Goal: Use online tool/utility: Utilize a website feature to perform a specific function

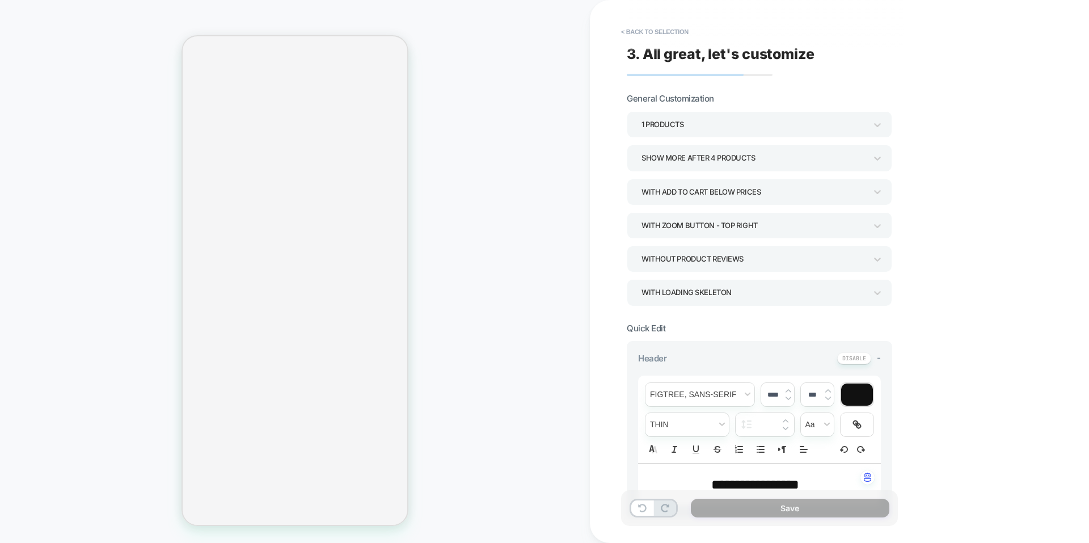
select select "**********"
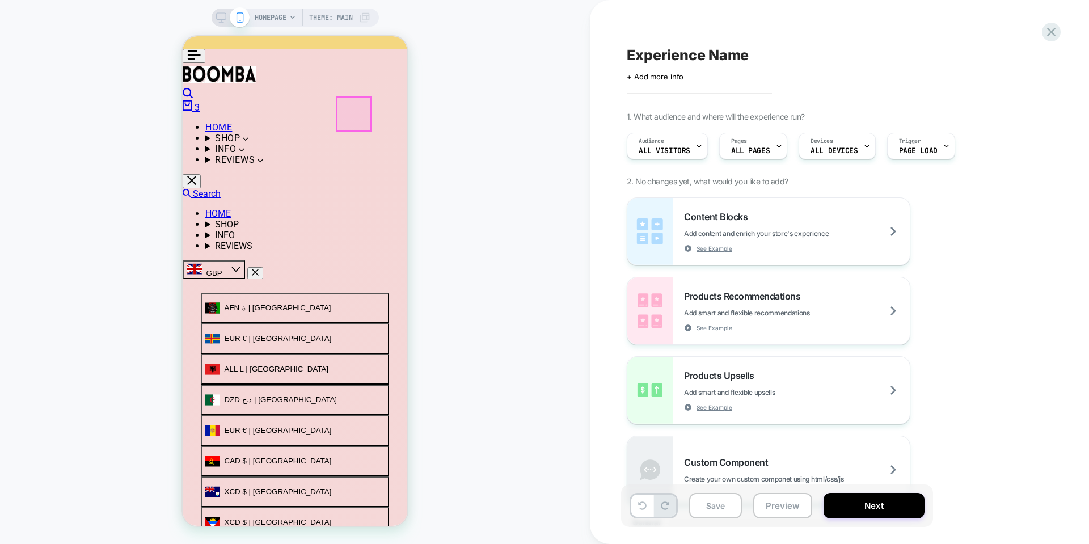
click at [355, 109] on div at bounding box center [354, 114] width 34 height 34
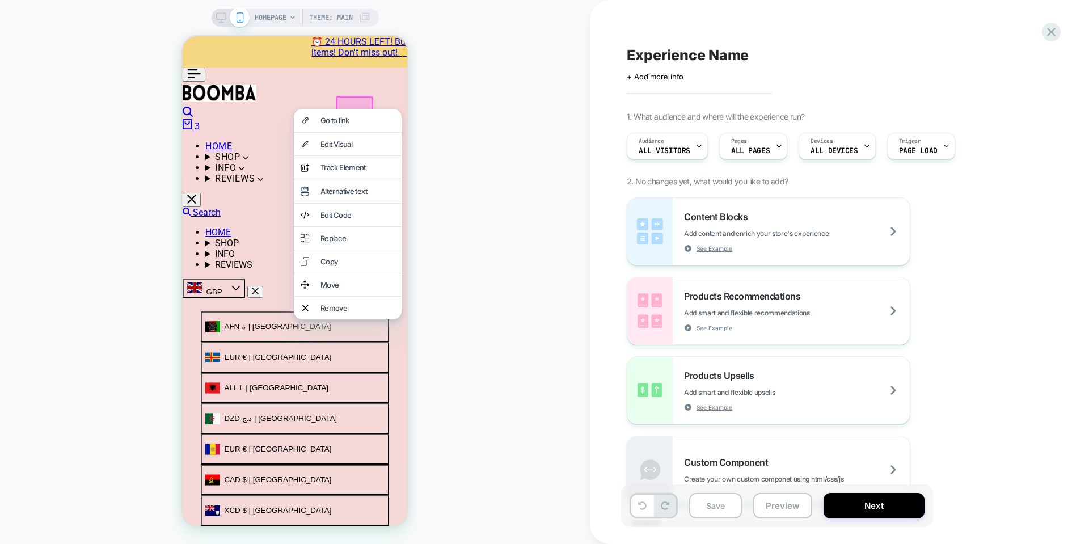
click at [439, 120] on div "HOMEPAGE Theme: MAIN" at bounding box center [295, 271] width 590 height 521
click at [285, 11] on span "HOMEPAGE" at bounding box center [271, 18] width 32 height 18
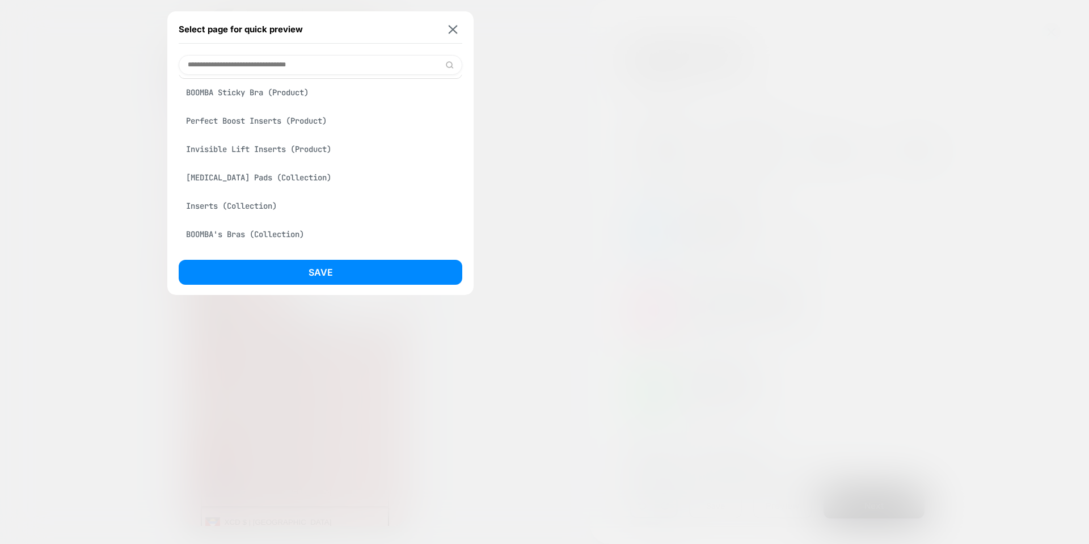
scroll to position [57, 0]
click at [284, 157] on div "Mastectomy Pads (Collection)" at bounding box center [320, 154] width 283 height 22
click at [262, 151] on div "Bride to Be (Collection)" at bounding box center [320, 154] width 283 height 22
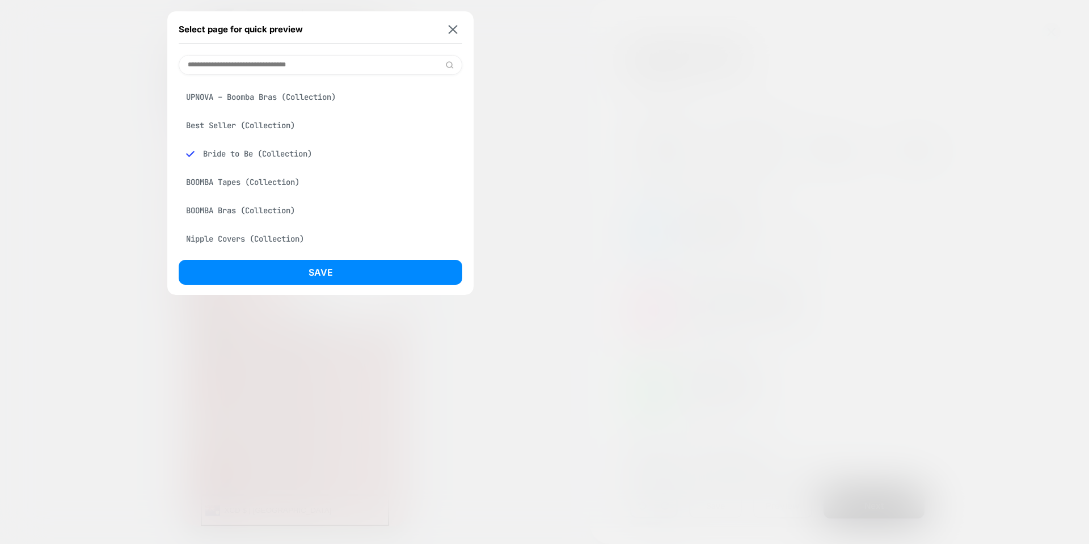
click at [262, 151] on div "Bride to Be (Collection)" at bounding box center [320, 154] width 283 height 22
click at [215, 209] on div "Bride to Be (Collection)" at bounding box center [320, 211] width 283 height 22
click at [187, 209] on img at bounding box center [190, 210] width 9 height 9
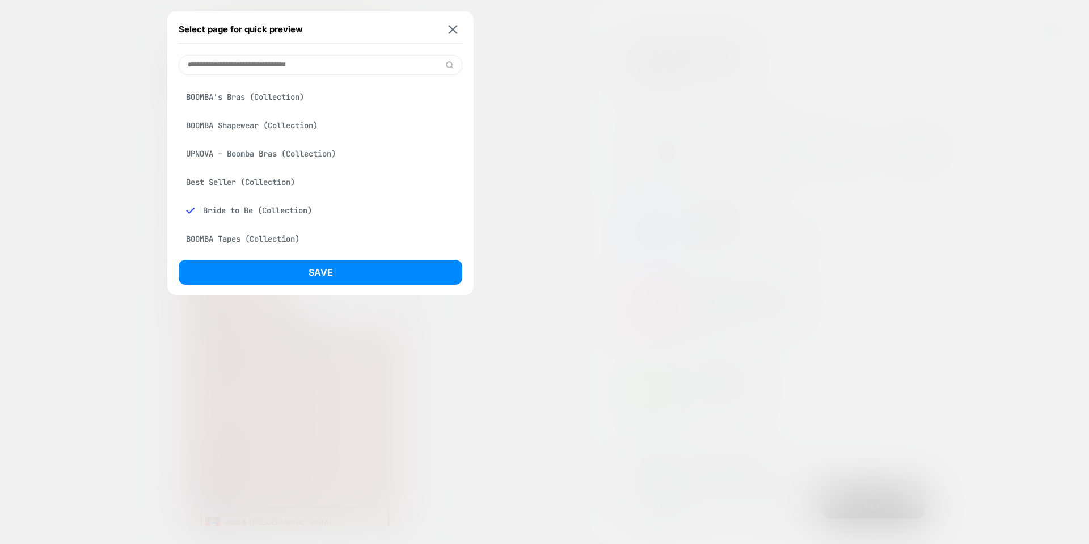
click at [228, 156] on div "UPNOVA – Boomba Bras (Collection)" at bounding box center [320, 154] width 283 height 22
click at [232, 131] on div "BOOMBA Shapewear (Collection)" at bounding box center [320, 126] width 283 height 22
click at [260, 129] on div "Invisible Lift Inserts (Product)" at bounding box center [320, 126] width 283 height 22
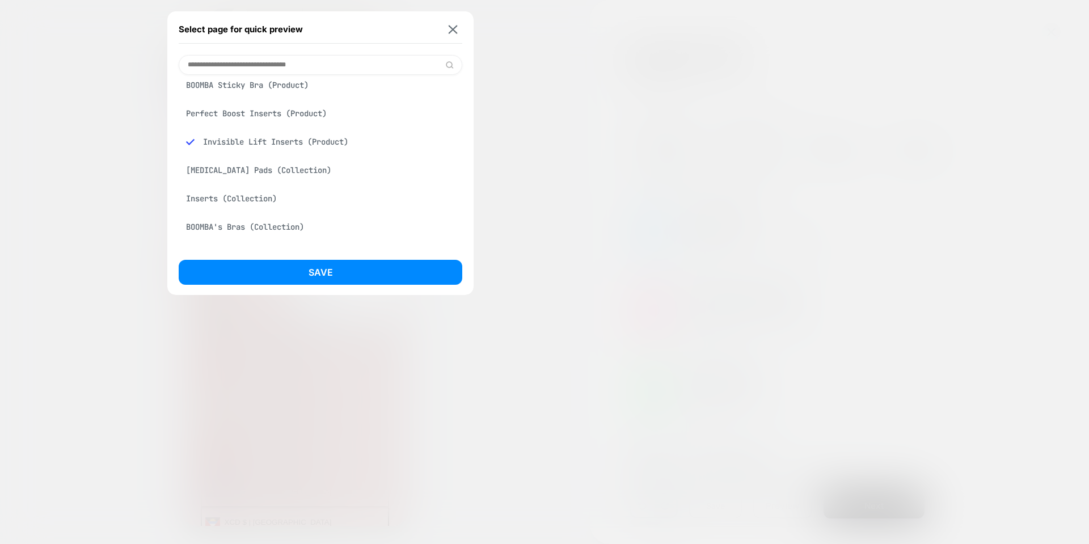
scroll to position [0, 0]
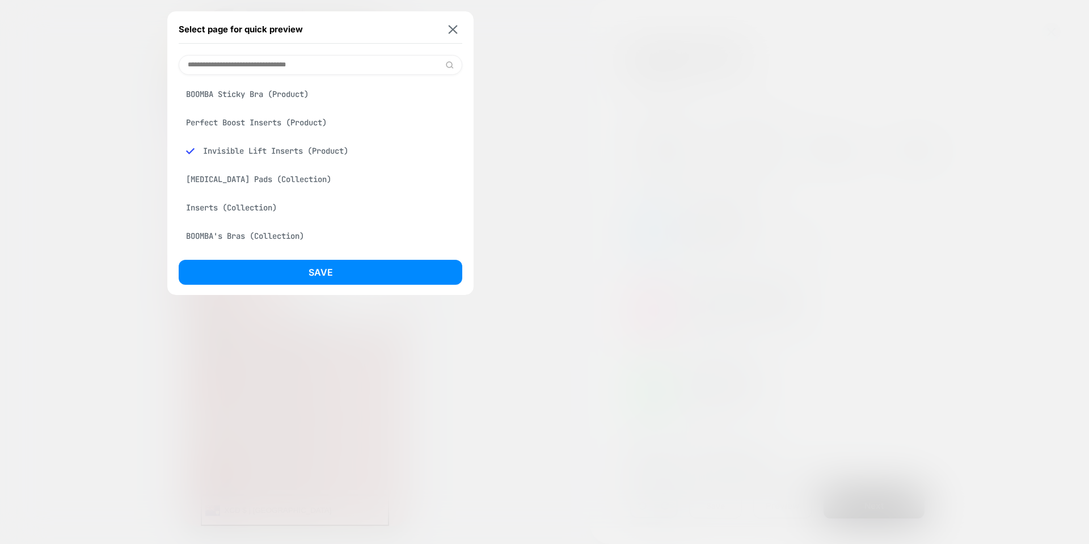
click at [263, 130] on div "Perfect Boost Inserts (Product)" at bounding box center [320, 123] width 283 height 22
click at [260, 146] on div "BOOMBA Magic Strips (Product)" at bounding box center [320, 151] width 283 height 22
click at [359, 68] on input at bounding box center [320, 65] width 283 height 20
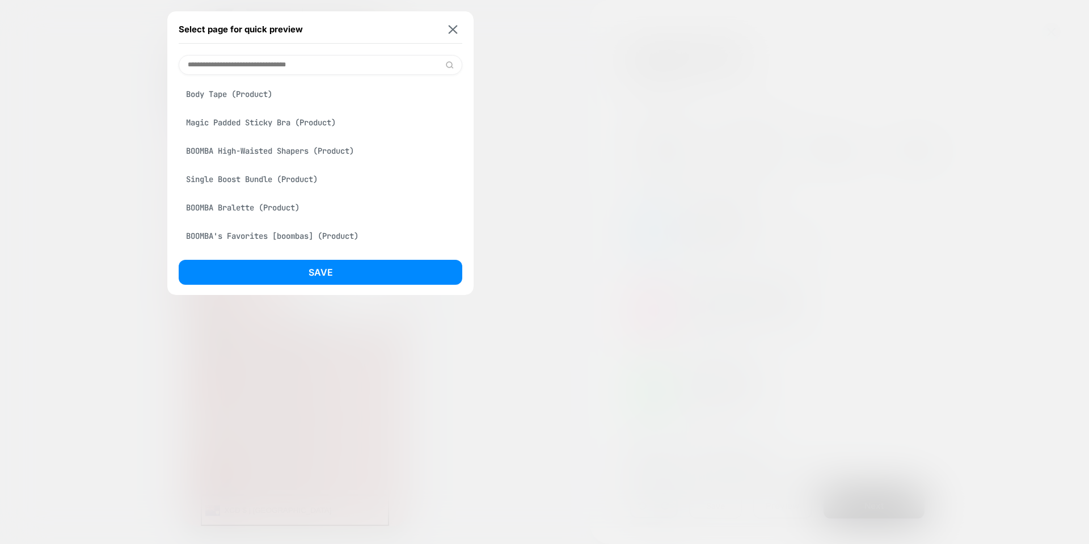
click at [251, 206] on div "BOOMBA Bralette (Product)" at bounding box center [320, 208] width 283 height 22
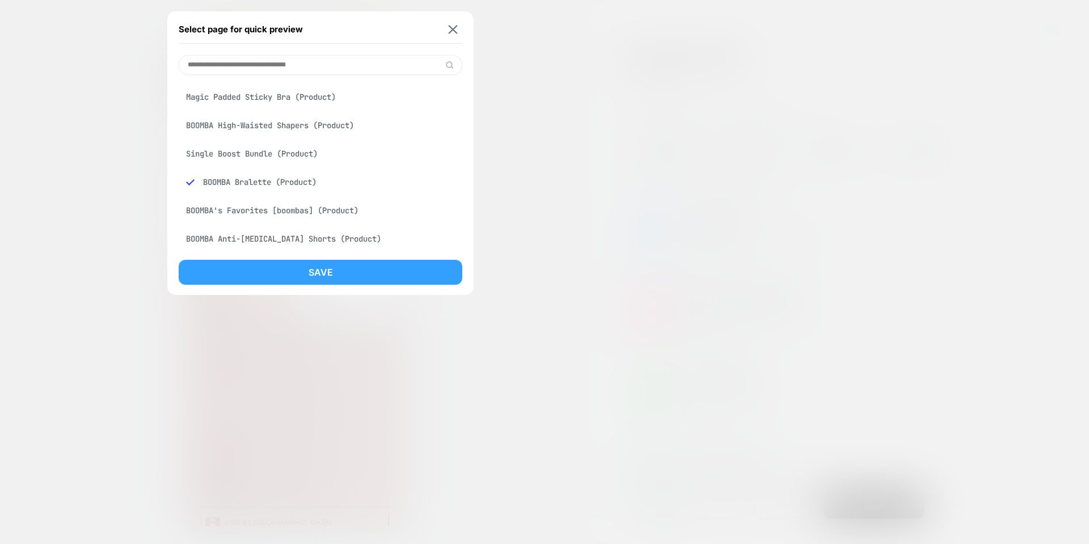
click at [296, 275] on button "Save" at bounding box center [320, 272] width 283 height 25
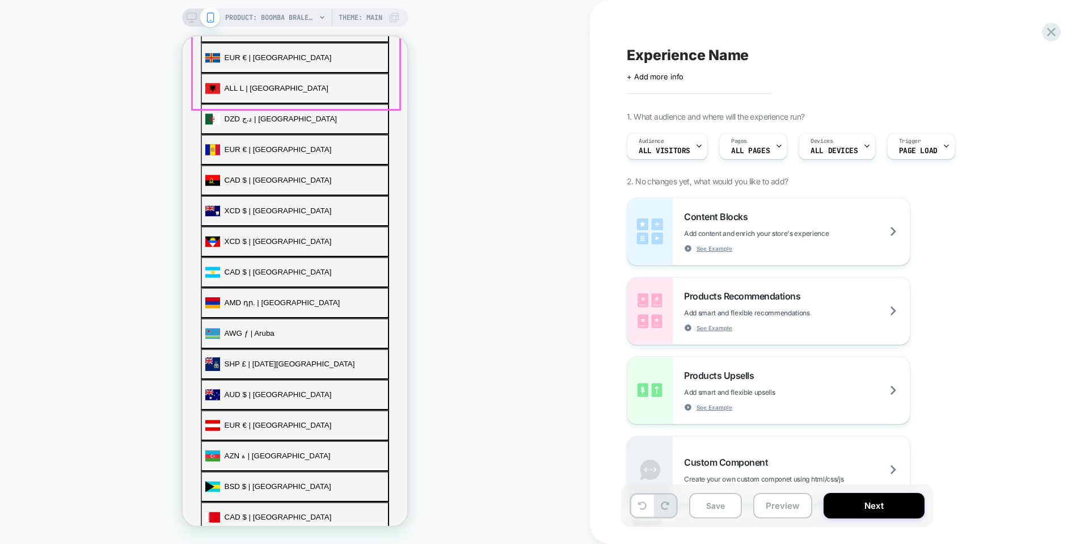
scroll to position [283, 0]
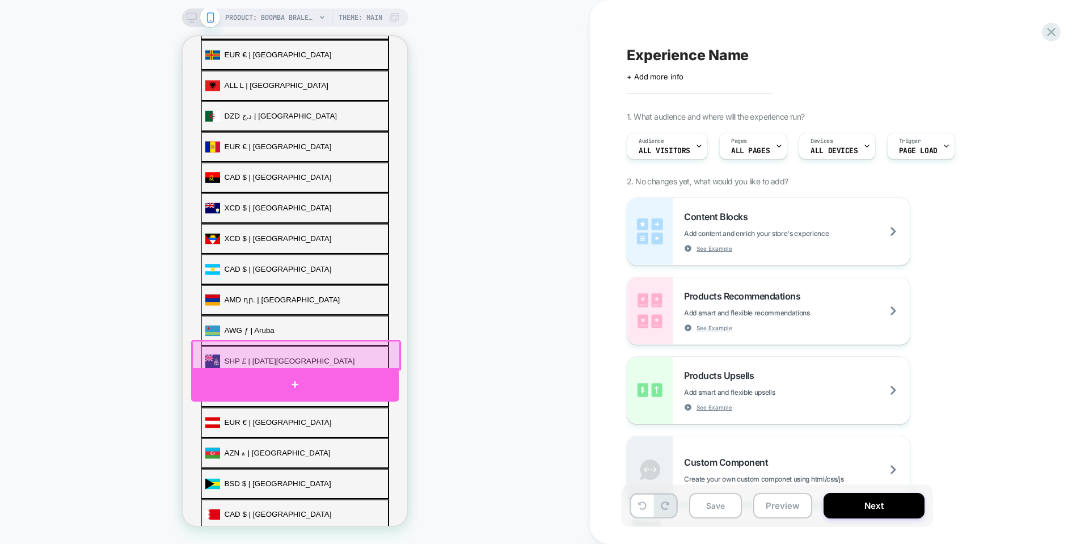
drag, startPoint x: 309, startPoint y: 362, endPoint x: 308, endPoint y: 372, distance: 10.2
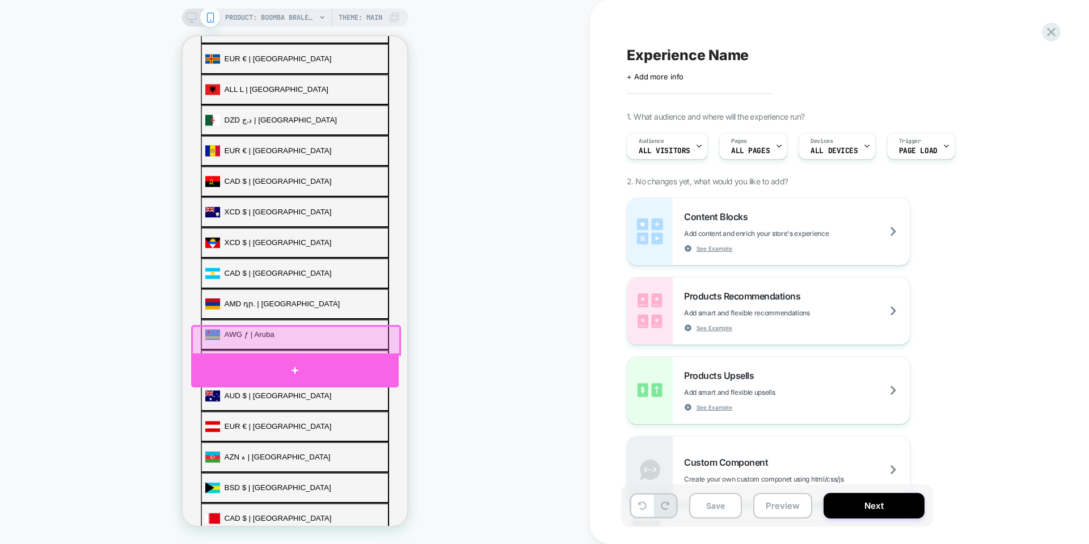
click at [308, 372] on div at bounding box center [294, 370] width 207 height 34
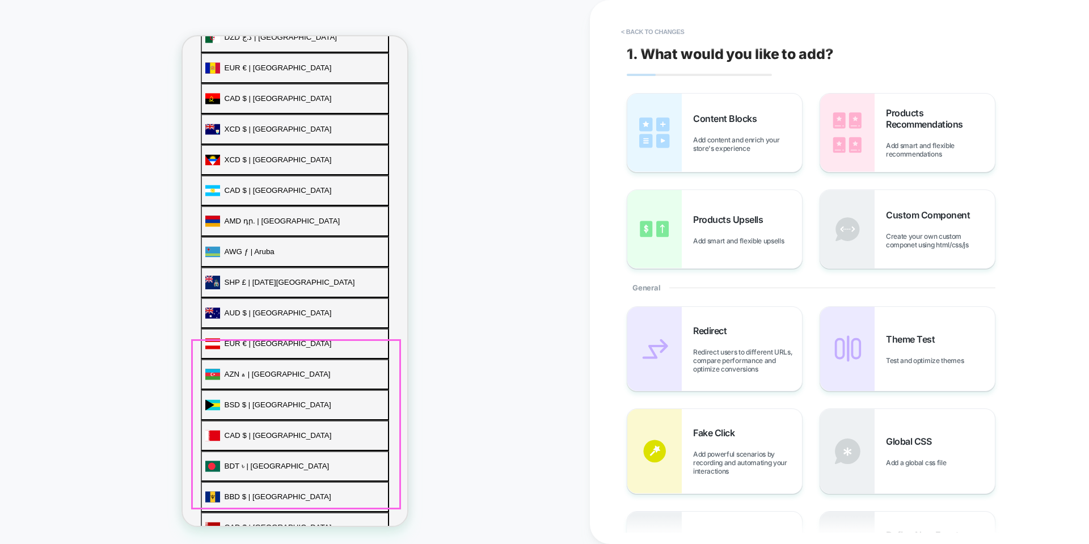
scroll to position [391, 0]
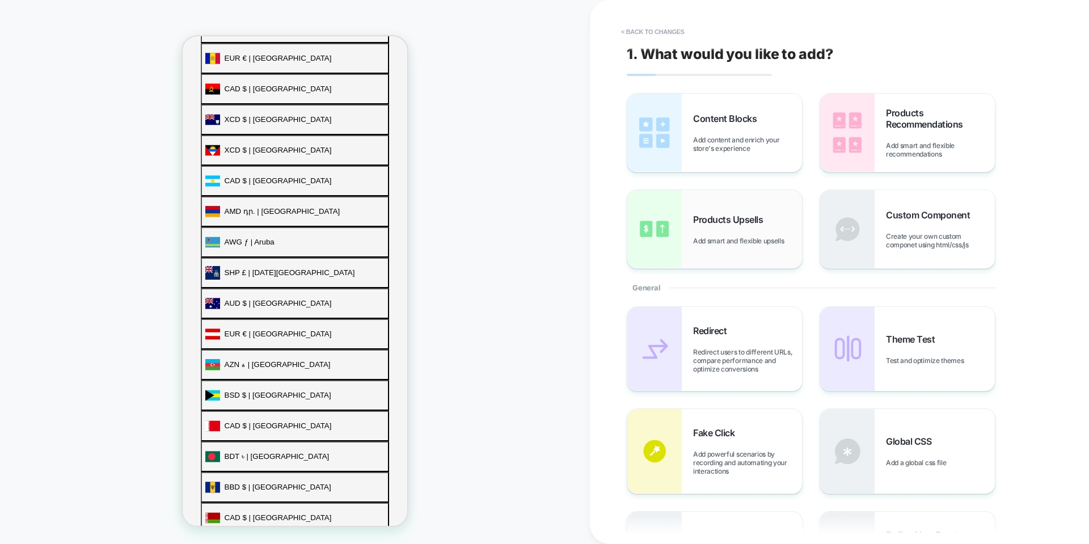
click at [751, 214] on span "Products Upsells" at bounding box center [730, 219] width 75 height 11
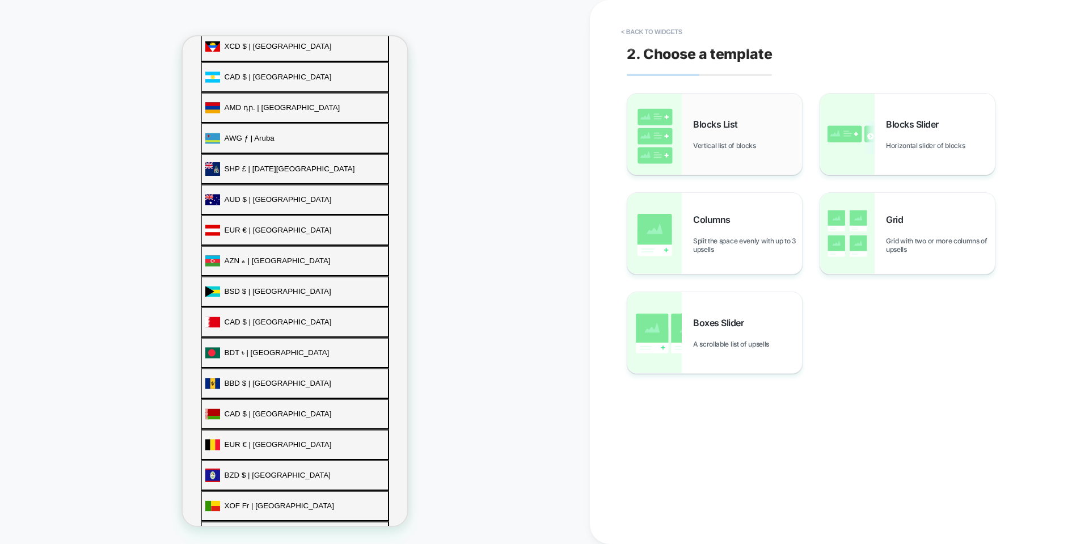
scroll to position [476, 0]
click at [730, 108] on div "Blocks List Vertical list of blocks" at bounding box center [714, 134] width 175 height 81
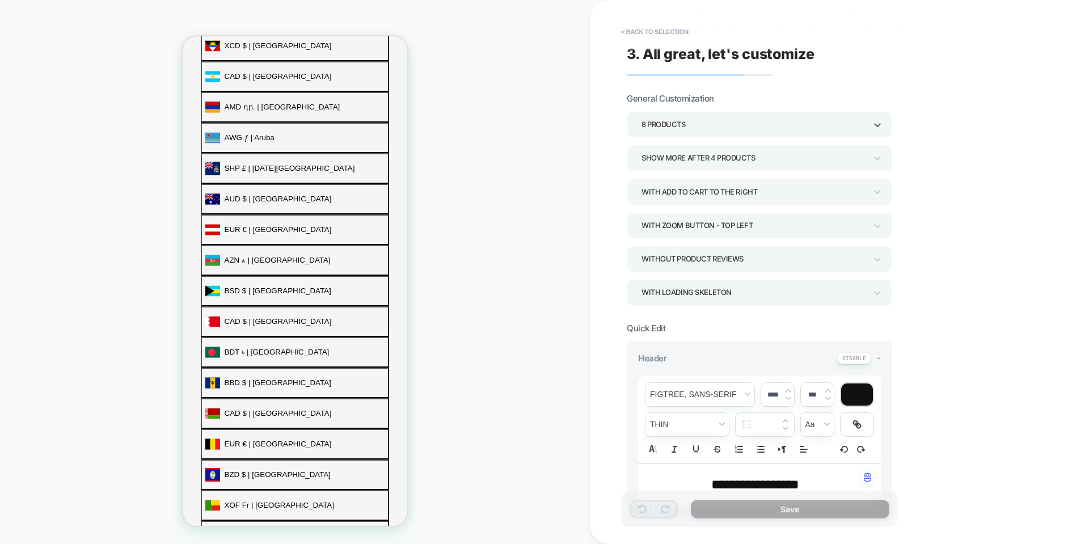
click at [727, 119] on div "8 Products" at bounding box center [753, 124] width 225 height 15
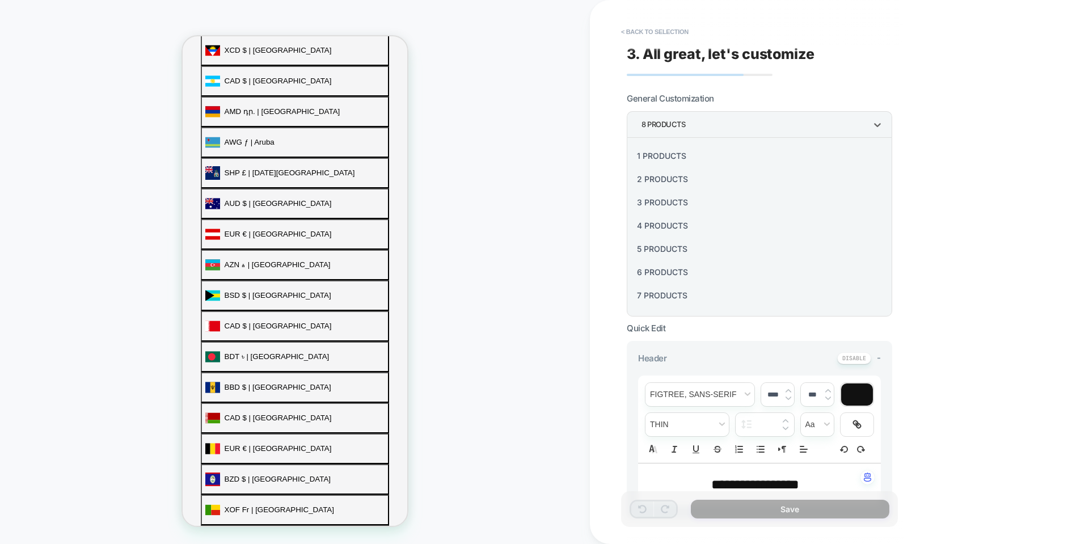
scroll to position [491, 0]
click at [697, 149] on div "1 Products" at bounding box center [759, 155] width 256 height 23
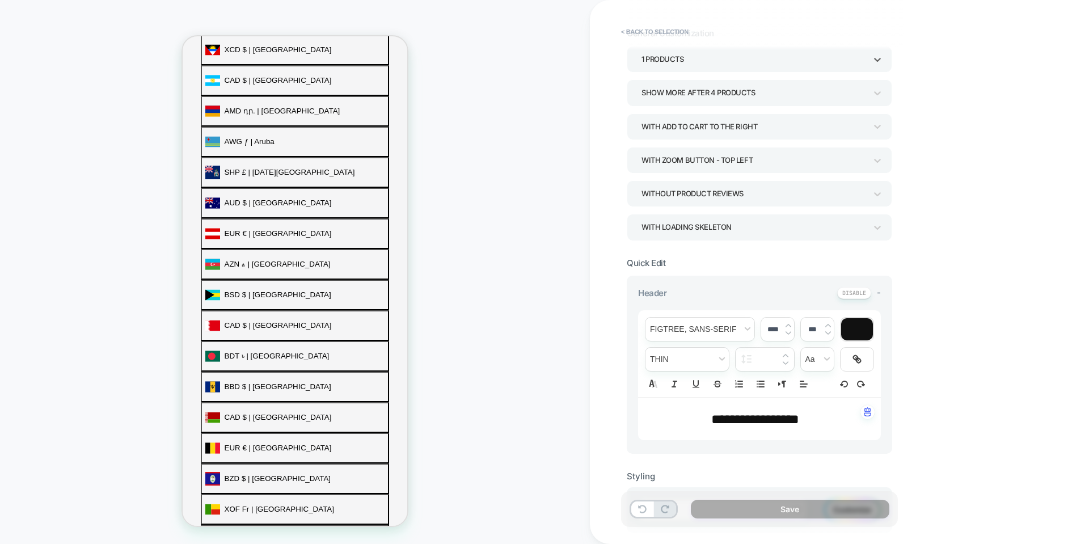
scroll to position [170, 0]
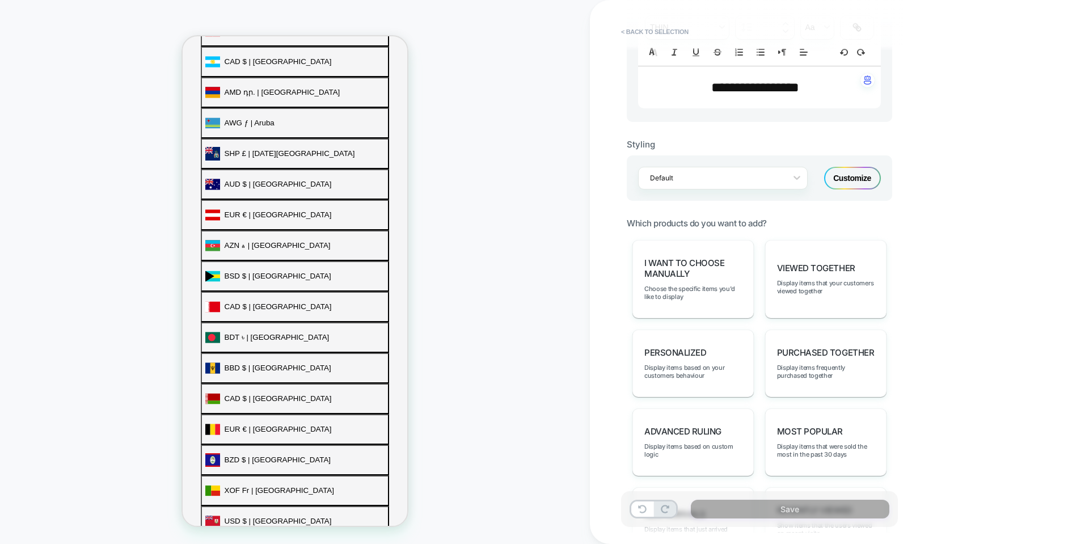
scroll to position [476, 0]
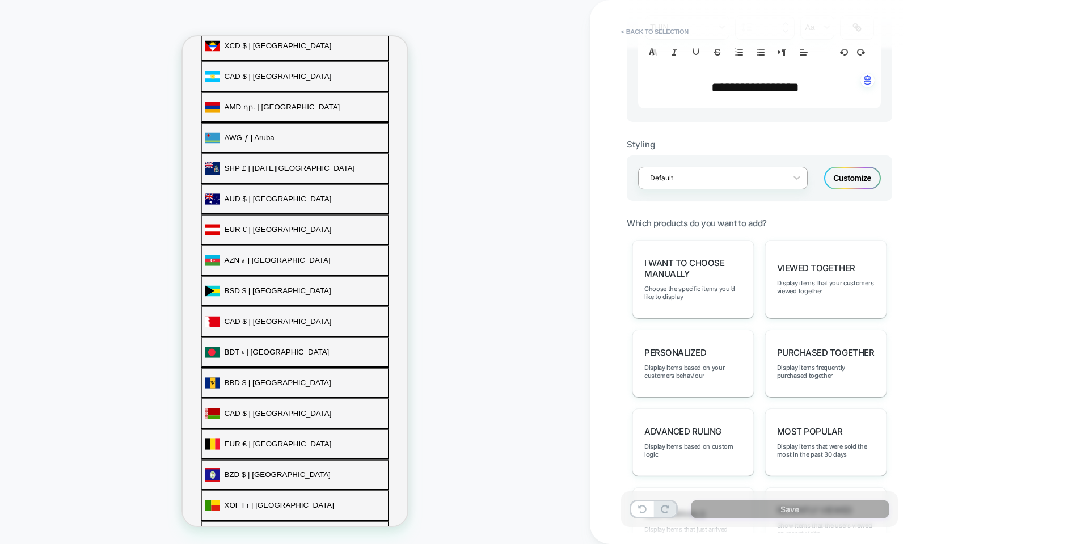
click at [748, 177] on div at bounding box center [715, 177] width 131 height 11
click at [981, 282] on div "**********" at bounding box center [839, 272] width 499 height 544
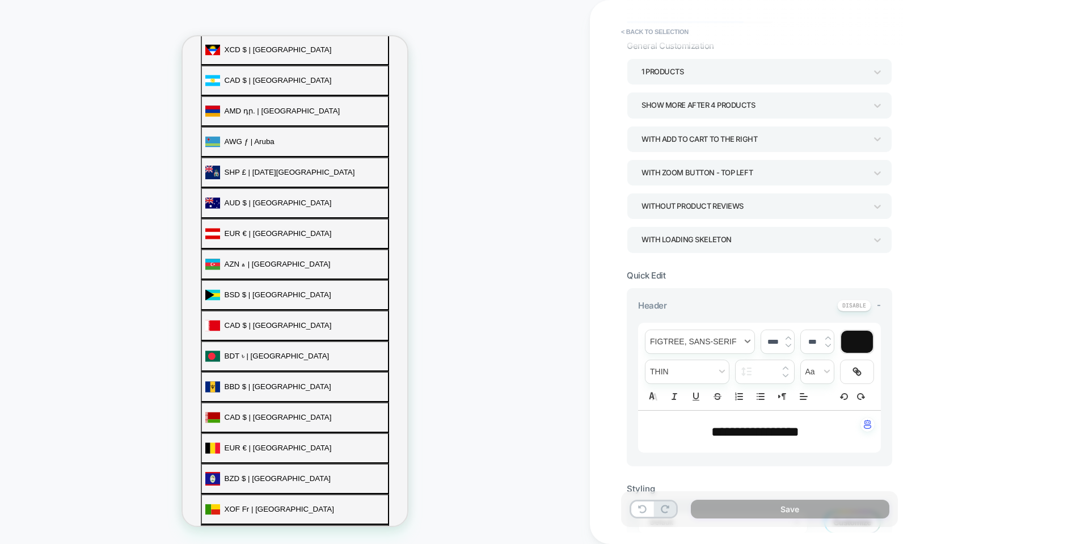
scroll to position [0, 0]
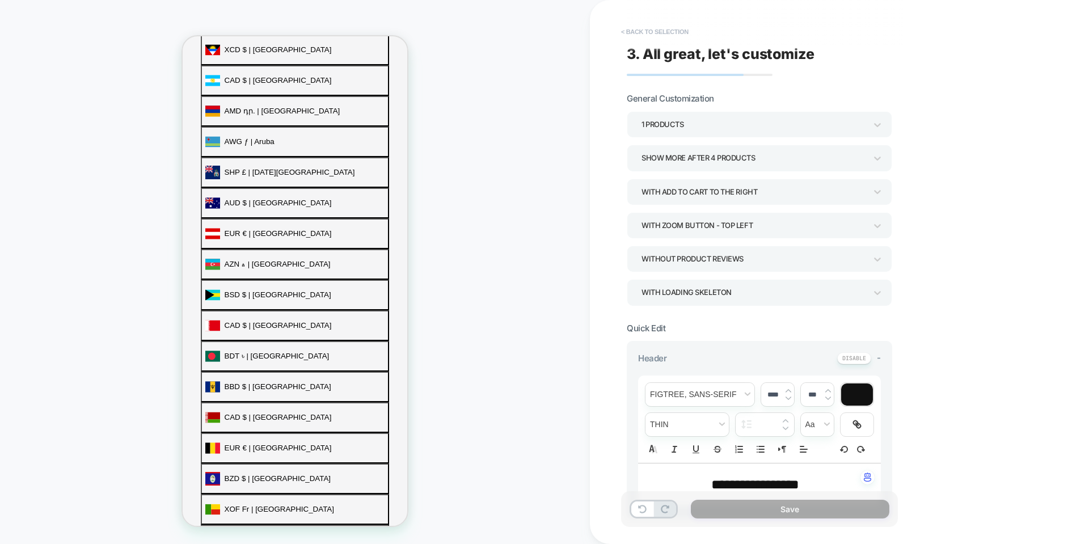
click at [639, 34] on button "< Back to selection" at bounding box center [654, 32] width 79 height 18
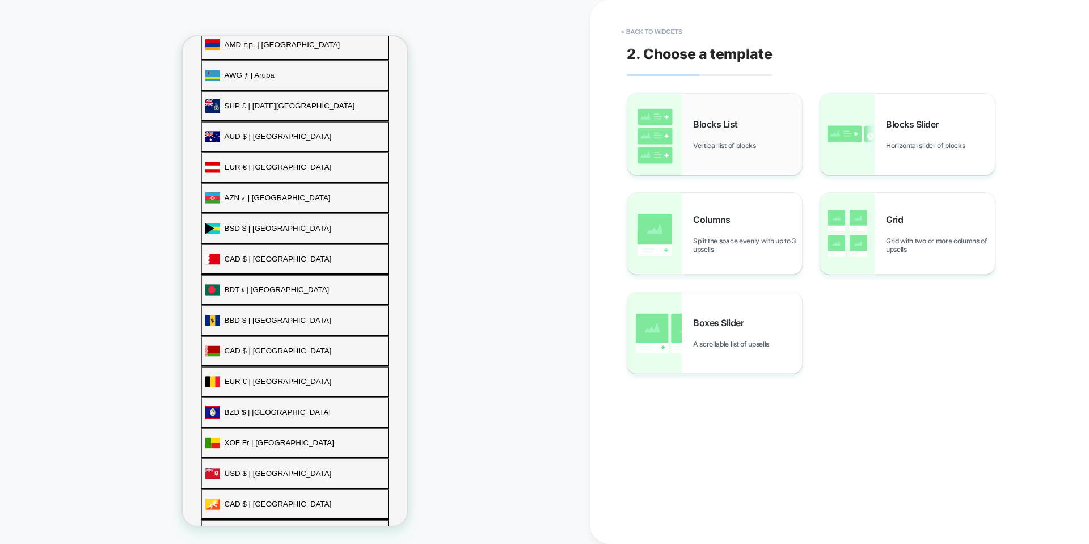
scroll to position [540, 0]
click at [683, 121] on div "Blocks List Vertical list of blocks" at bounding box center [714, 134] width 175 height 81
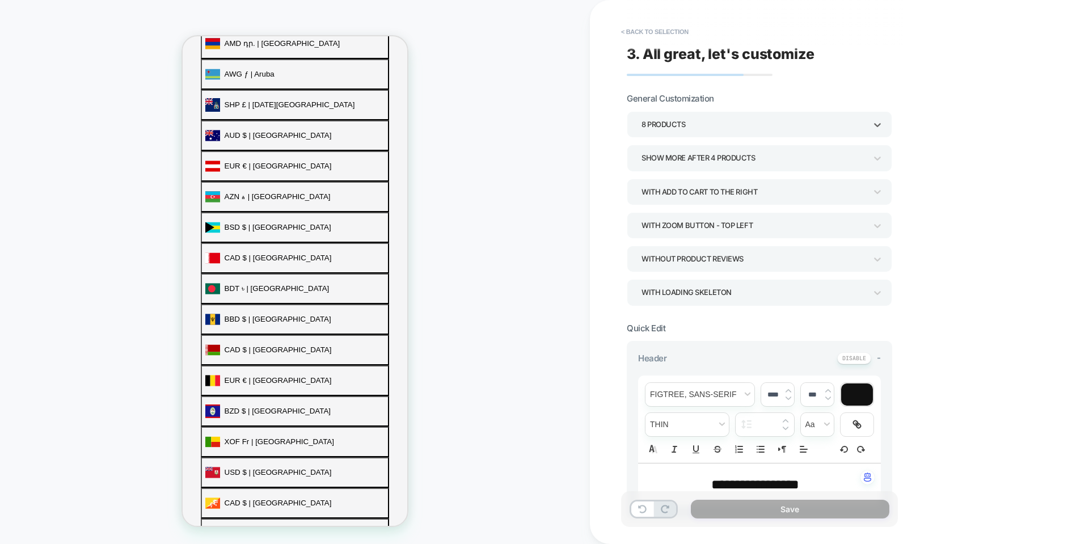
click at [700, 134] on div "8 Products" at bounding box center [758, 124] width 265 height 26
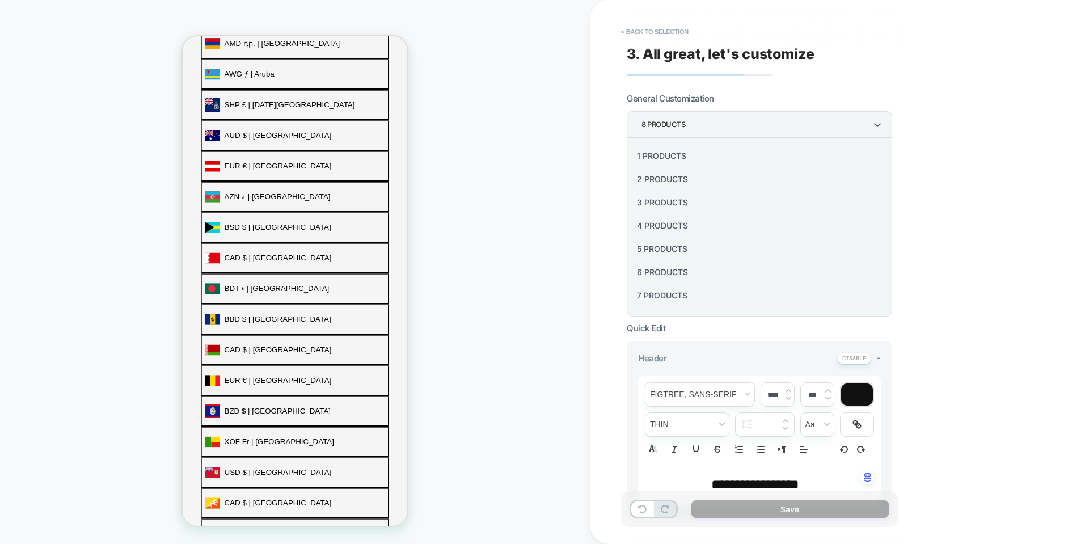
click at [696, 153] on div "1 Products" at bounding box center [759, 155] width 256 height 23
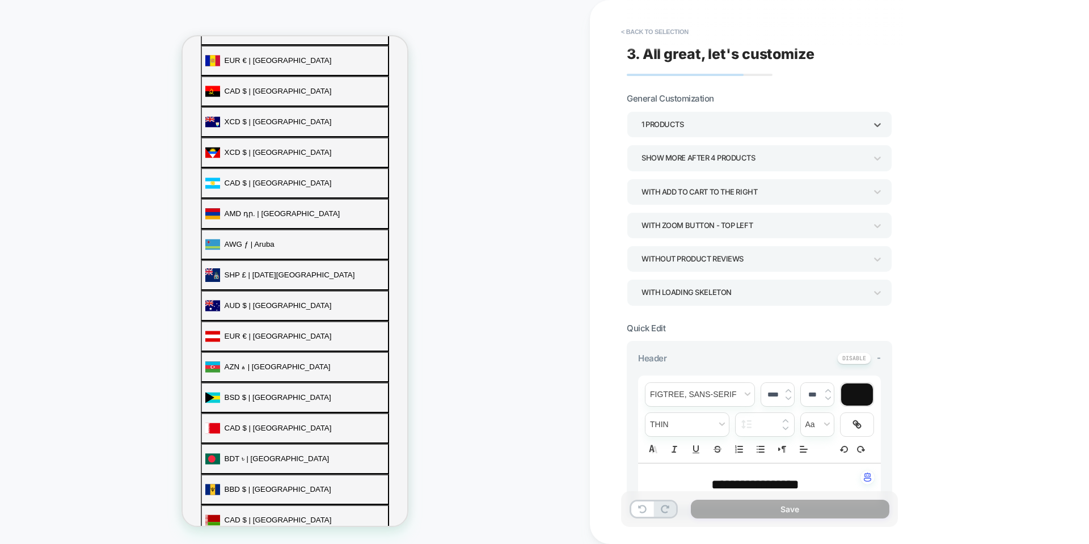
scroll to position [383, 0]
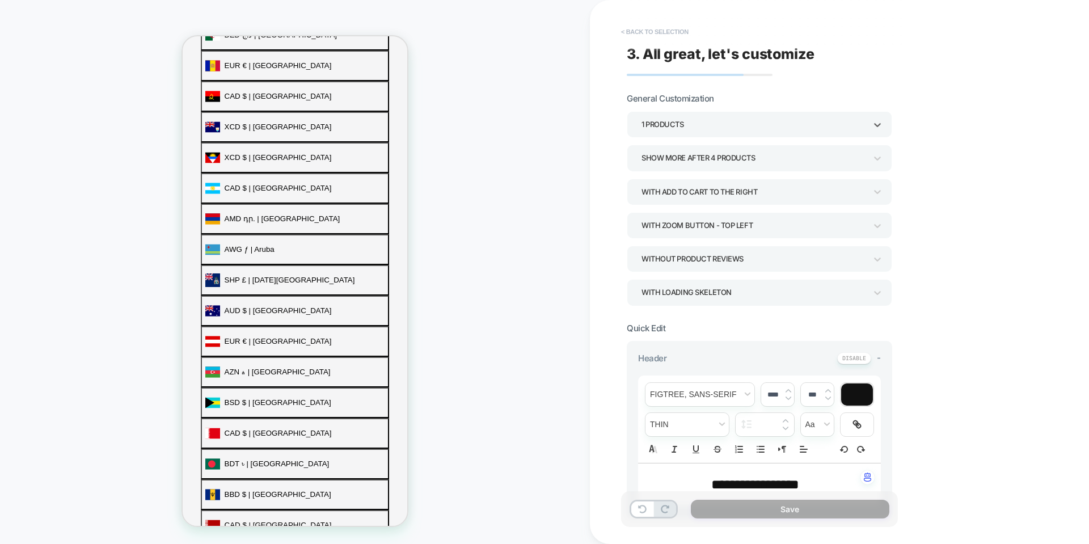
click at [623, 28] on button "< Back to selection" at bounding box center [654, 32] width 79 height 18
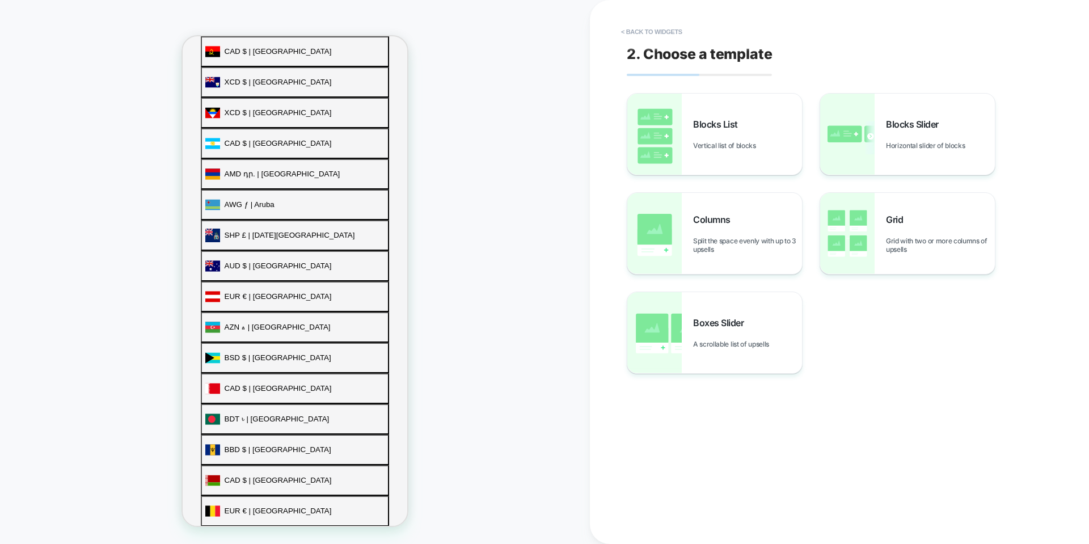
scroll to position [410, 0]
click at [690, 117] on div "Blocks List Vertical list of blocks" at bounding box center [714, 134] width 175 height 81
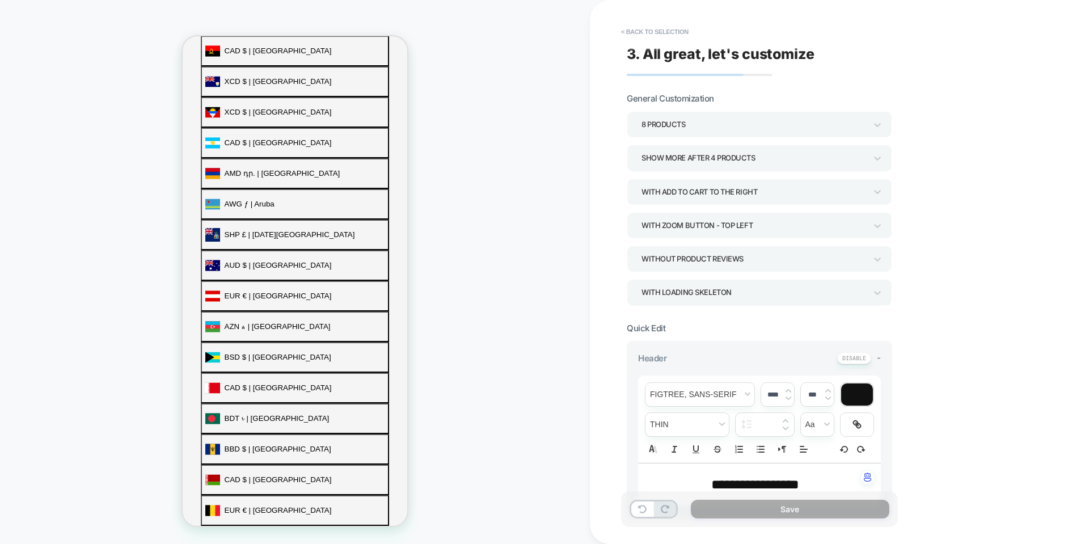
click at [690, 117] on div "8 Products" at bounding box center [753, 124] width 225 height 15
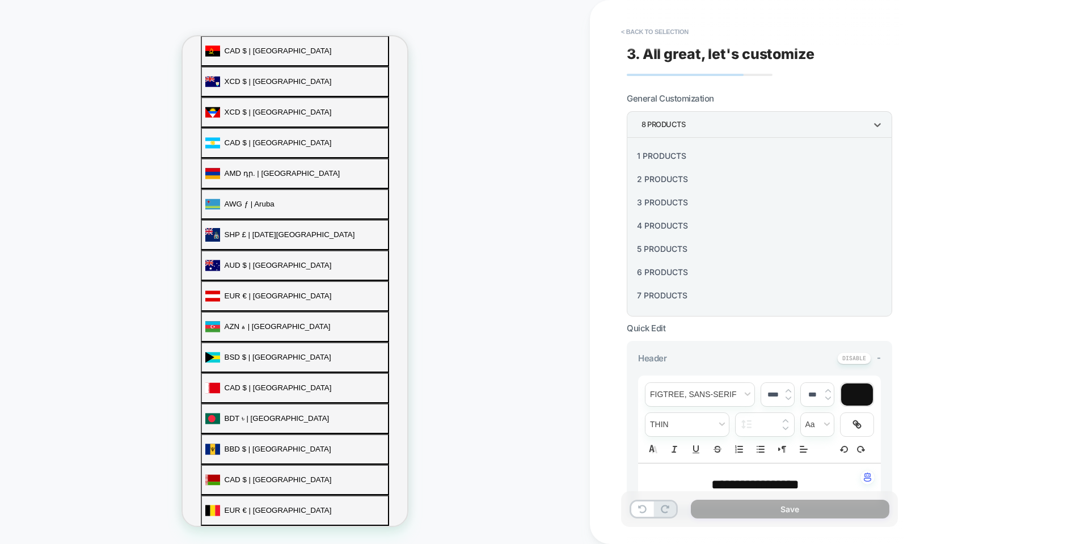
click at [672, 155] on div "1 Products" at bounding box center [759, 155] width 256 height 23
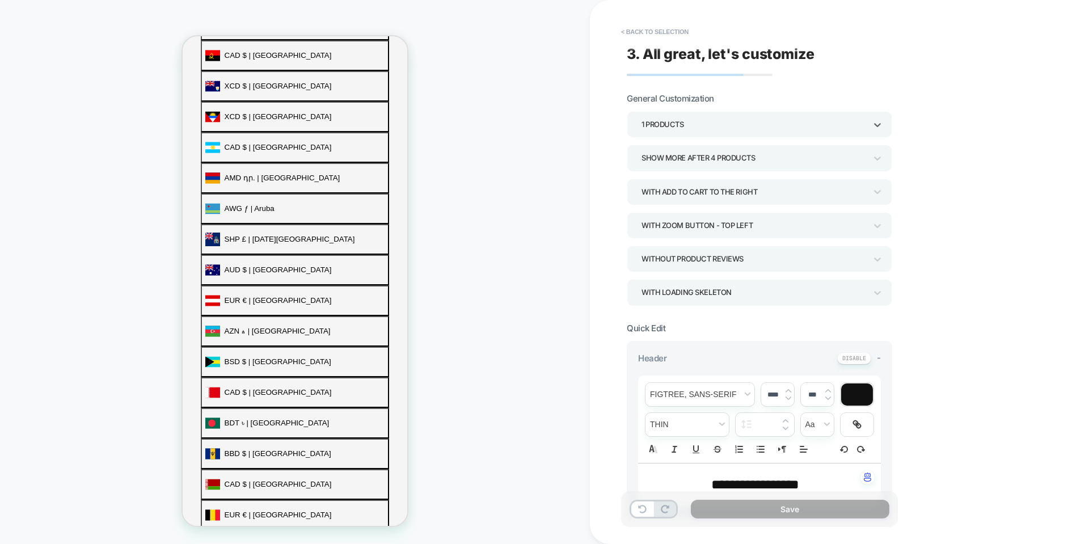
scroll to position [425, 0]
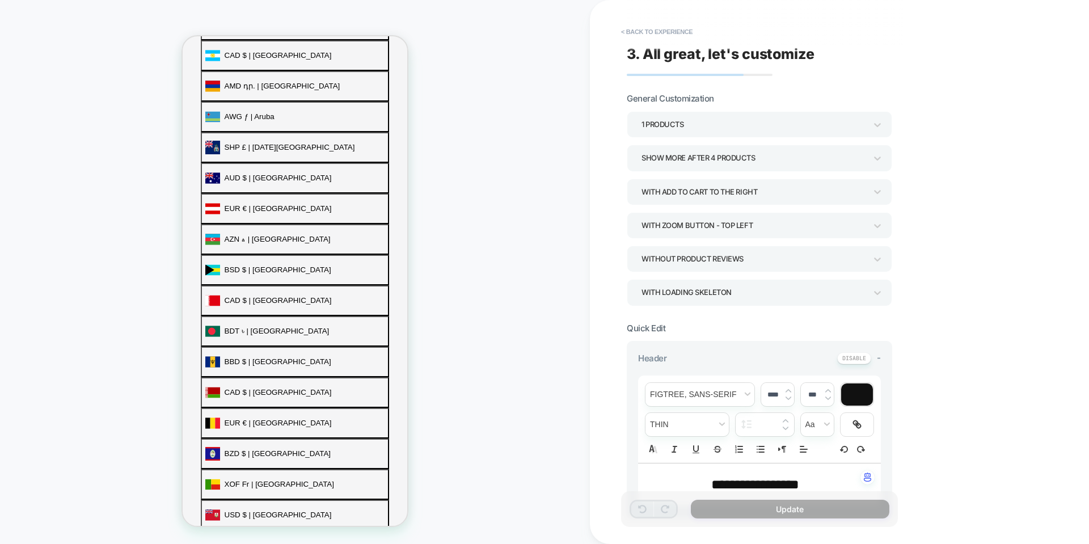
scroll to position [532, 0]
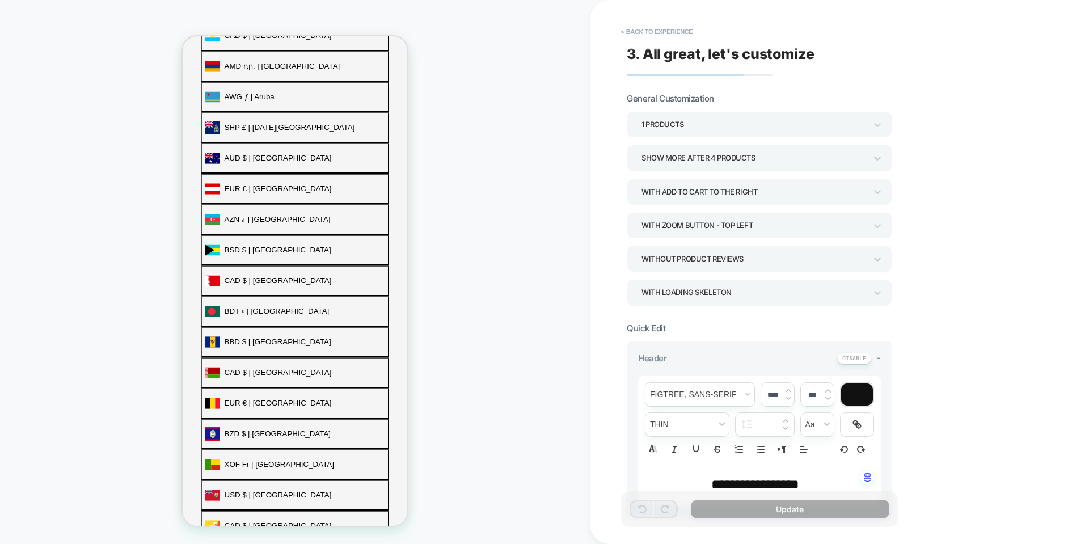
click at [689, 158] on div "Show more after 4 Products" at bounding box center [753, 157] width 225 height 15
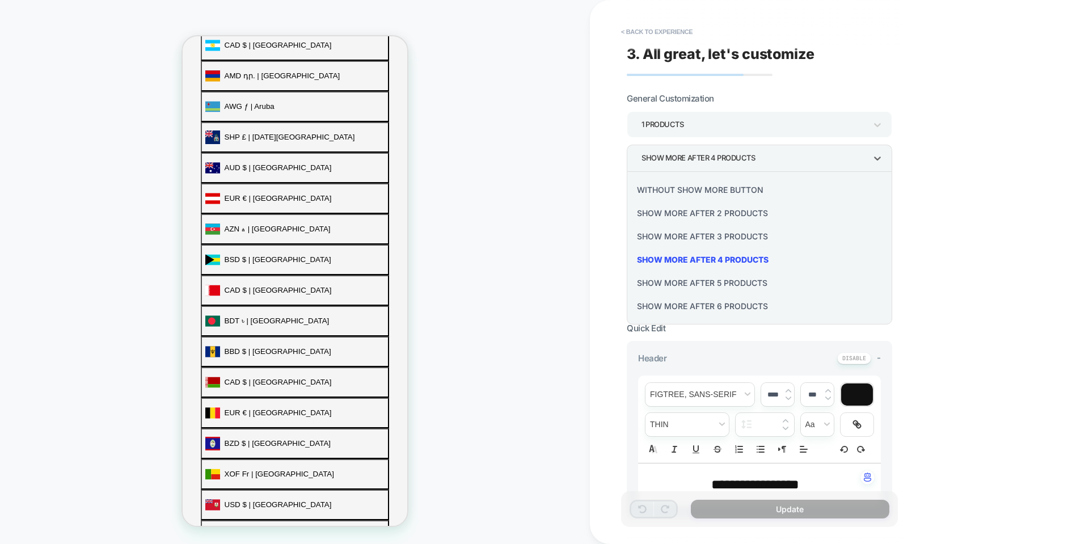
click at [689, 158] on div at bounding box center [544, 272] width 1089 height 544
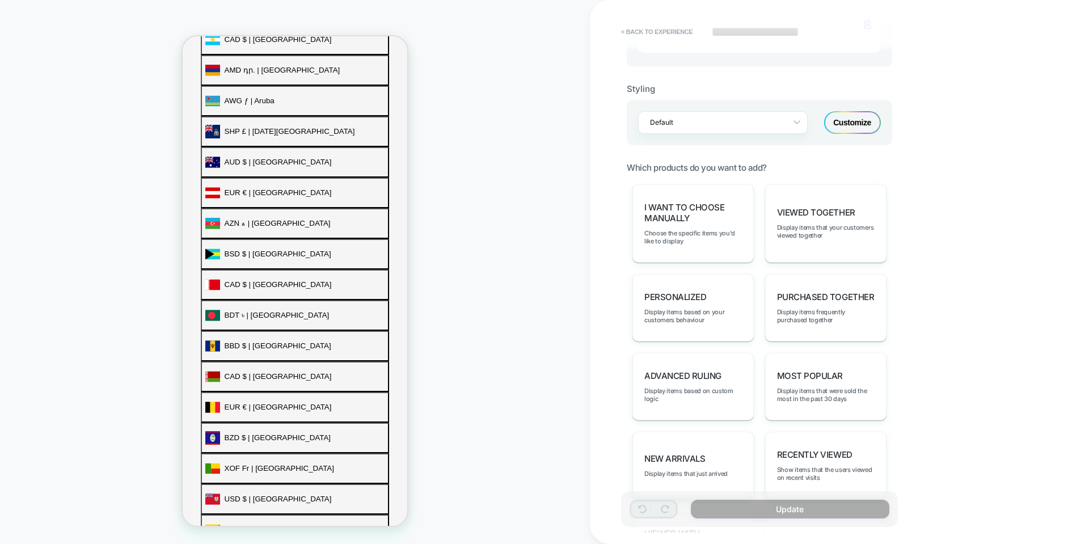
scroll to position [454, 0]
click at [868, 125] on div "Customize" at bounding box center [852, 121] width 57 height 23
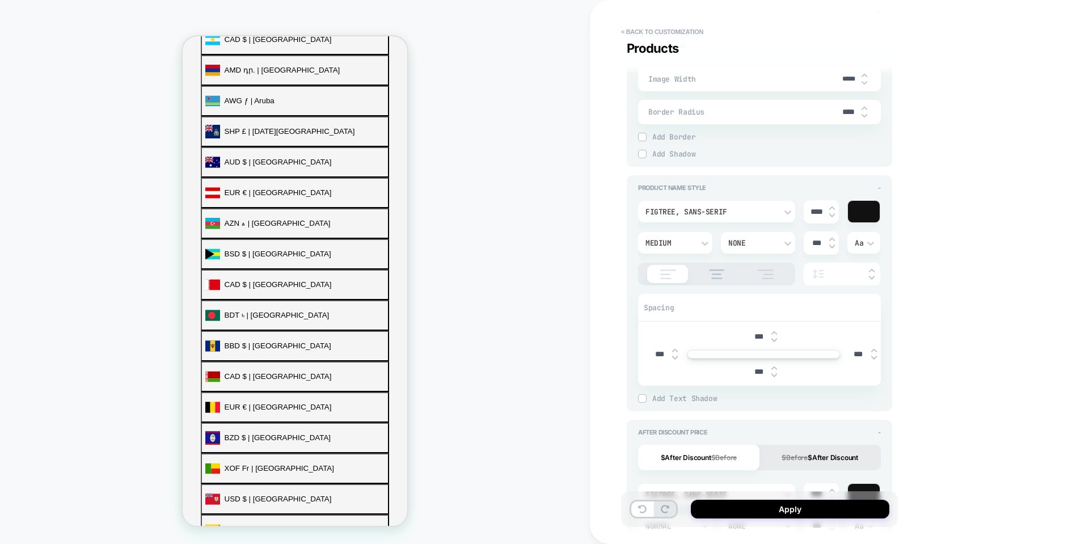
scroll to position [510, 0]
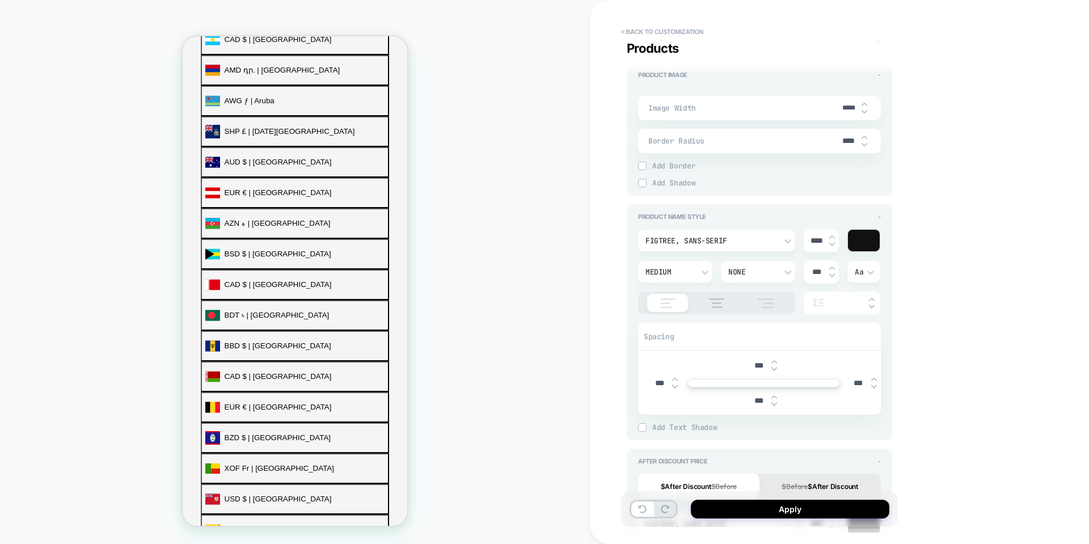
click at [639, 168] on img at bounding box center [642, 166] width 6 height 6
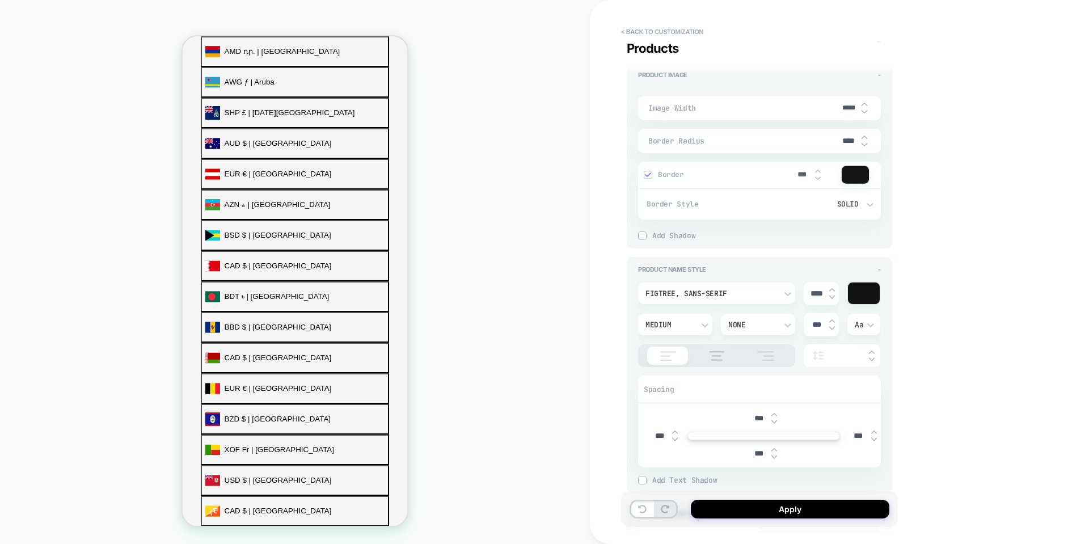
scroll to position [517, 0]
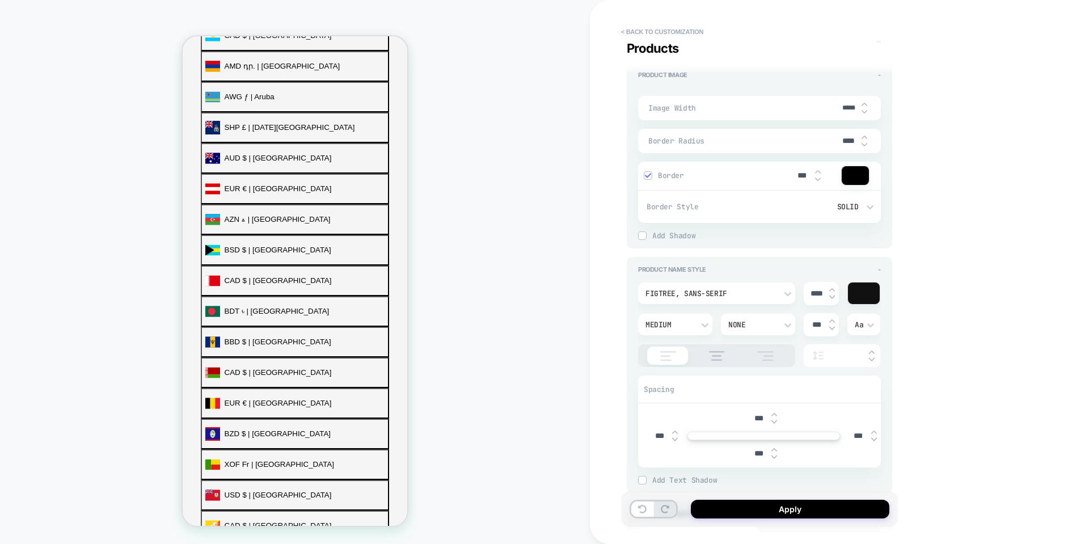
click at [647, 176] on img at bounding box center [648, 175] width 6 height 6
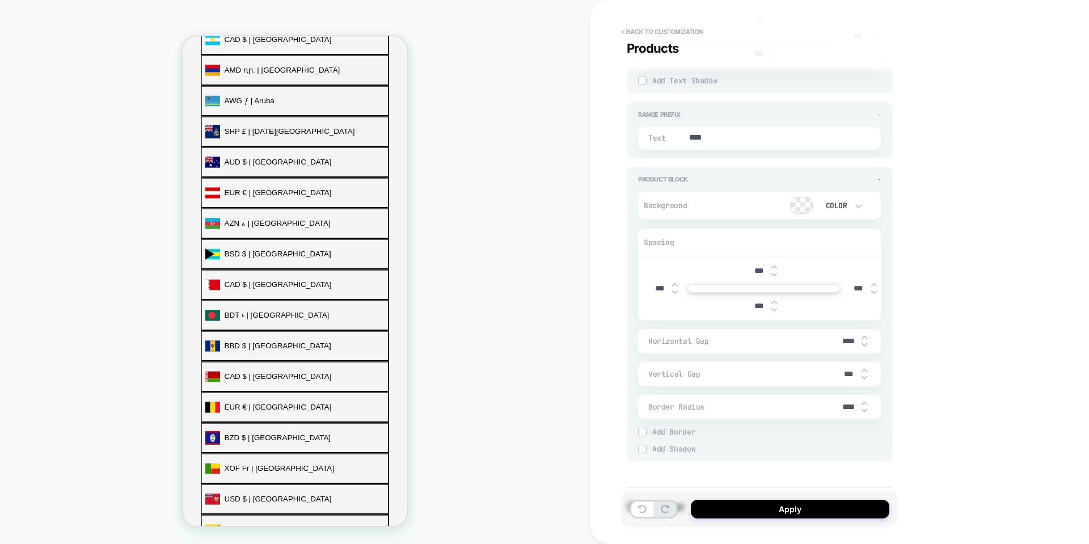
scroll to position [1531, 0]
click at [648, 429] on div "Add Border" at bounding box center [759, 429] width 243 height 9
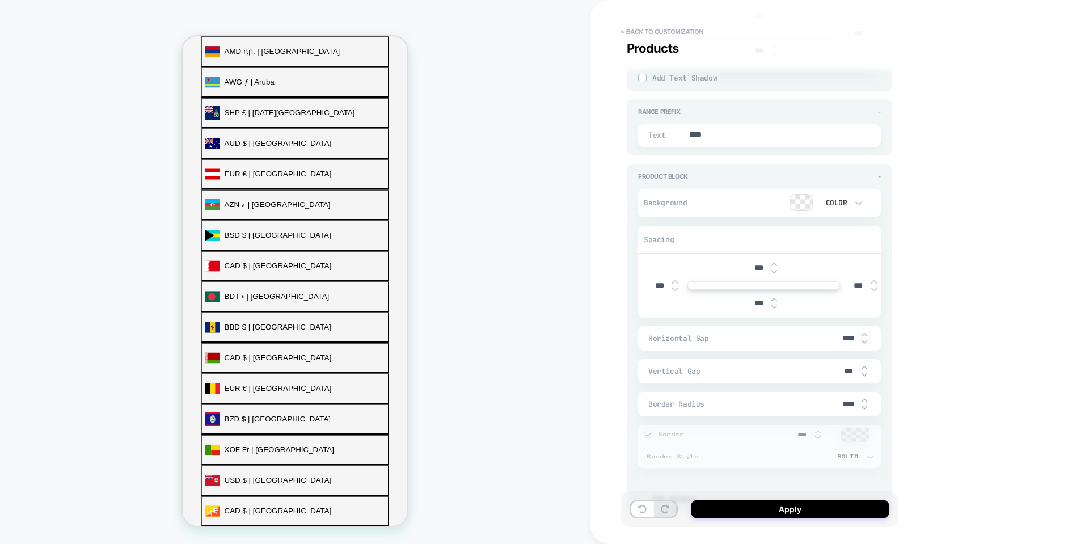
scroll to position [517, 0]
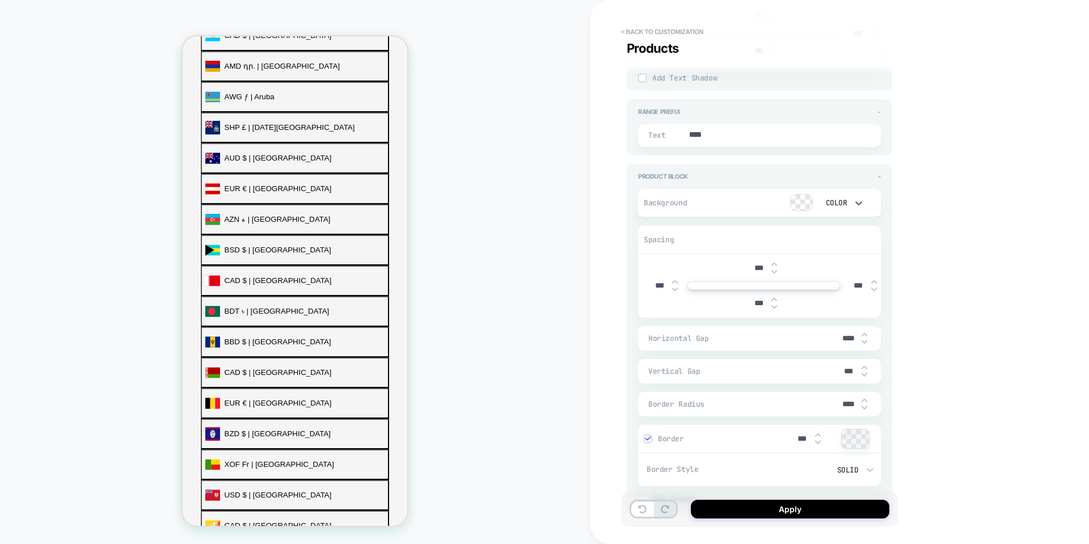
click at [847, 205] on div "Color" at bounding box center [835, 203] width 35 height 12
click at [798, 206] on div at bounding box center [544, 272] width 1089 height 544
click at [798, 205] on div at bounding box center [801, 202] width 22 height 16
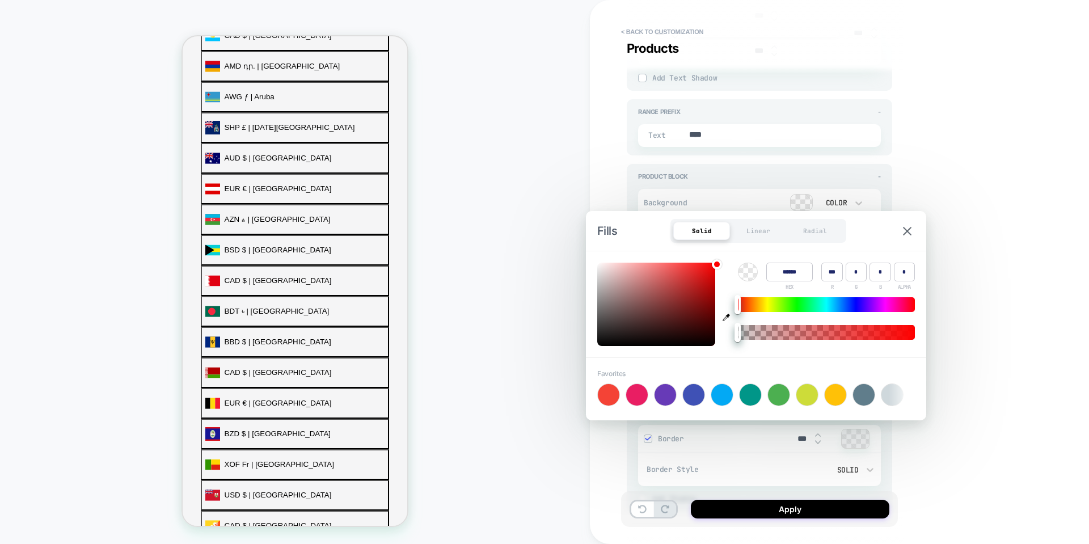
type textarea "*"
click at [725, 319] on icon "button" at bounding box center [725, 317] width 7 height 7
type input "******"
type input "***"
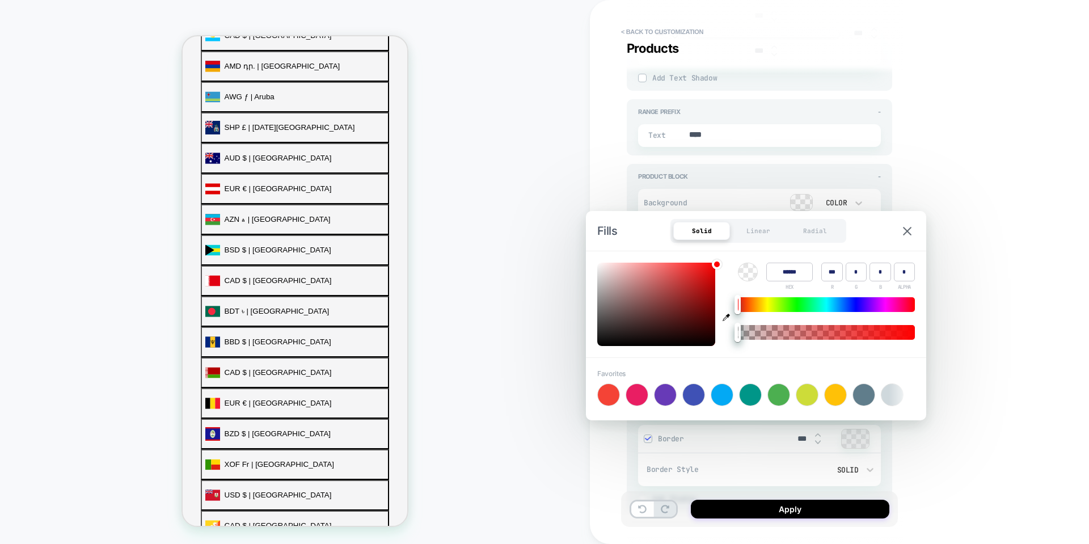
type input "*"
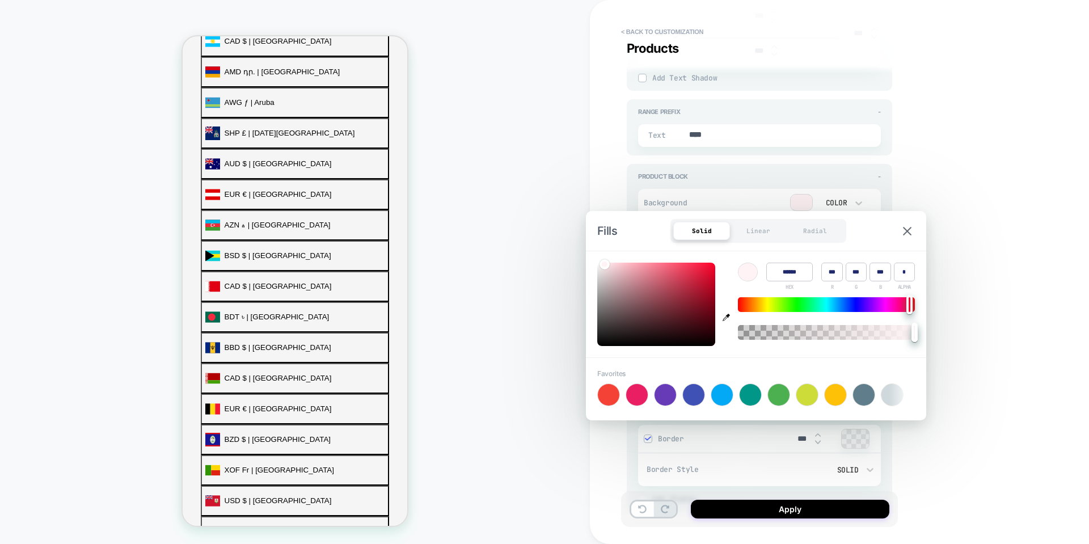
scroll to position [532, 0]
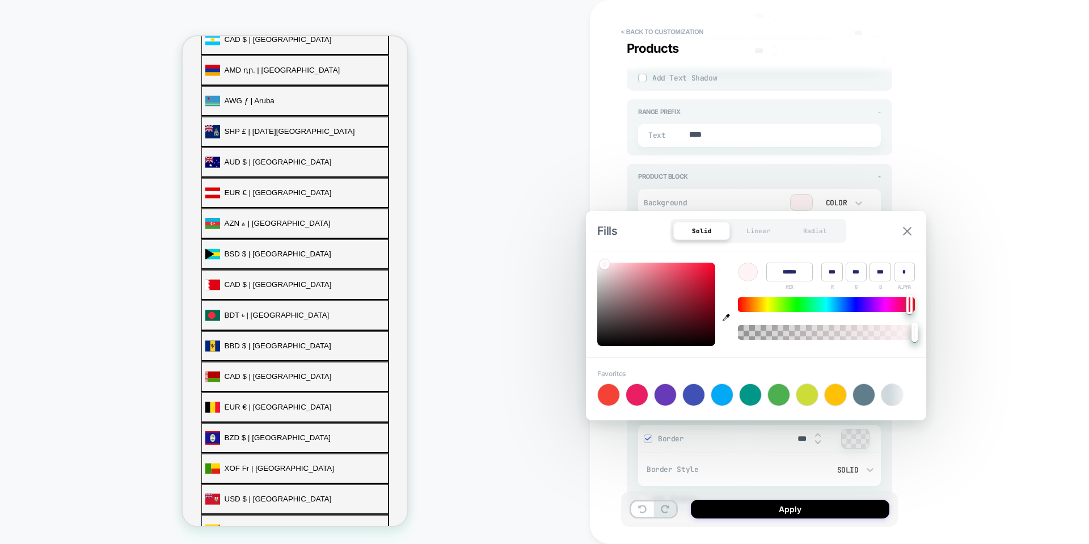
click at [909, 234] on img at bounding box center [907, 231] width 9 height 9
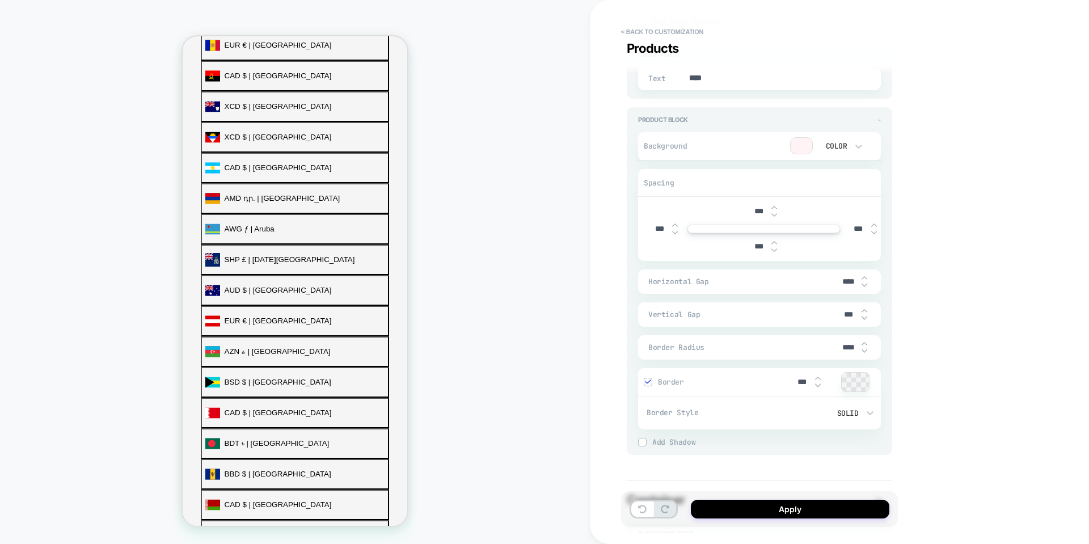
scroll to position [418, 0]
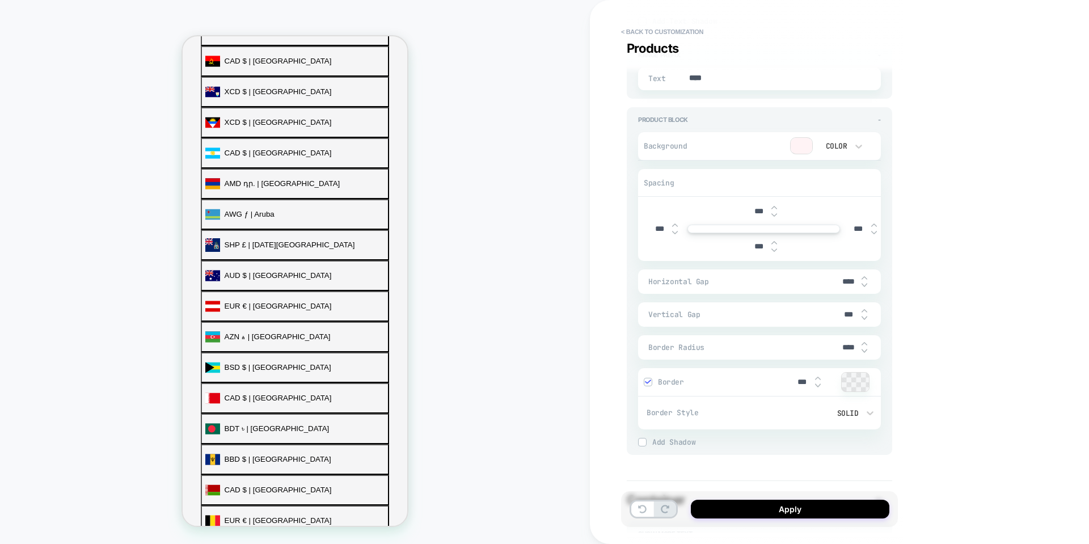
click at [823, 285] on span "Horizontal Gap" at bounding box center [742, 282] width 188 height 10
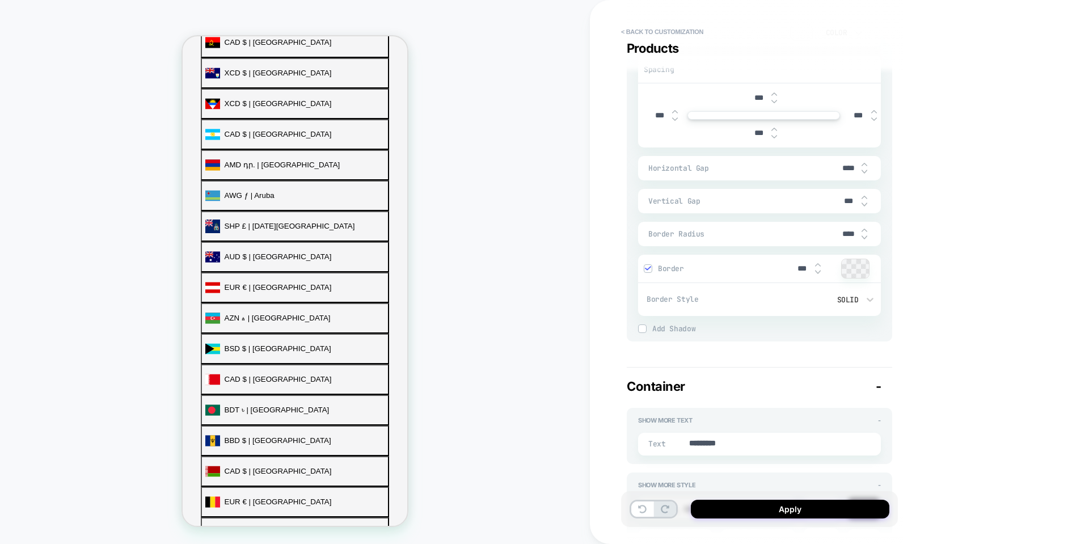
scroll to position [404, 0]
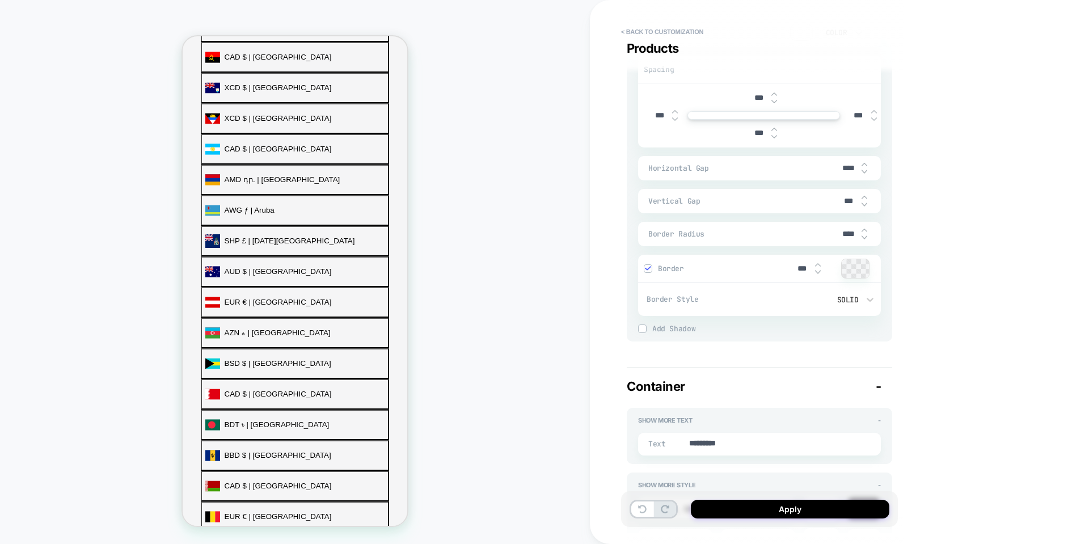
click at [848, 299] on div "Solid" at bounding box center [816, 300] width 84 height 10
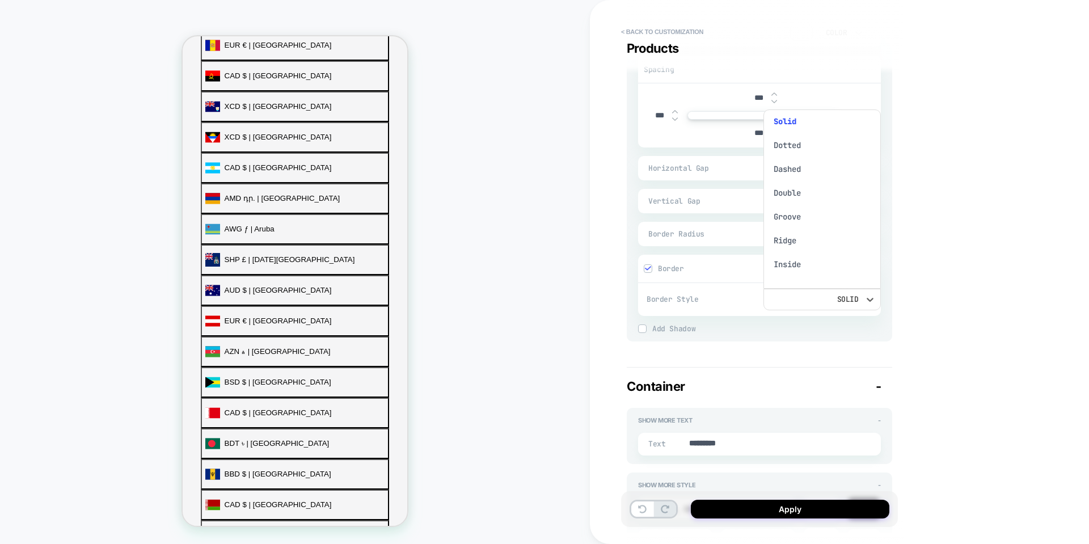
scroll to position [418, 0]
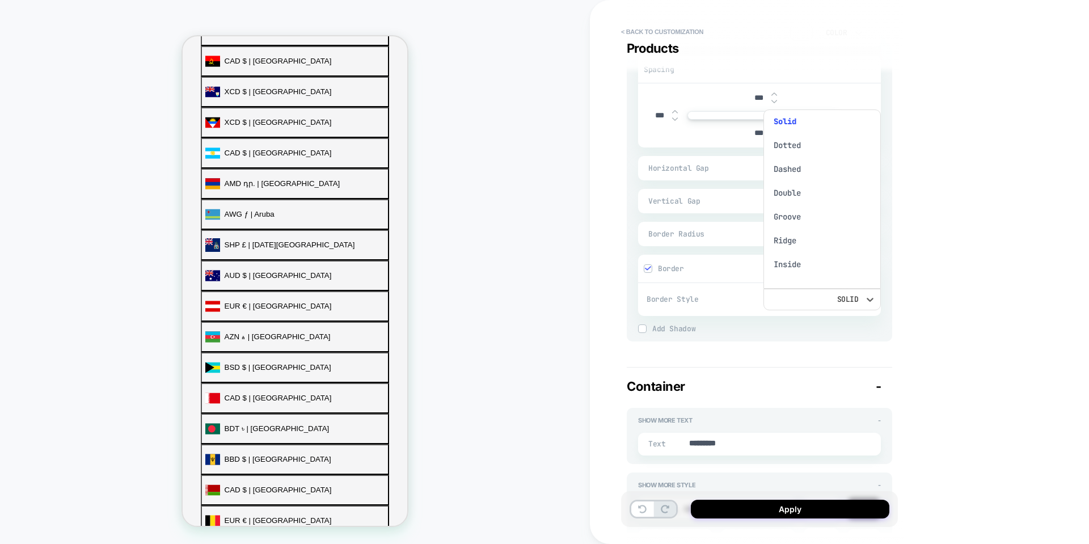
click at [807, 120] on div "Solid" at bounding box center [822, 121] width 108 height 24
click at [849, 274] on div at bounding box center [854, 268] width 27 height 19
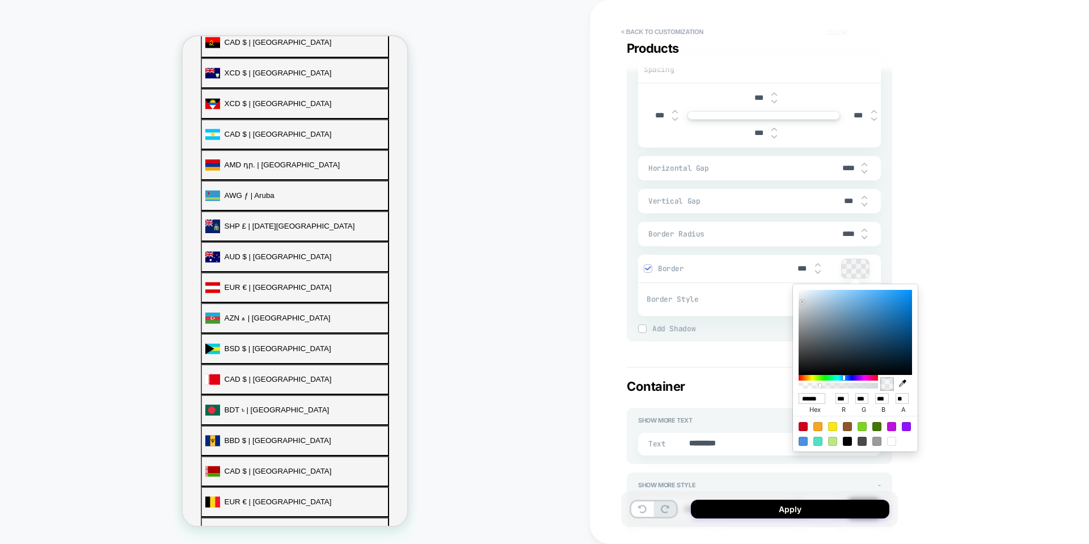
scroll to position [404, 0]
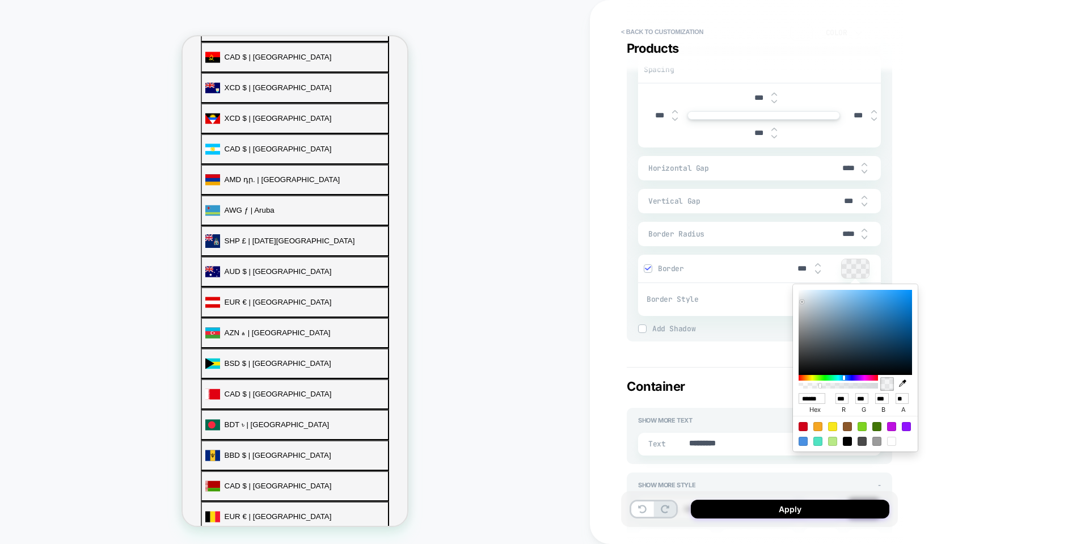
click at [902, 383] on icon "button" at bounding box center [902, 382] width 7 height 7
type textarea "*"
type input "******"
type input "***"
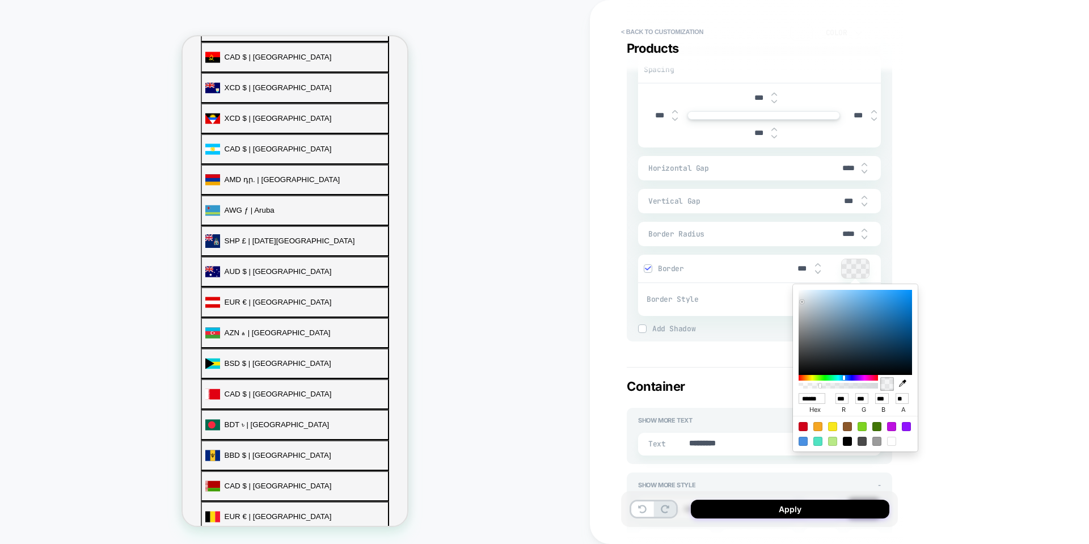
type input "***"
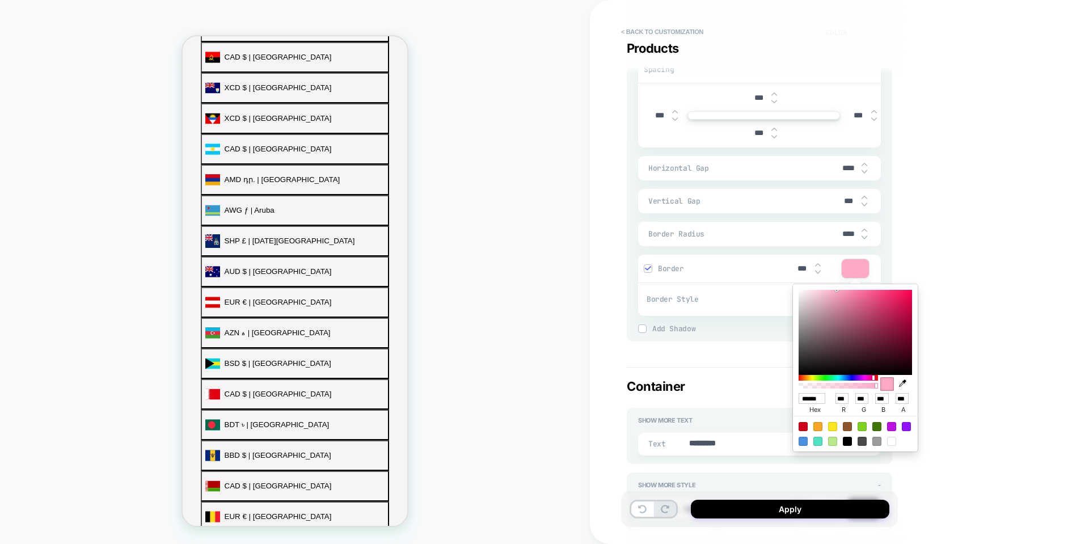
click at [556, 247] on div "PRODUCT: BOOMBA Bralette PRODUCT: BOOMBA Bralette Theme: MAIN" at bounding box center [295, 271] width 590 height 521
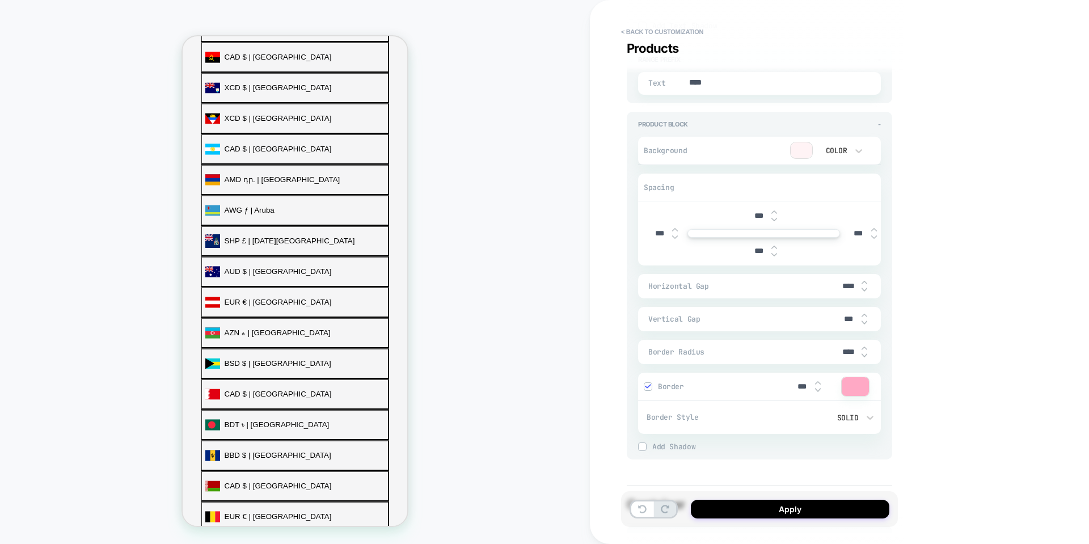
type textarea "*"
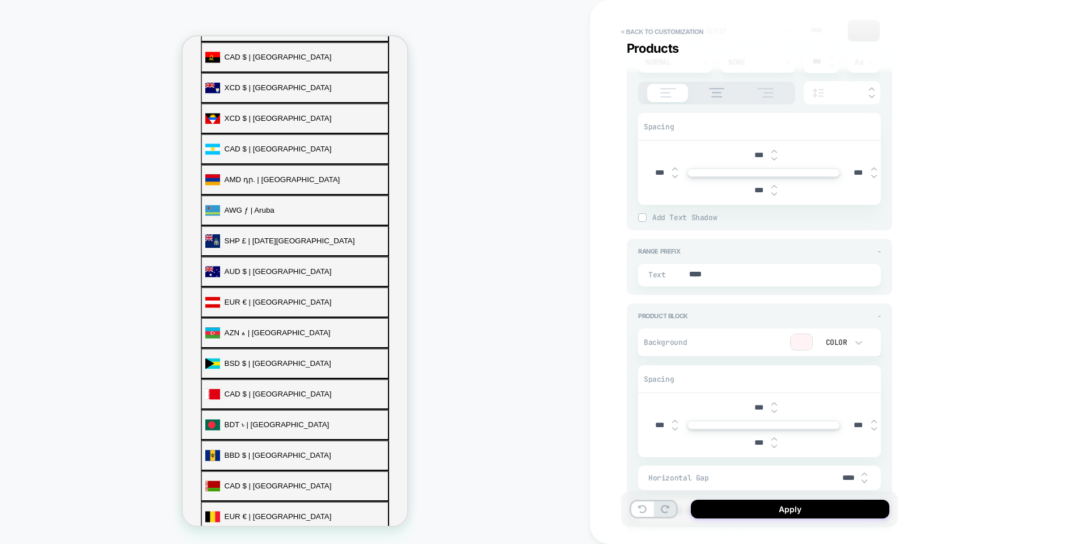
scroll to position [1304, 0]
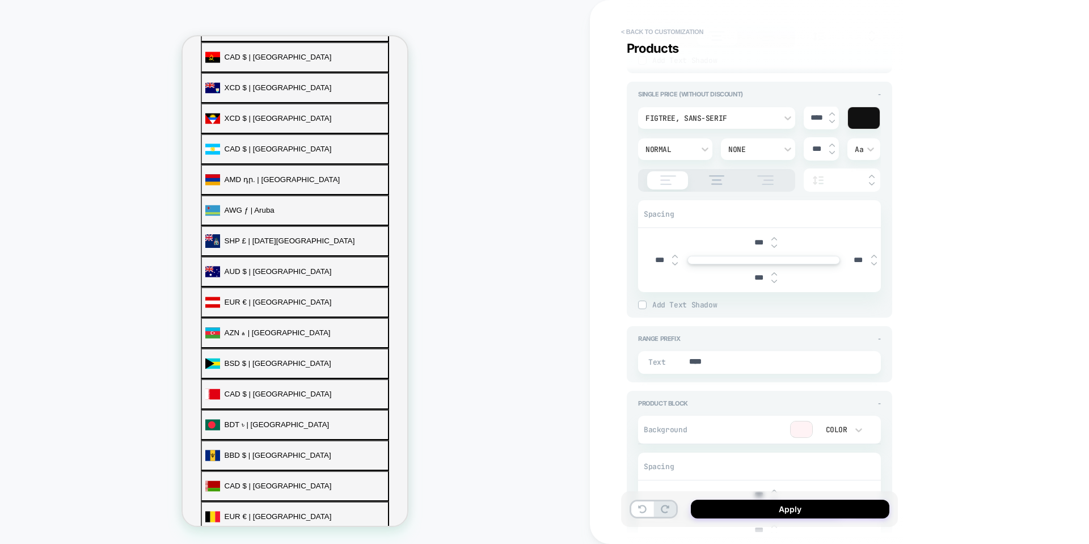
click at [626, 31] on button "< Back to customization" at bounding box center [662, 32] width 94 height 18
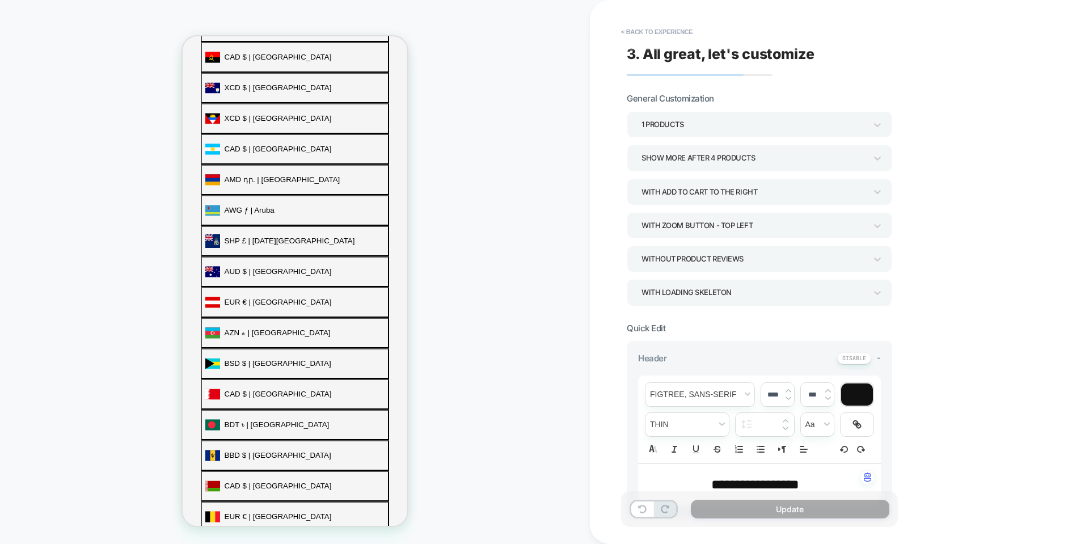
click at [706, 123] on div "1 Products" at bounding box center [753, 124] width 225 height 15
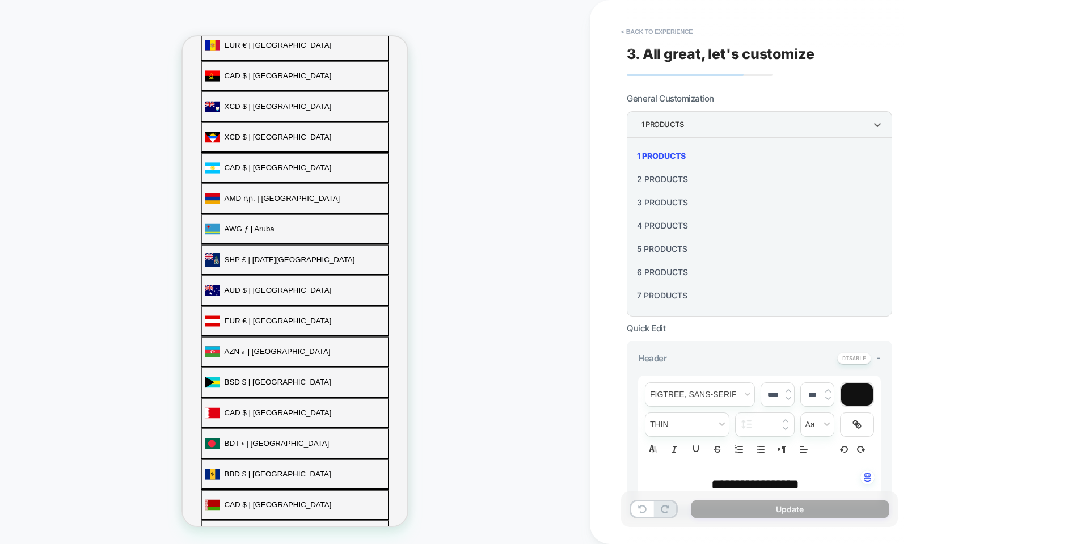
scroll to position [418, 0]
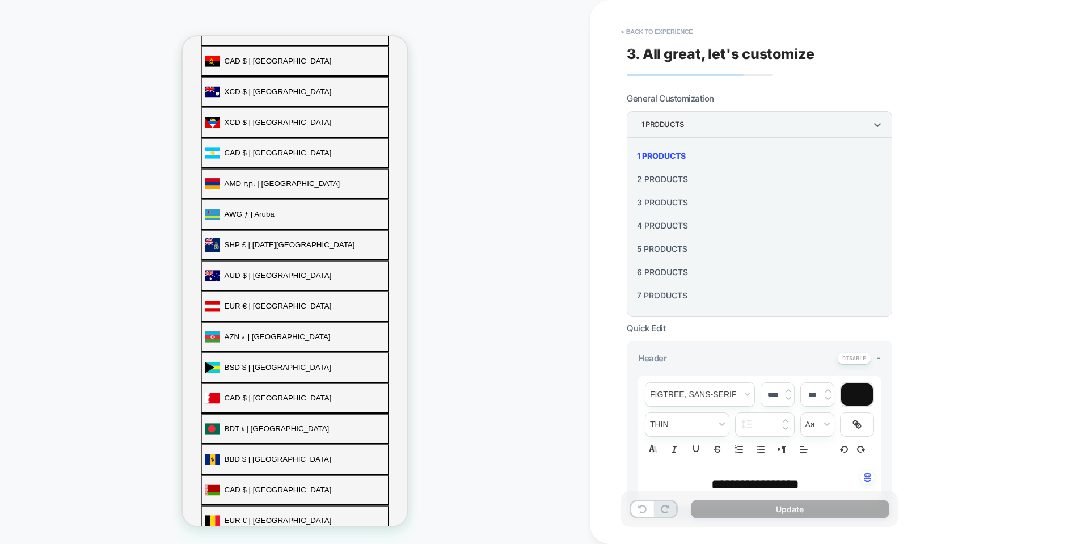
click at [933, 153] on div at bounding box center [544, 272] width 1089 height 544
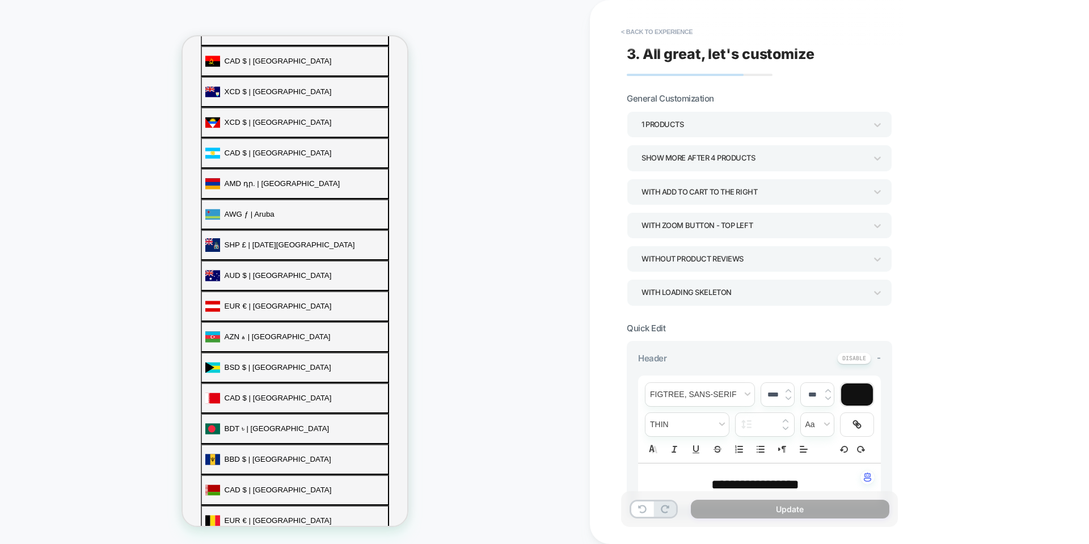
click at [772, 197] on div "With add to cart to the right" at bounding box center [753, 191] width 225 height 15
click at [755, 223] on div "Without an "add to cart" button" at bounding box center [759, 222] width 256 height 23
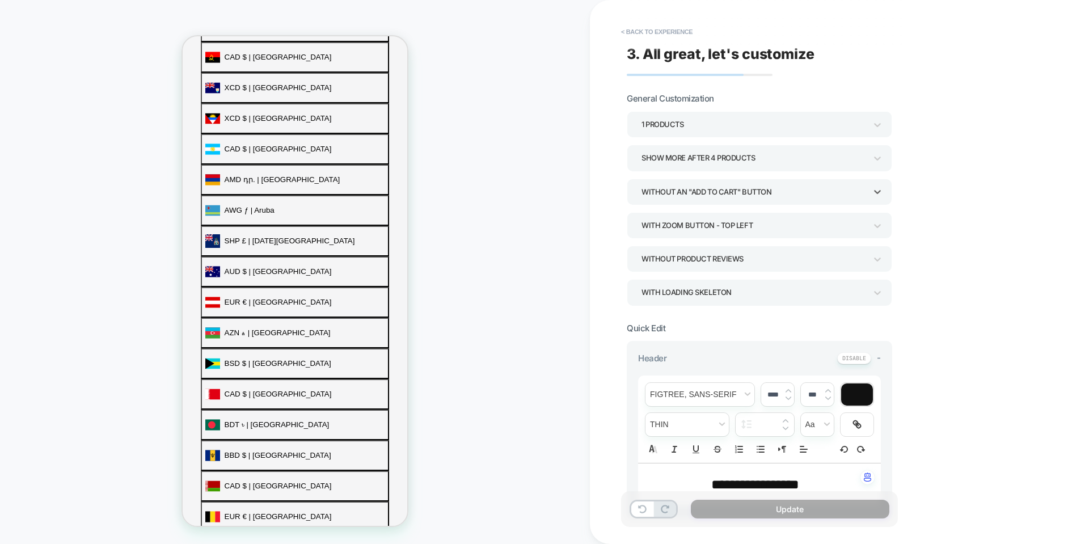
click at [760, 191] on div "Without an "add to cart" button" at bounding box center [753, 191] width 225 height 15
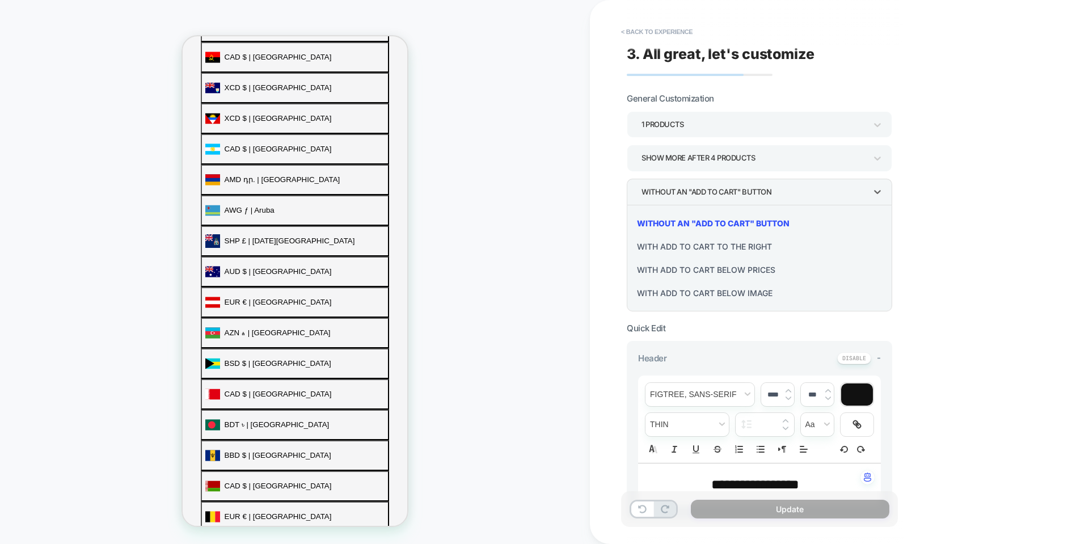
click at [748, 248] on div "With add to cart to the right" at bounding box center [759, 246] width 256 height 23
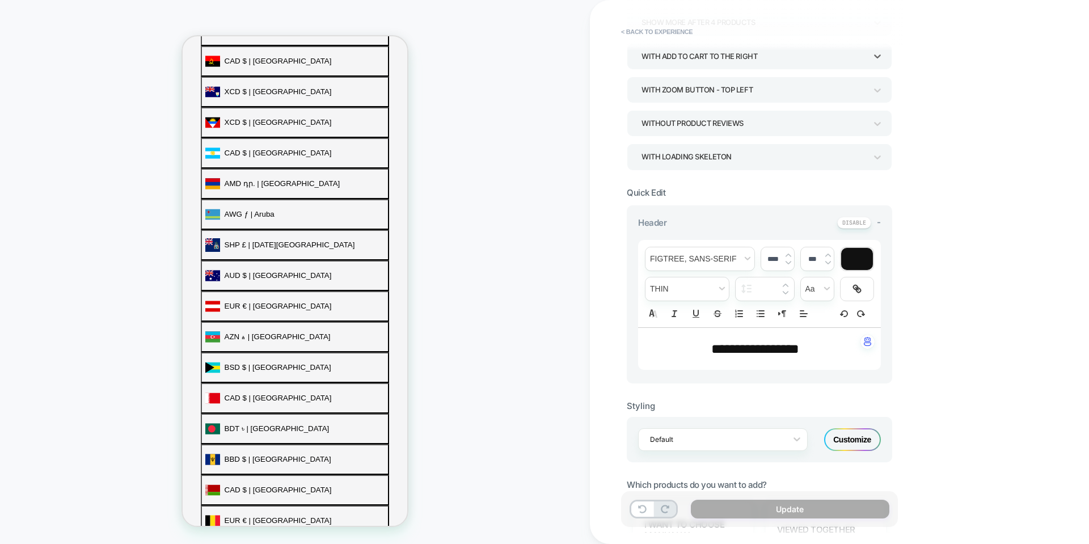
scroll to position [170, 0]
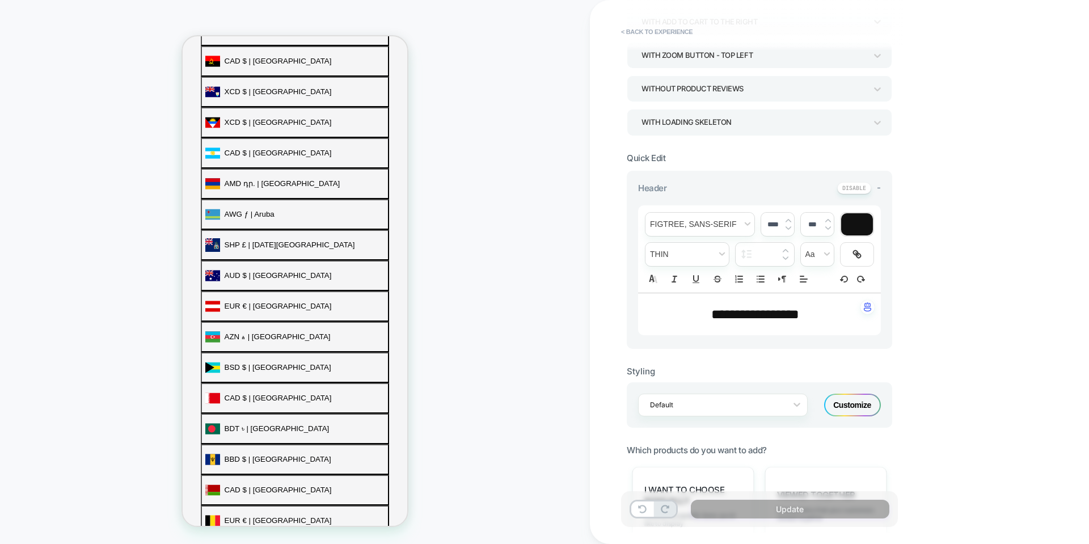
click at [744, 308] on span "**********" at bounding box center [755, 314] width 88 height 14
type input "****"
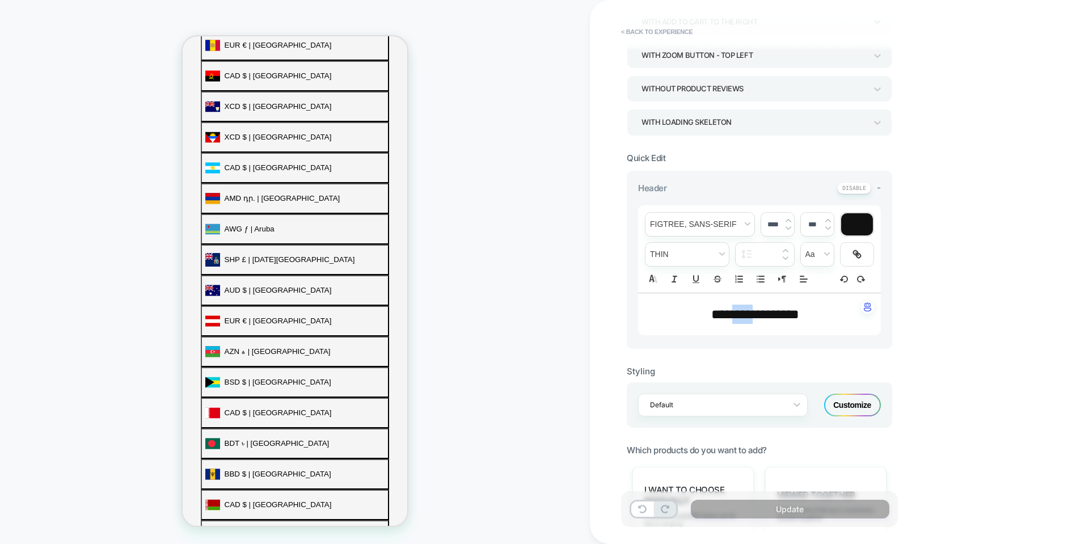
click at [744, 308] on span "**********" at bounding box center [755, 314] width 88 height 14
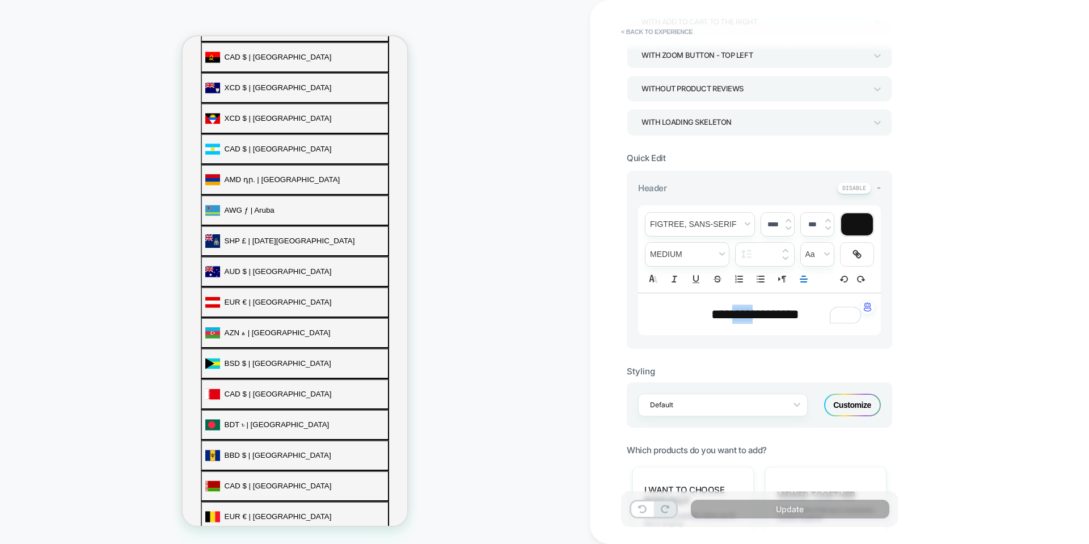
click at [732, 313] on span "***" at bounding box center [742, 314] width 20 height 14
click at [731, 313] on span "**********" at bounding box center [755, 314] width 88 height 14
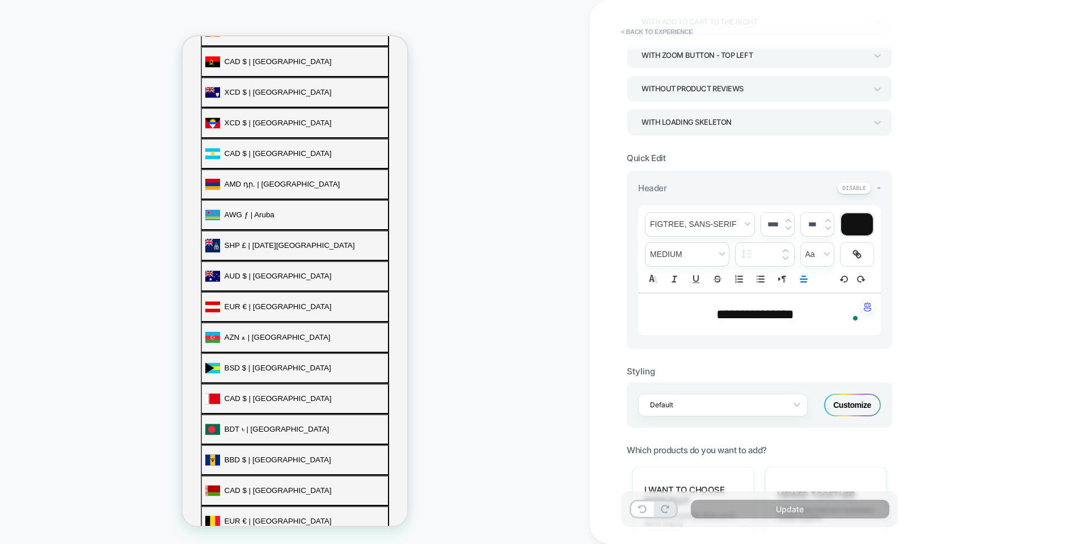
scroll to position [418, 0]
click at [731, 303] on div "**********" at bounding box center [759, 314] width 243 height 42
click at [793, 228] on div "****" at bounding box center [777, 224] width 33 height 23
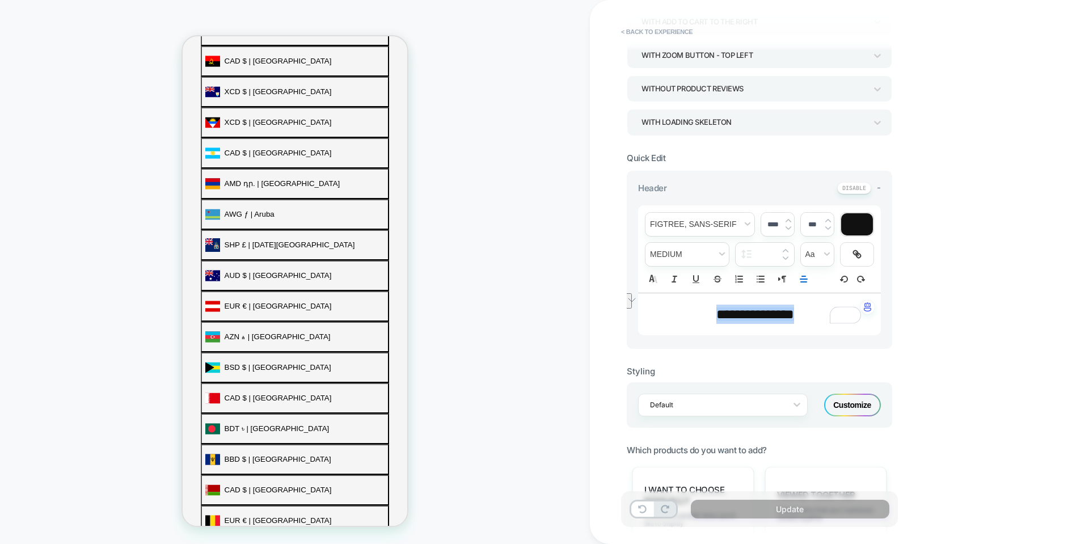
click at [787, 227] on img at bounding box center [788, 228] width 6 height 5
type input "****"
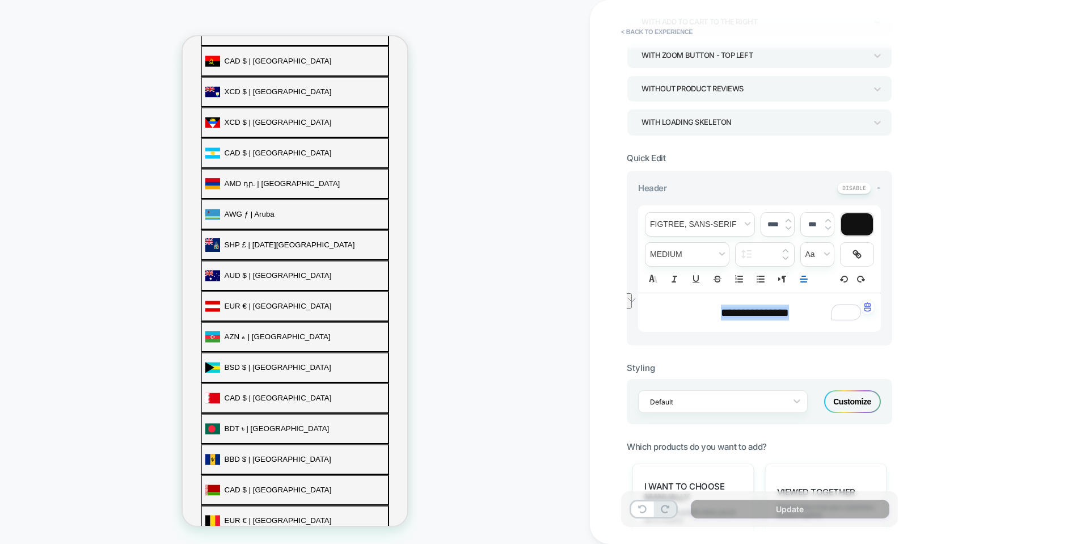
click at [917, 221] on div "**********" at bounding box center [839, 272] width 499 height 544
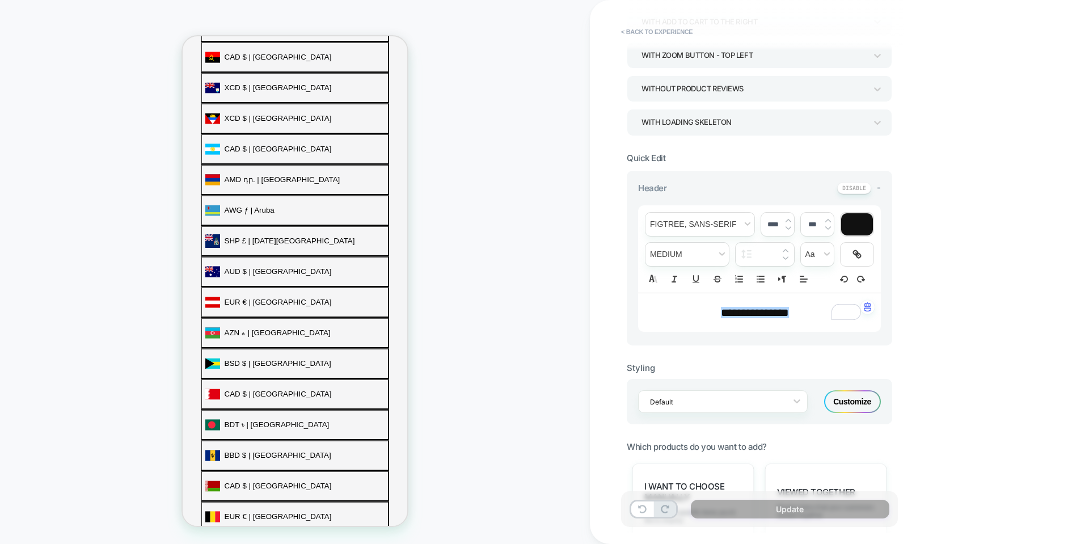
click at [931, 307] on div "**********" at bounding box center [839, 272] width 499 height 544
click at [925, 365] on div "**********" at bounding box center [839, 272] width 499 height 544
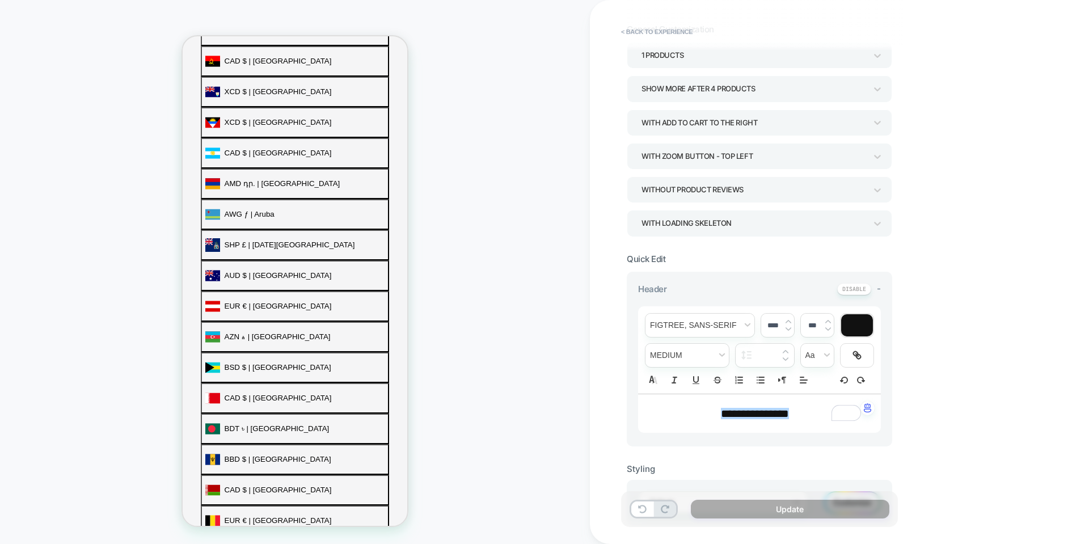
scroll to position [0, 0]
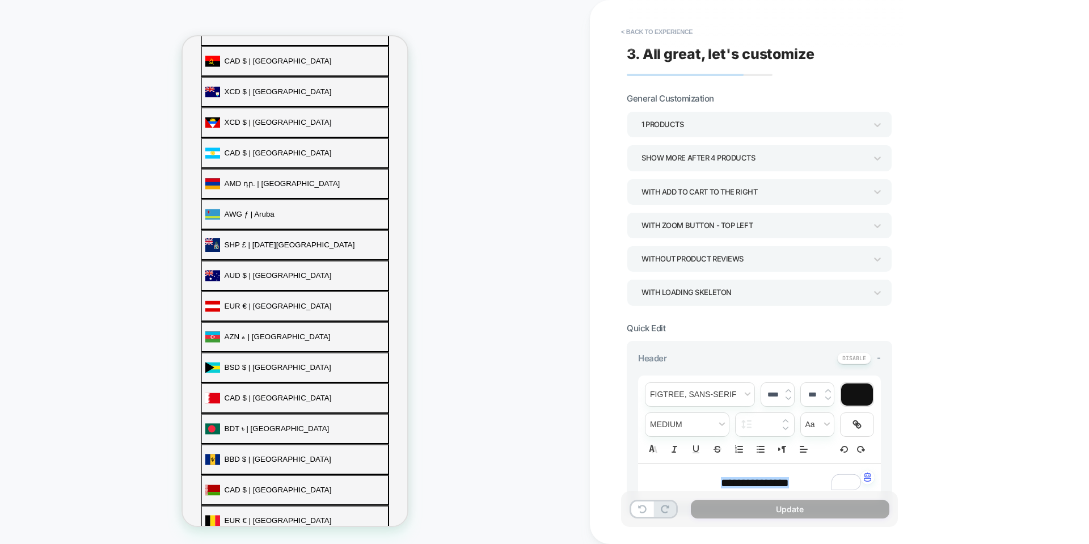
click at [662, 125] on div "1 Products" at bounding box center [753, 124] width 225 height 15
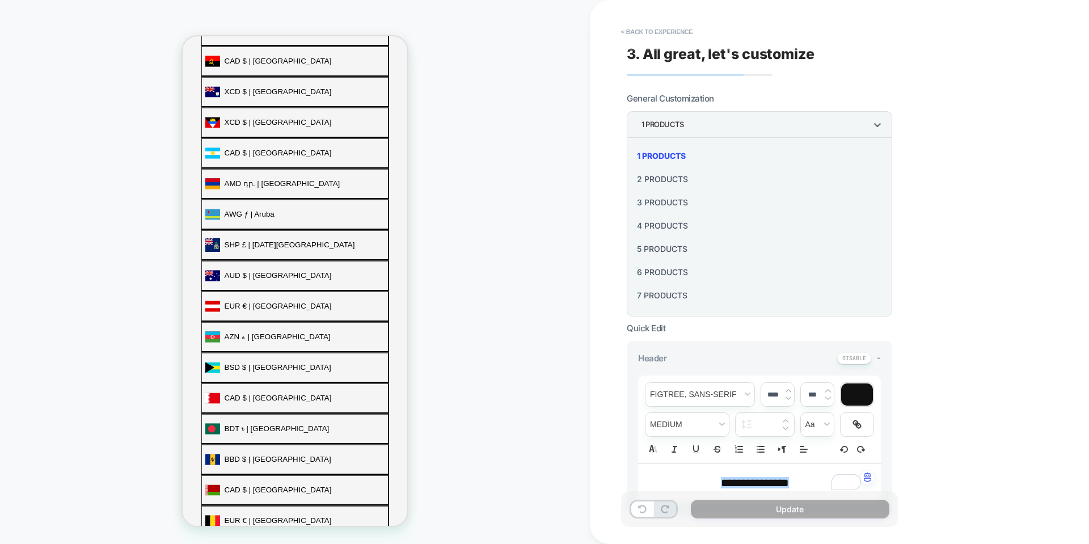
scroll to position [404, 0]
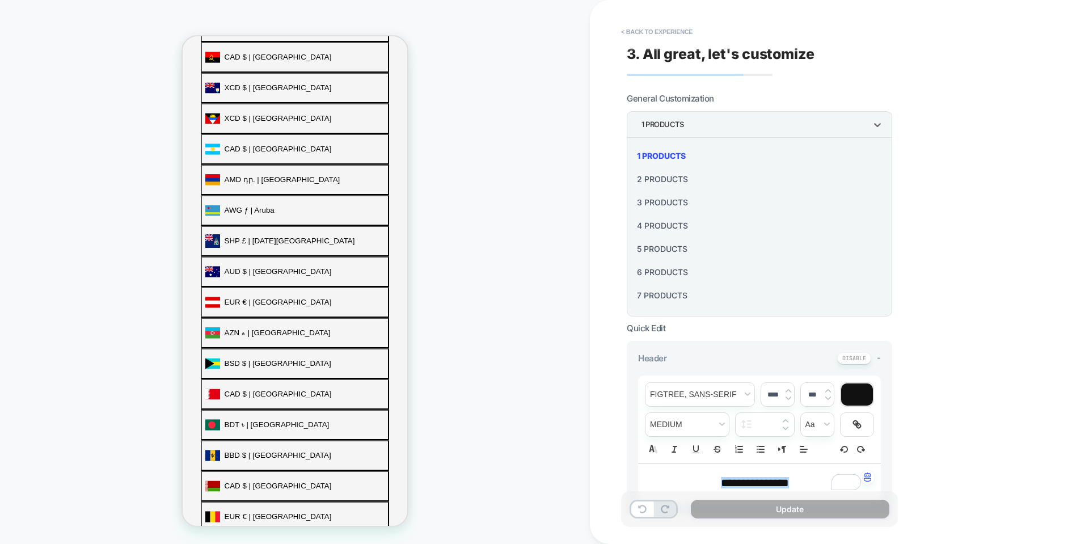
click at [934, 171] on div at bounding box center [544, 272] width 1089 height 544
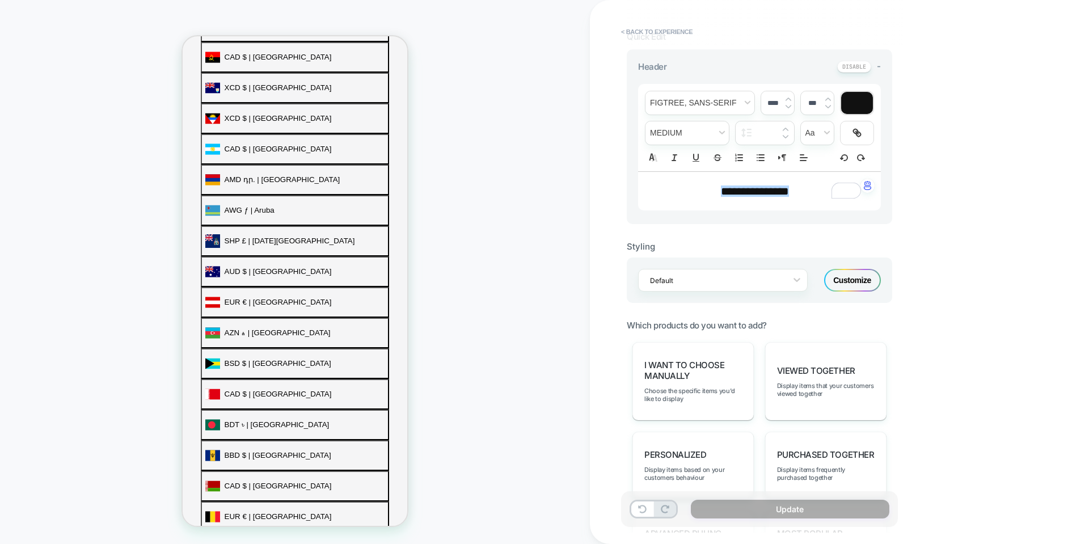
scroll to position [454, 0]
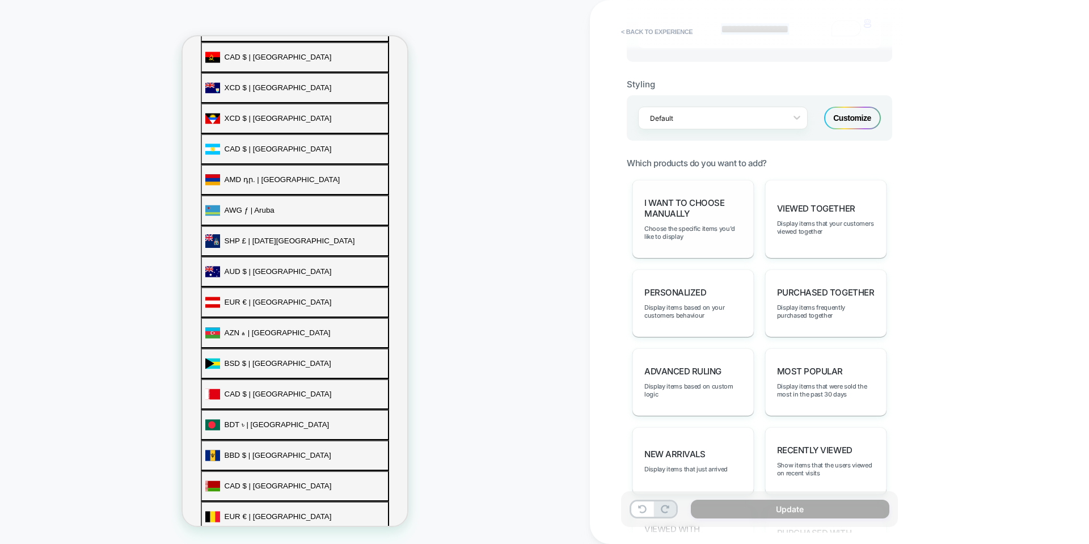
click at [714, 217] on span "I want to choose manually" at bounding box center [693, 208] width 98 height 22
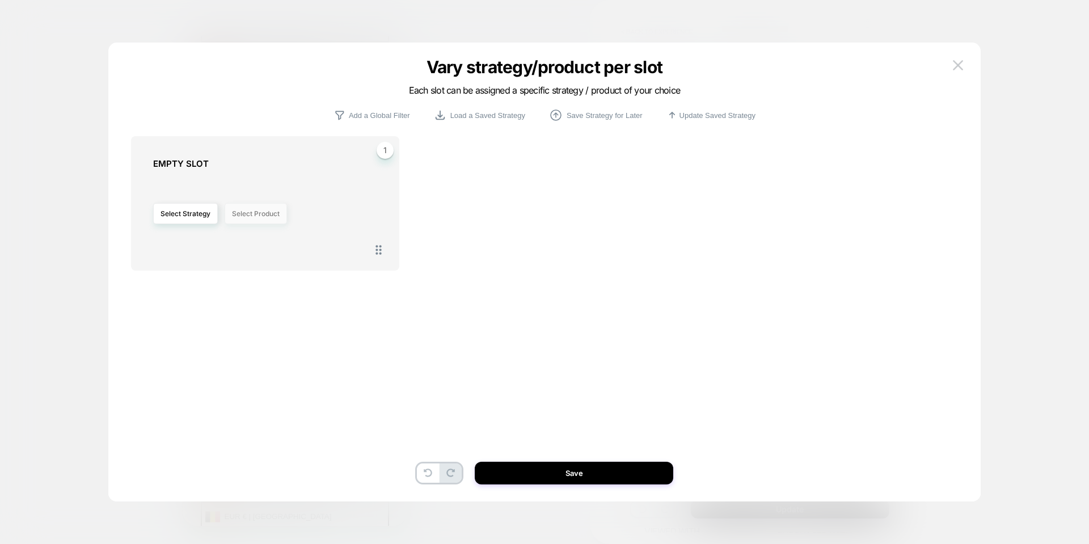
click at [234, 213] on button "Select Product" at bounding box center [256, 213] width 62 height 21
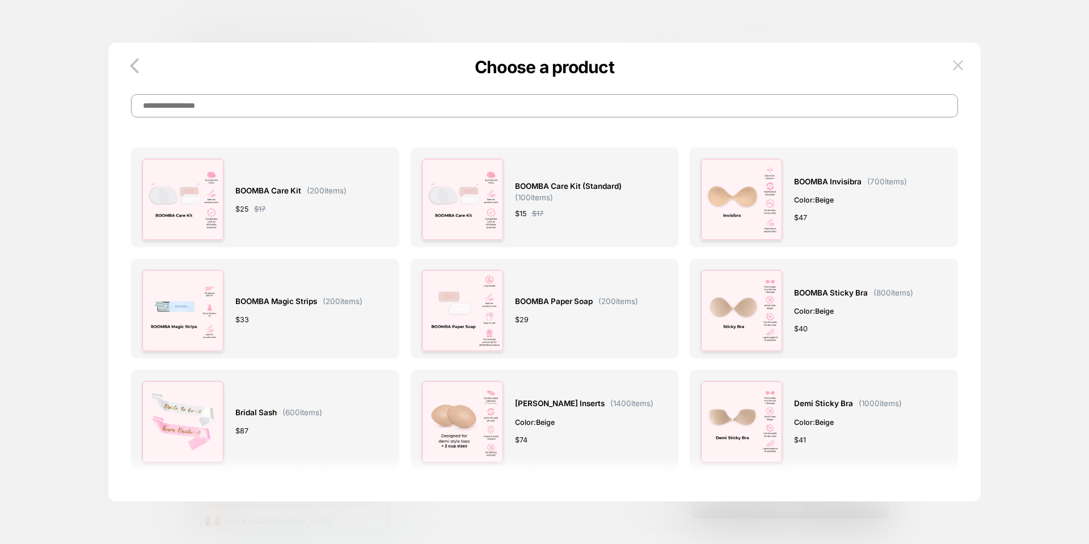
scroll to position [418, 0]
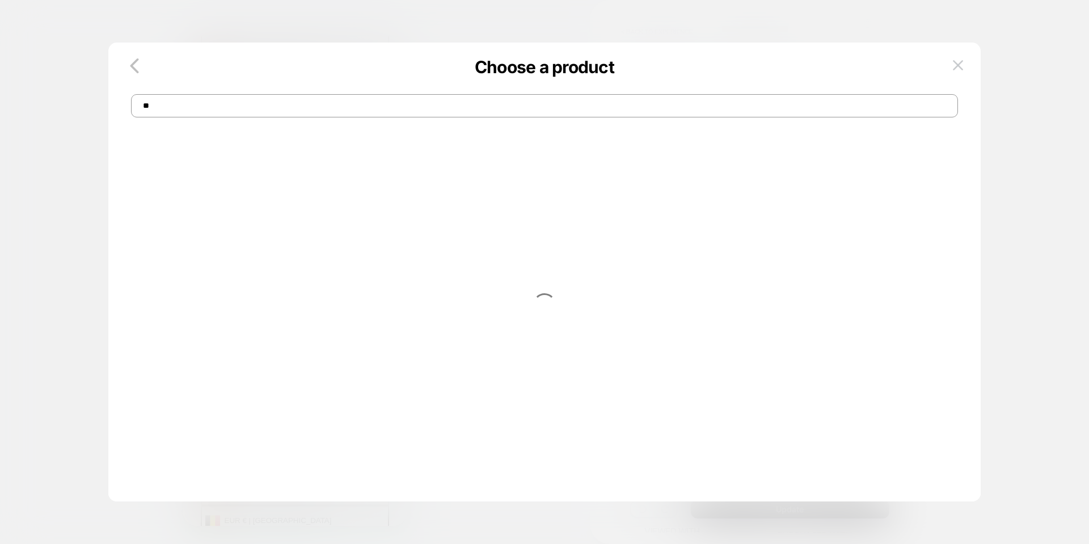
type input "*"
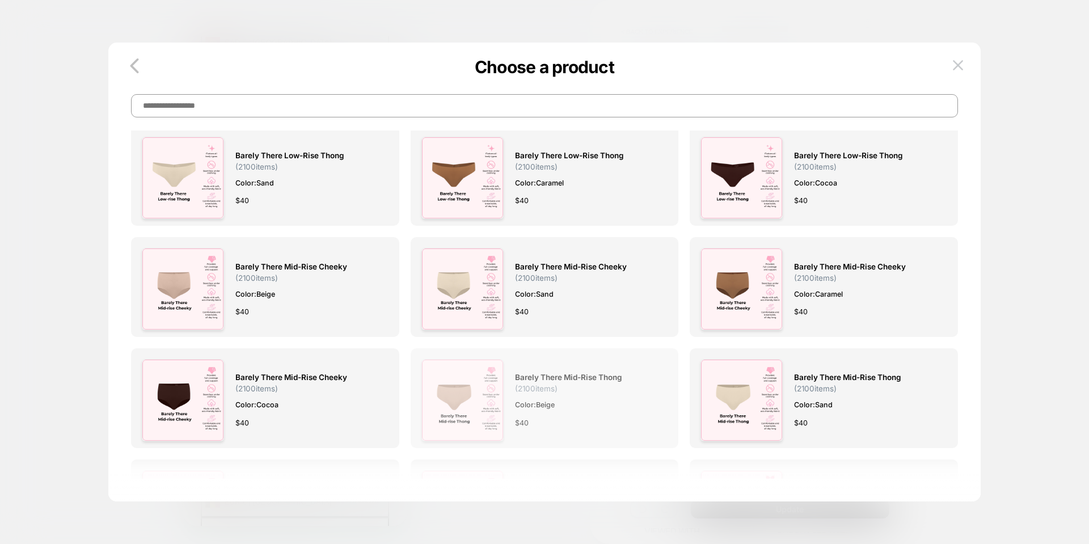
scroll to position [404, 0]
click at [497, 386] on img at bounding box center [462, 400] width 82 height 82
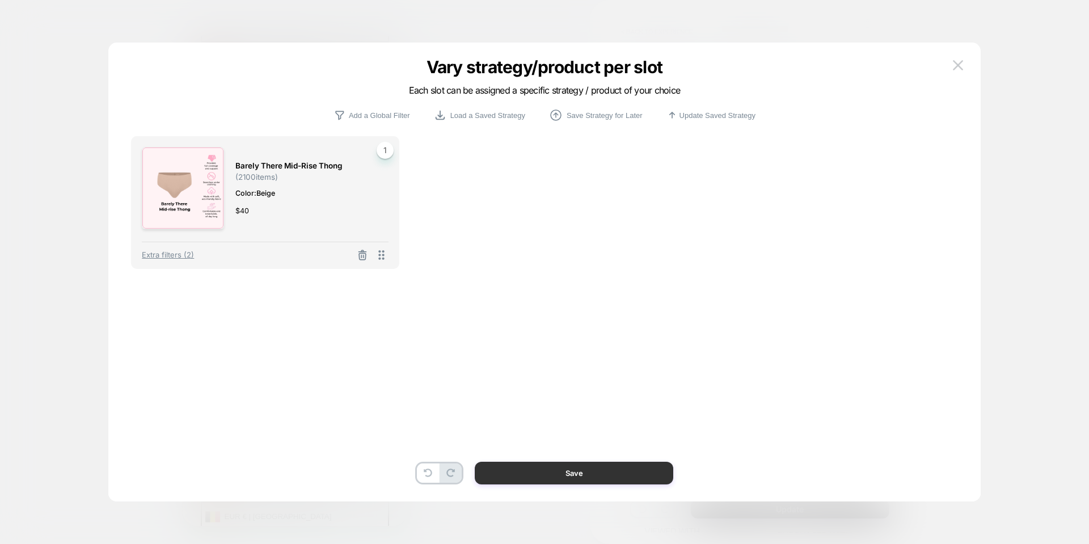
click at [533, 472] on button "Save" at bounding box center [574, 472] width 198 height 23
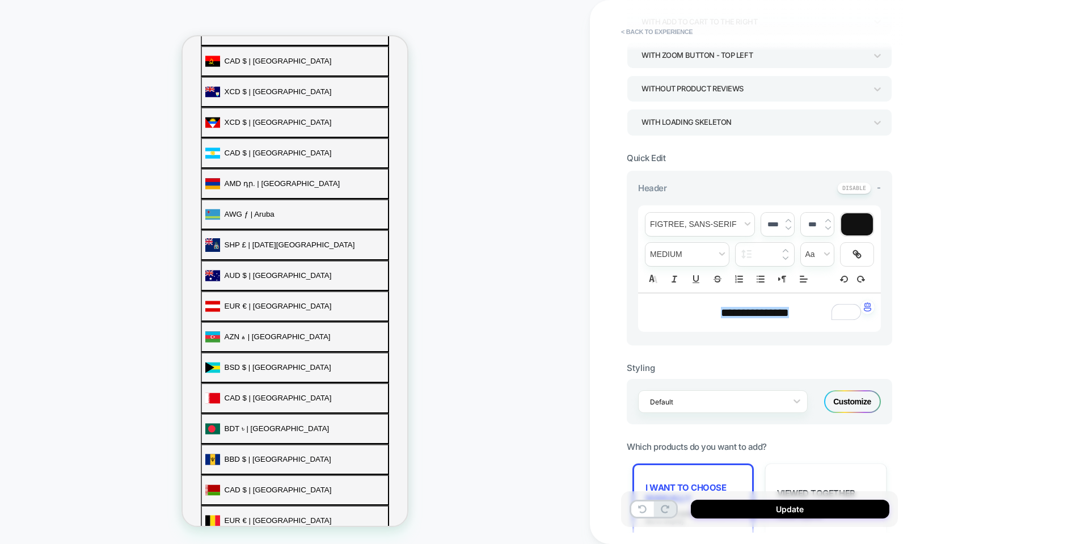
scroll to position [0, 0]
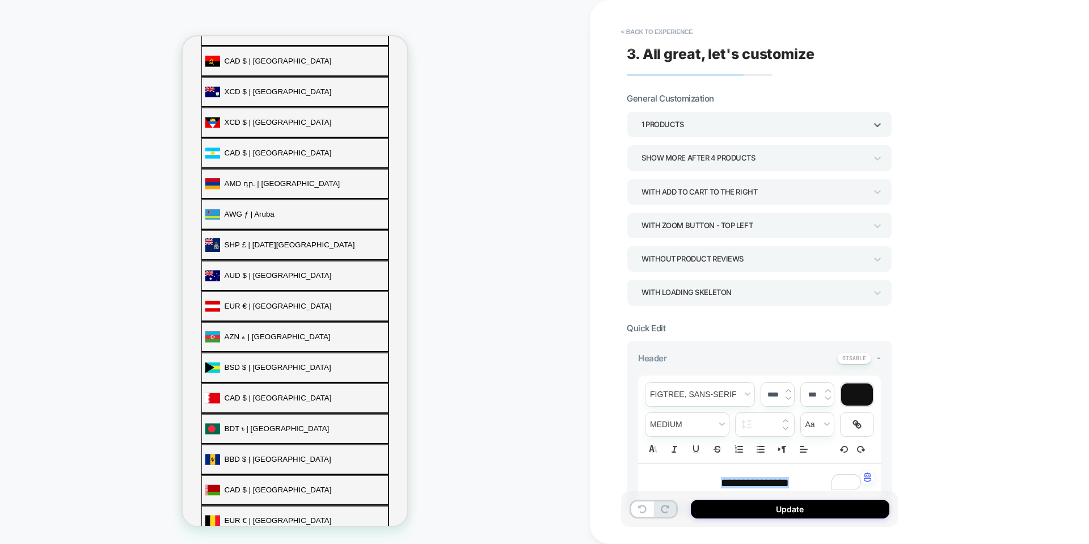
click at [755, 122] on div "1 Products" at bounding box center [753, 124] width 225 height 15
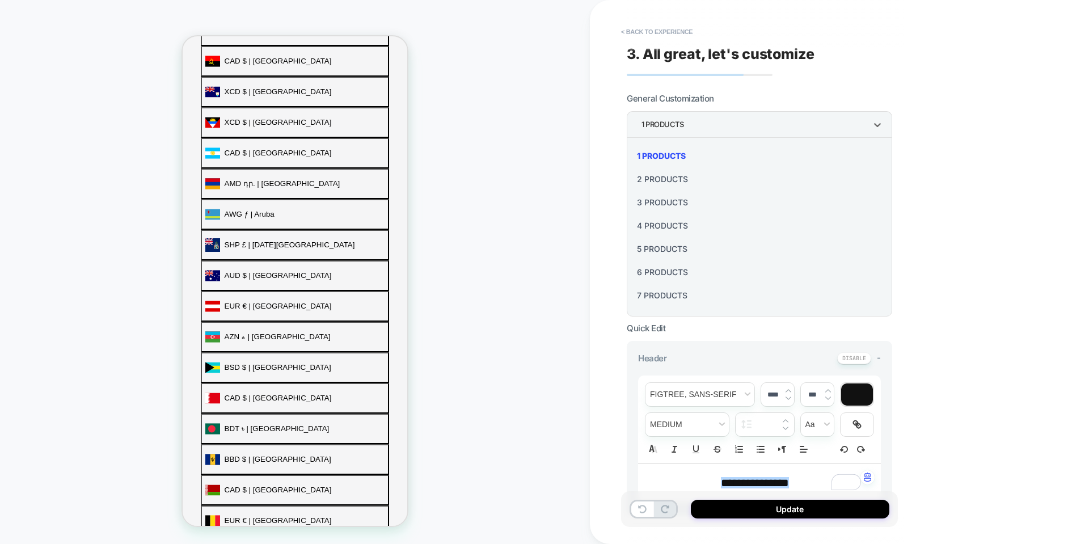
click at [726, 176] on div "2 Products" at bounding box center [759, 178] width 256 height 23
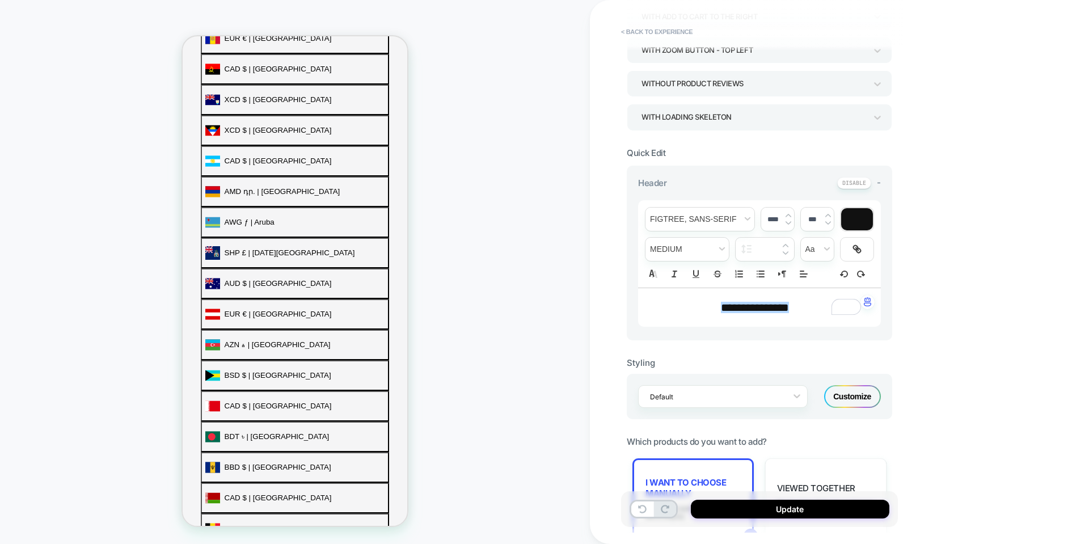
scroll to position [283, 0]
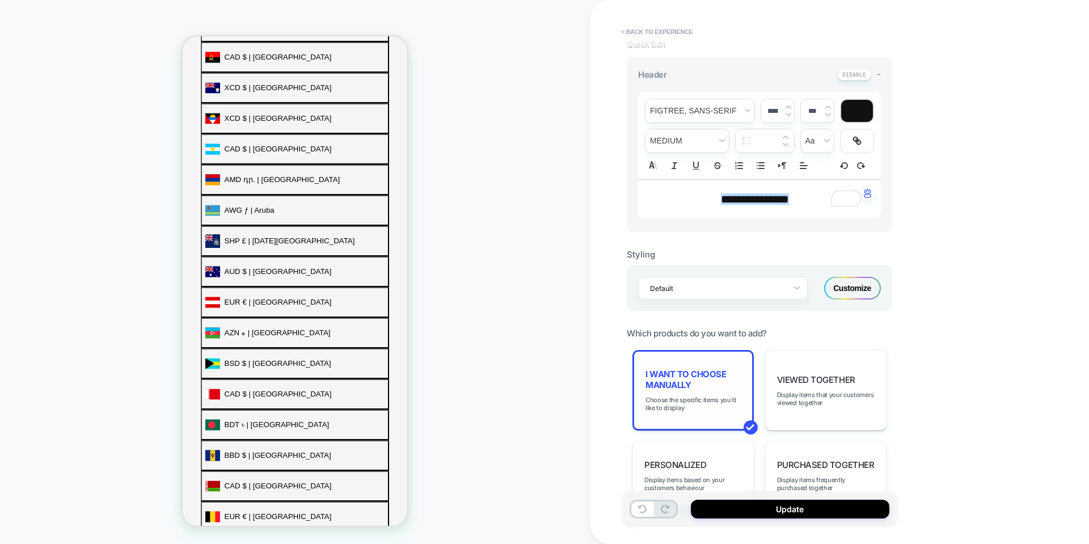
click at [734, 370] on span "I want to choose manually" at bounding box center [692, 380] width 95 height 22
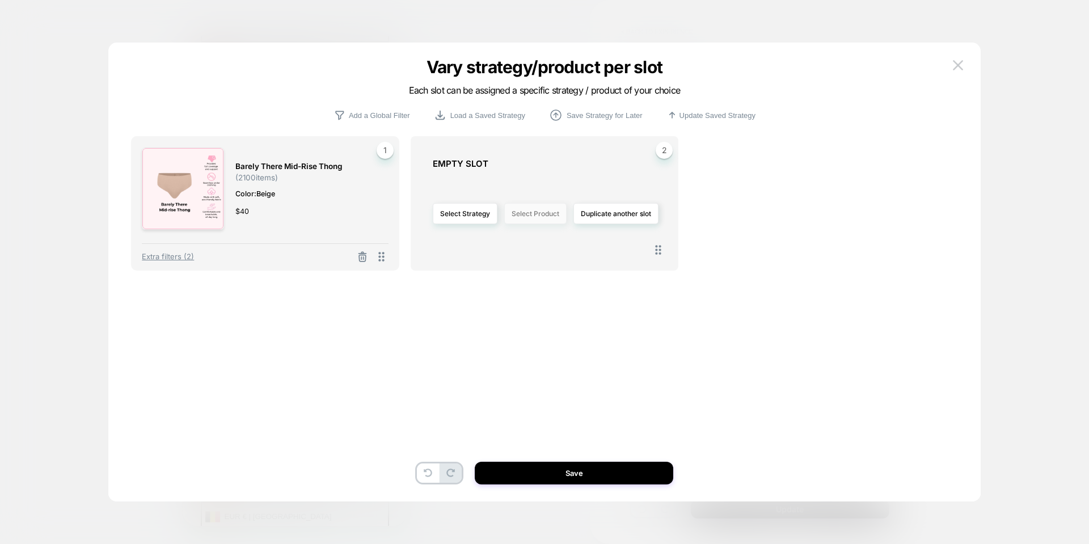
click at [532, 215] on button "Select Product" at bounding box center [535, 213] width 62 height 21
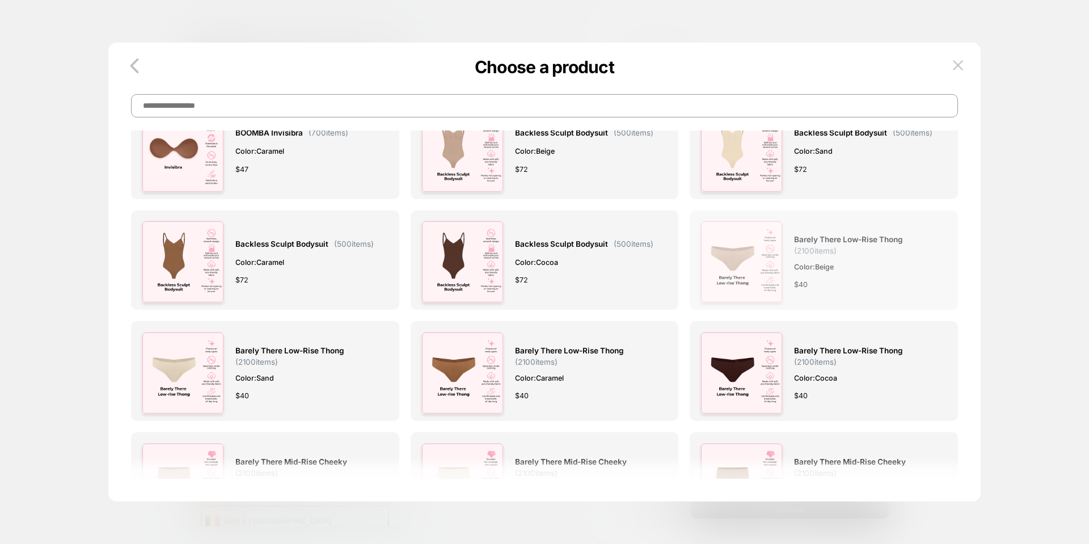
scroll to position [418, 0]
click at [751, 253] on img at bounding box center [741, 262] width 82 height 82
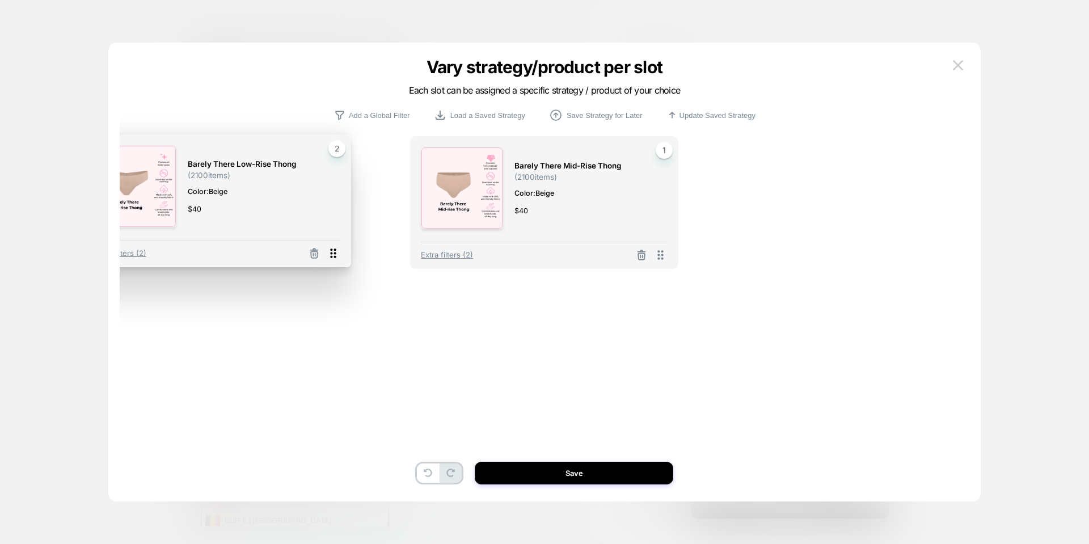
drag, startPoint x: 659, startPoint y: 255, endPoint x: 332, endPoint y: 253, distance: 327.1
click at [332, 253] on icon at bounding box center [334, 253] width 6 height 10
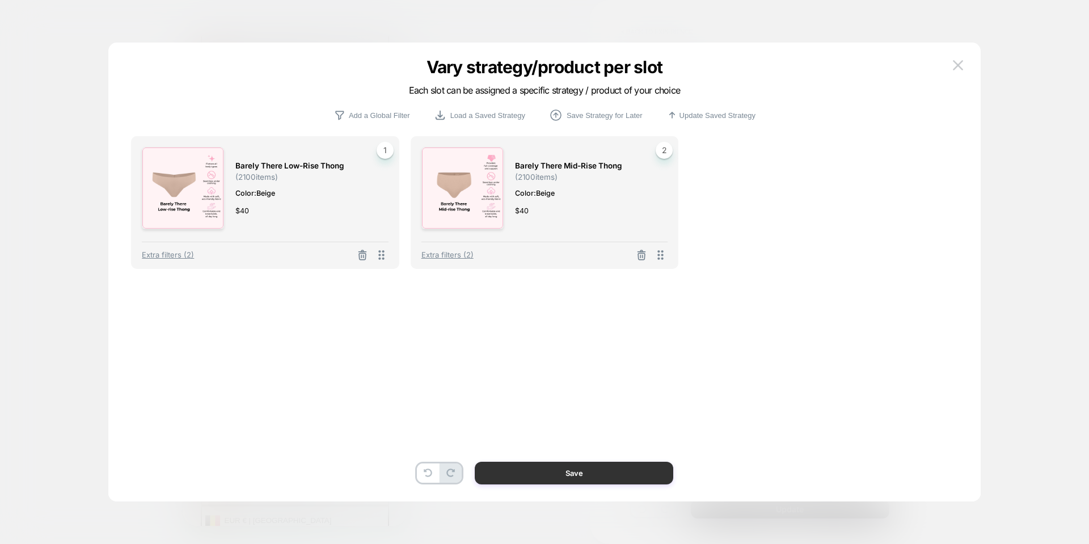
click at [592, 471] on button "Save" at bounding box center [574, 472] width 198 height 23
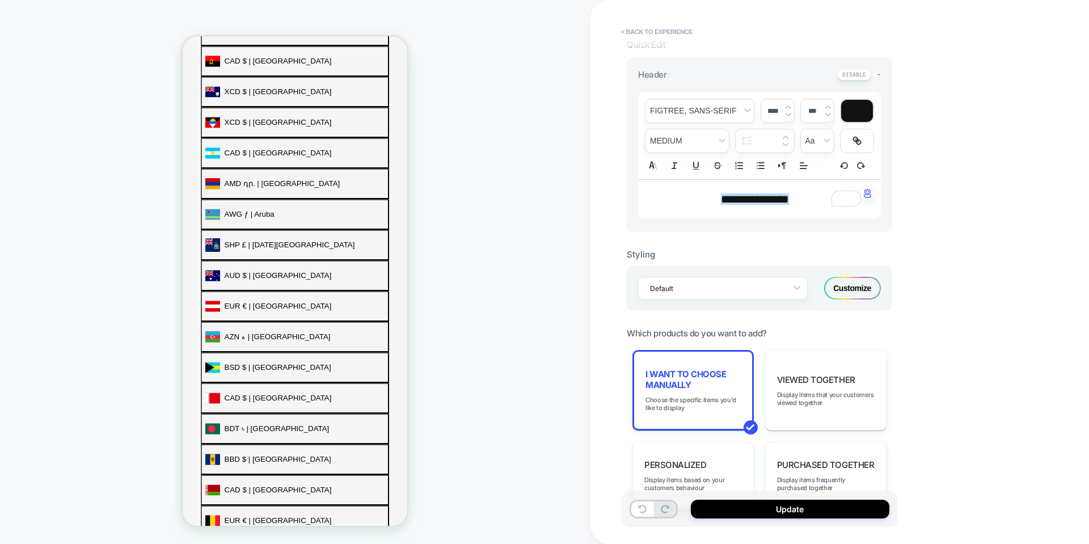
scroll to position [404, 0]
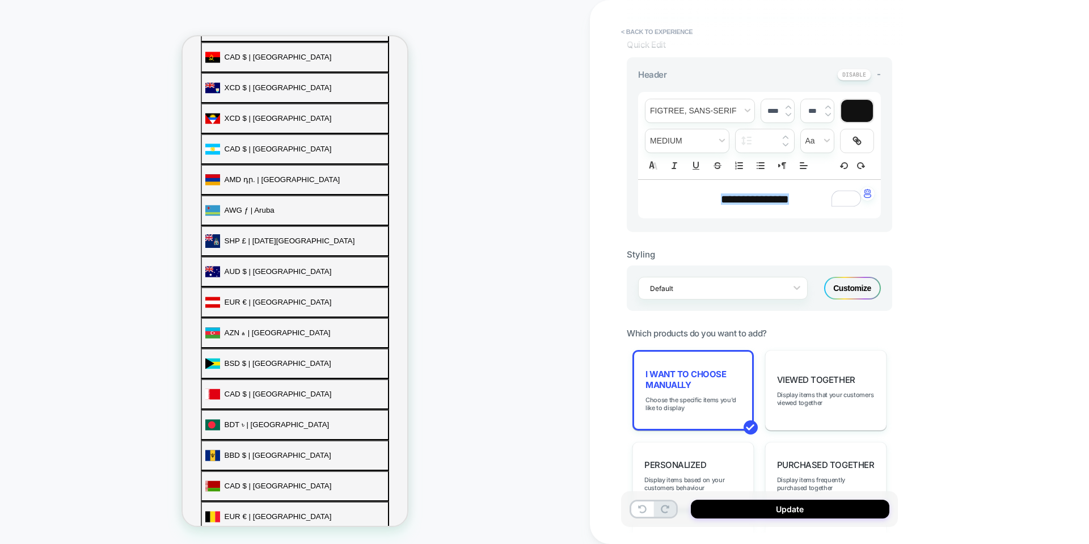
click at [925, 354] on div "**********" at bounding box center [839, 272] width 499 height 544
click at [797, 503] on button "Update" at bounding box center [790, 508] width 198 height 19
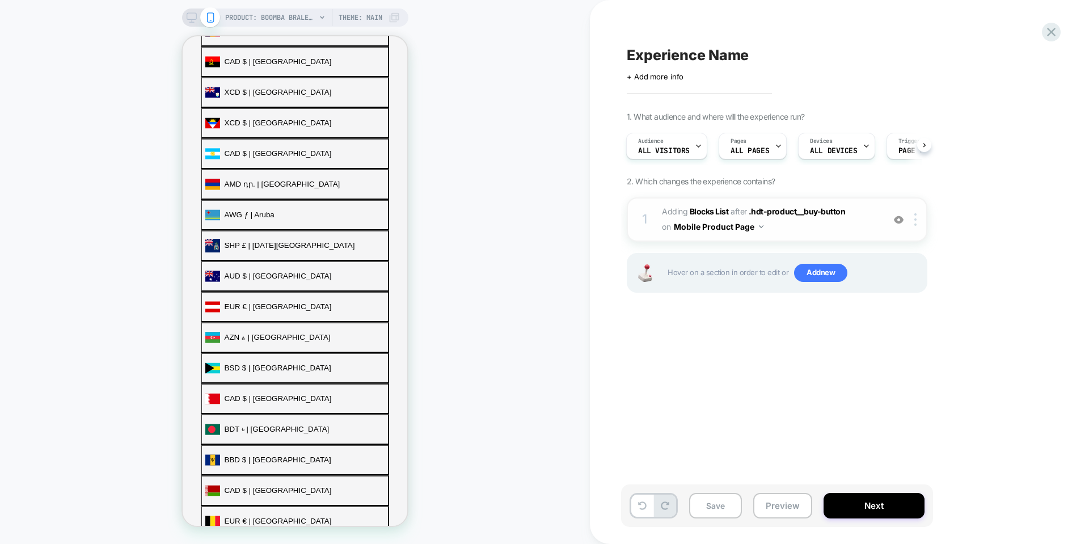
scroll to position [418, 0]
click at [831, 219] on span "#_loomi_addon_1758592350824 Adding Blocks List AFTER .hdt-product__buy-button .…" at bounding box center [770, 219] width 216 height 31
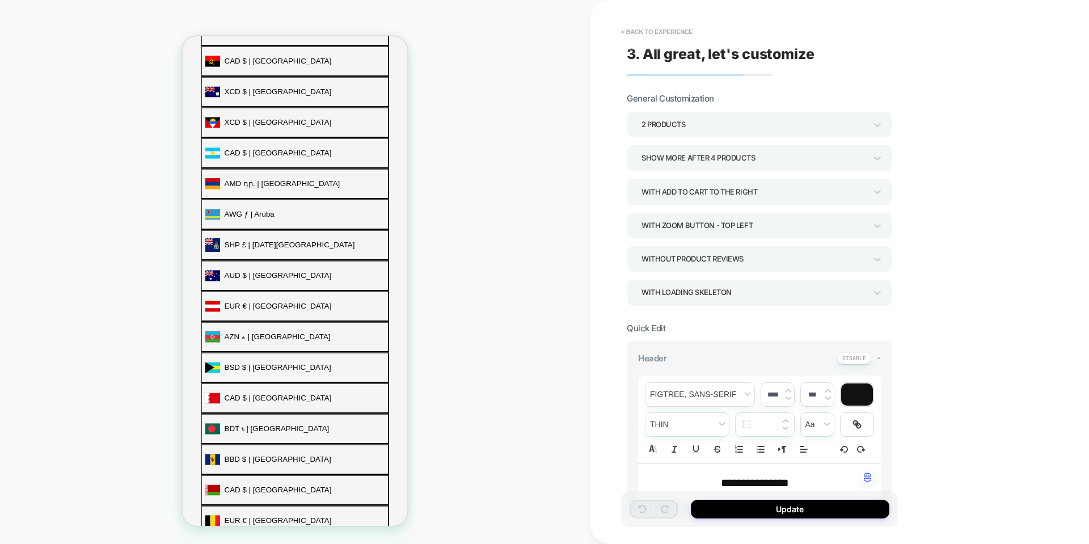
scroll to position [0, 0]
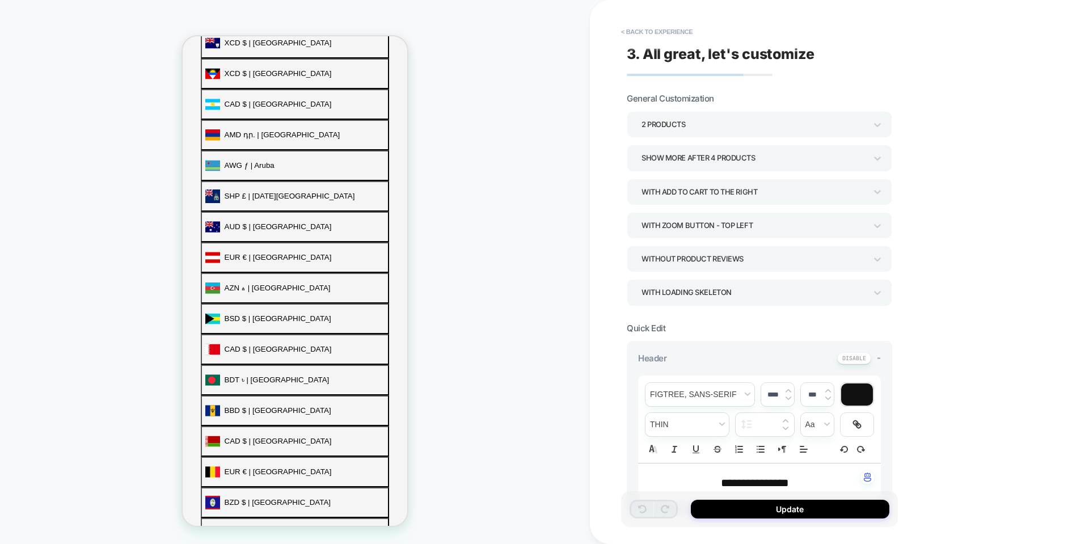
click at [802, 189] on div "With add to cart to the right" at bounding box center [753, 191] width 225 height 15
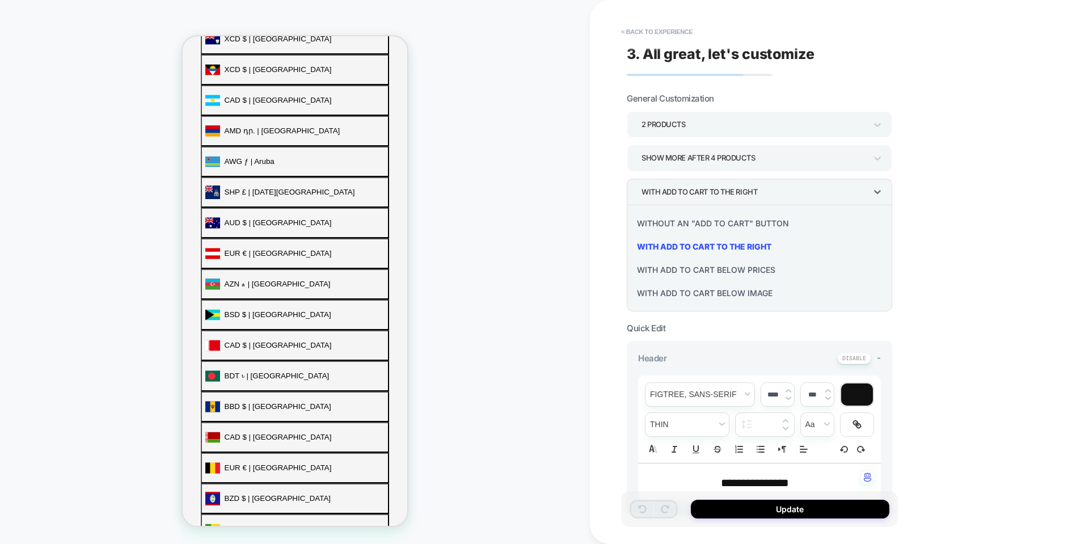
click at [749, 272] on div "With add to cart below prices" at bounding box center [759, 269] width 256 height 23
click at [758, 193] on div "With add to cart below prices" at bounding box center [753, 191] width 225 height 15
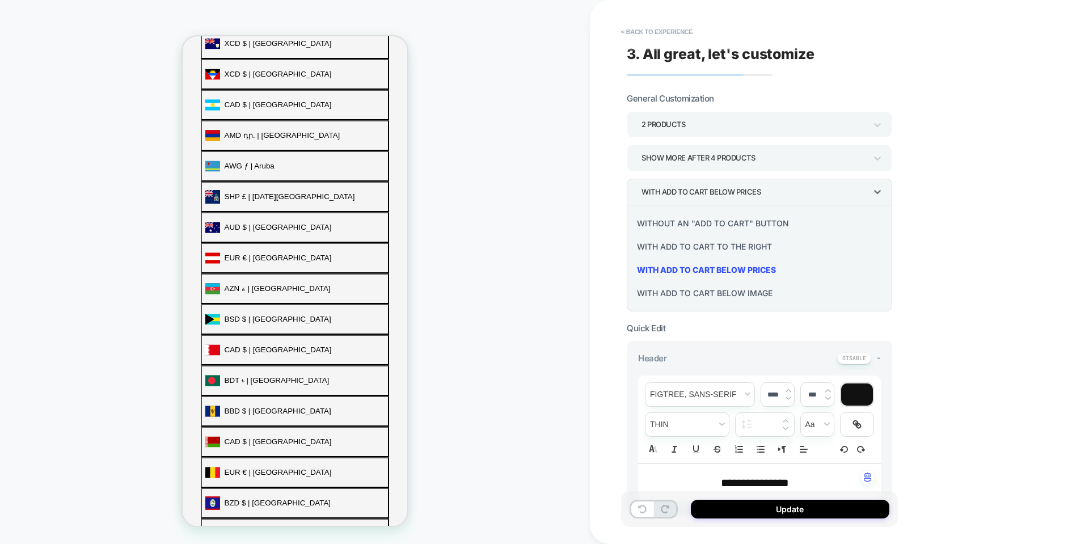
scroll to position [467, 0]
click at [759, 244] on div "With add to cart to the right" at bounding box center [759, 246] width 256 height 23
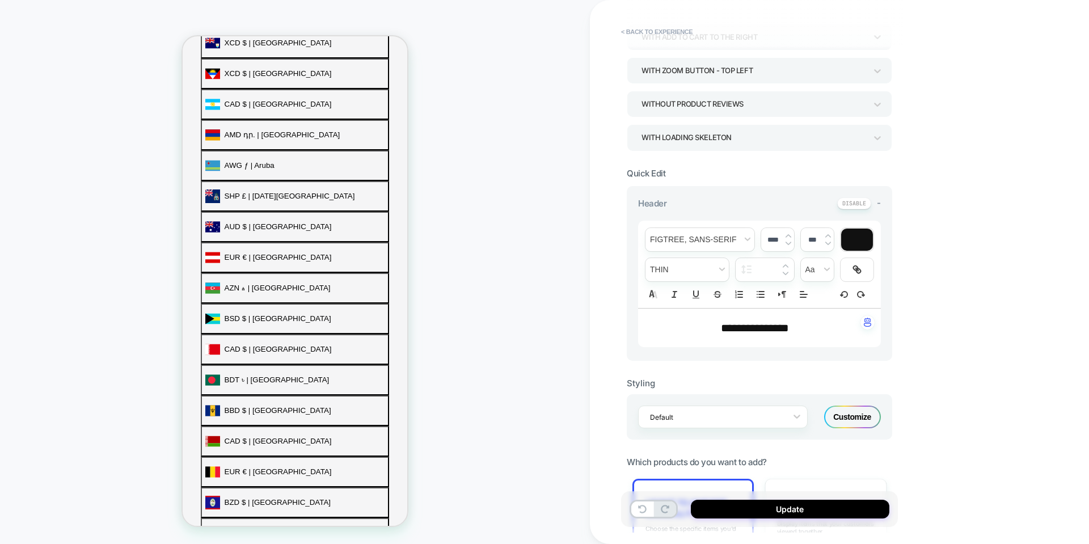
scroll to position [397, 0]
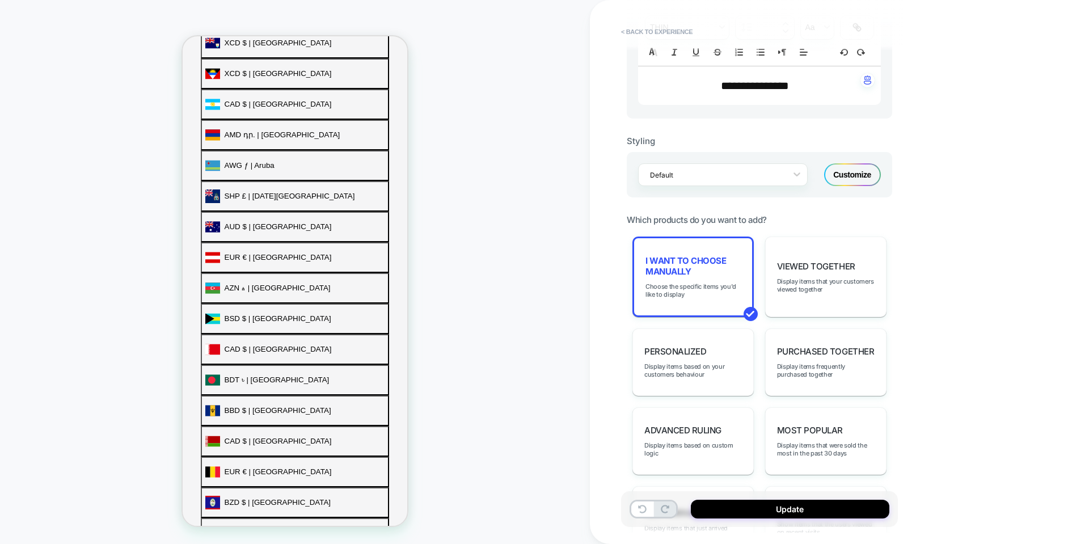
click at [841, 175] on div "Customize" at bounding box center [852, 174] width 57 height 23
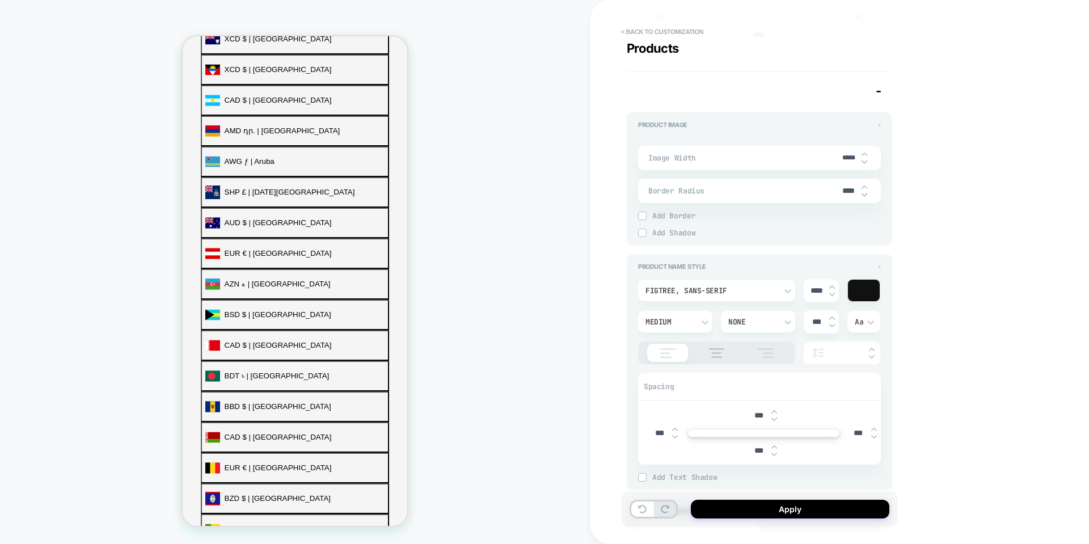
scroll to position [454, 0]
click at [863, 200] on img at bounding box center [864, 198] width 6 height 5
type textarea "*"
type input "***"
click at [867, 189] on div "***" at bounding box center [853, 194] width 34 height 23
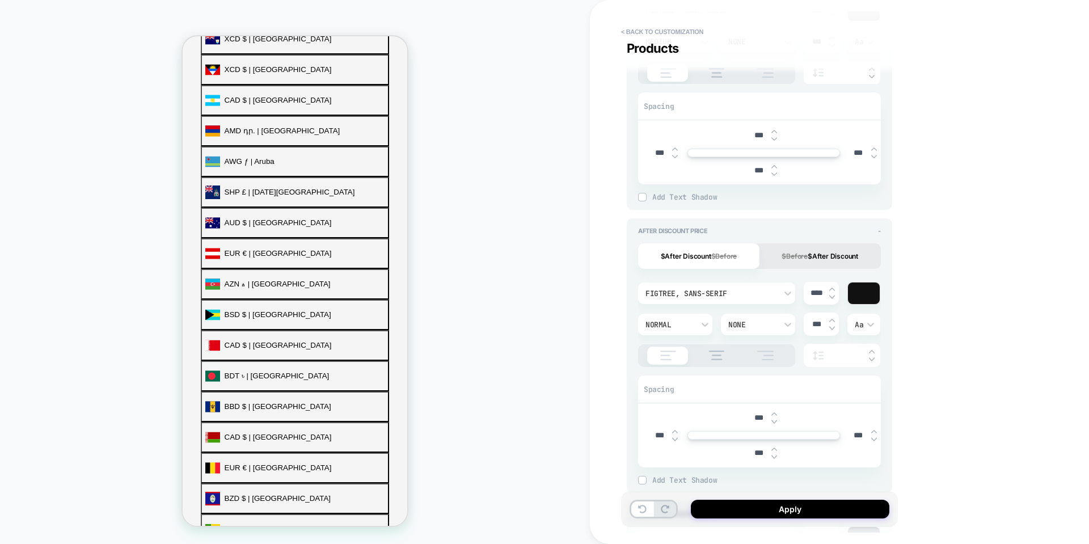
scroll to position [467, 0]
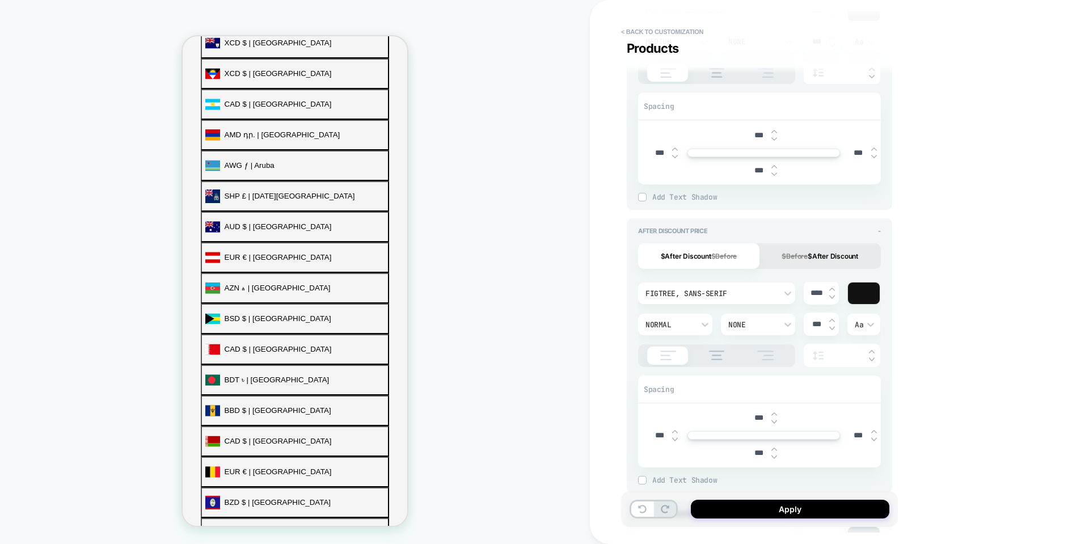
click at [829, 300] on div "****" at bounding box center [820, 292] width 35 height 23
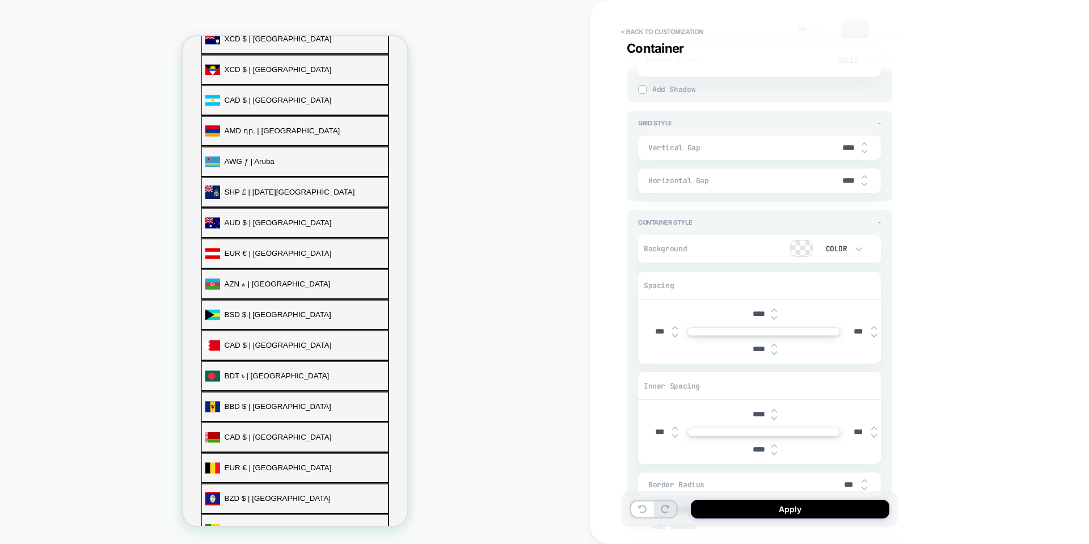
scroll to position [2632, 0]
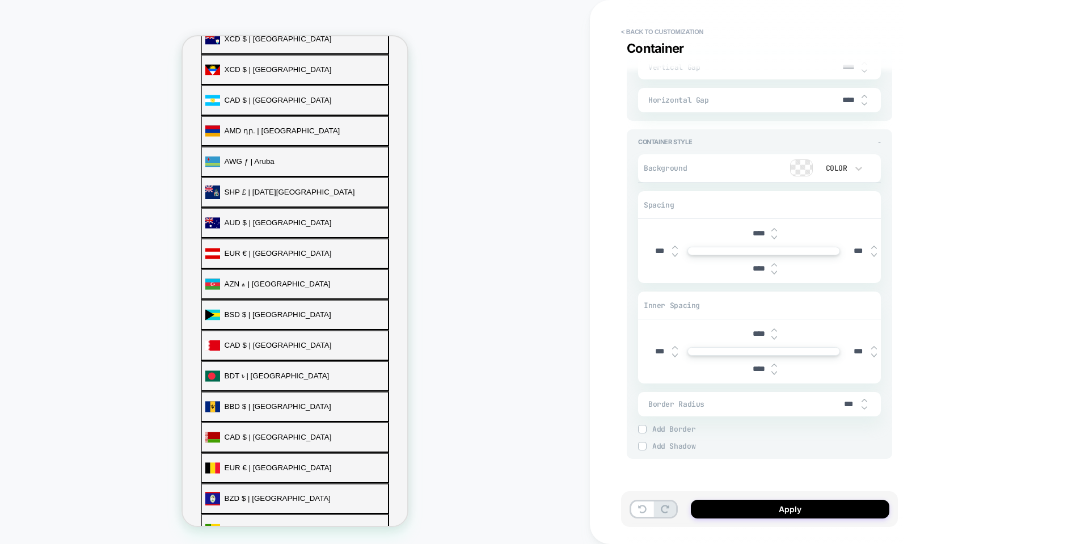
click at [639, 428] on img at bounding box center [642, 429] width 6 height 6
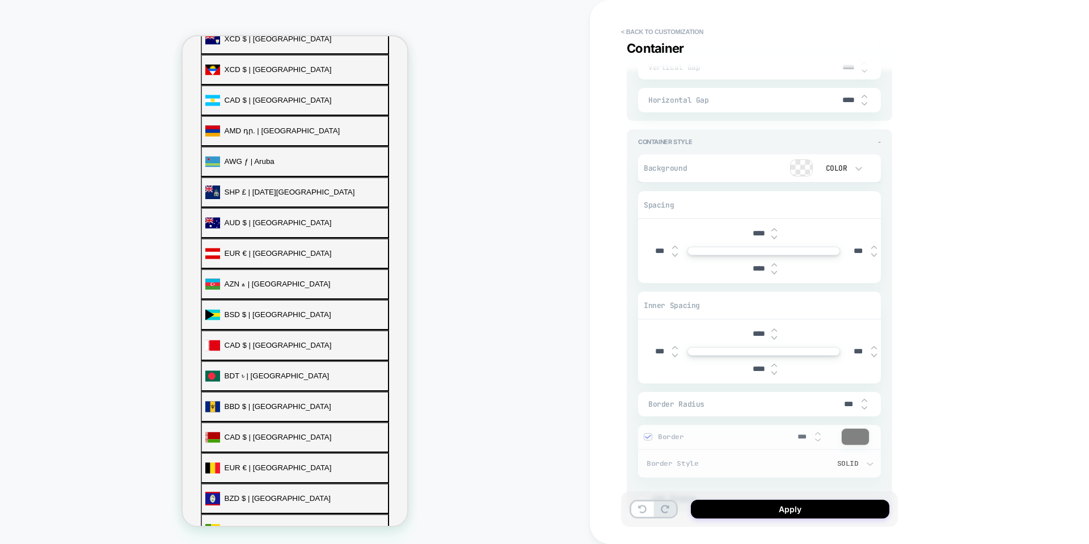
scroll to position [467, 0]
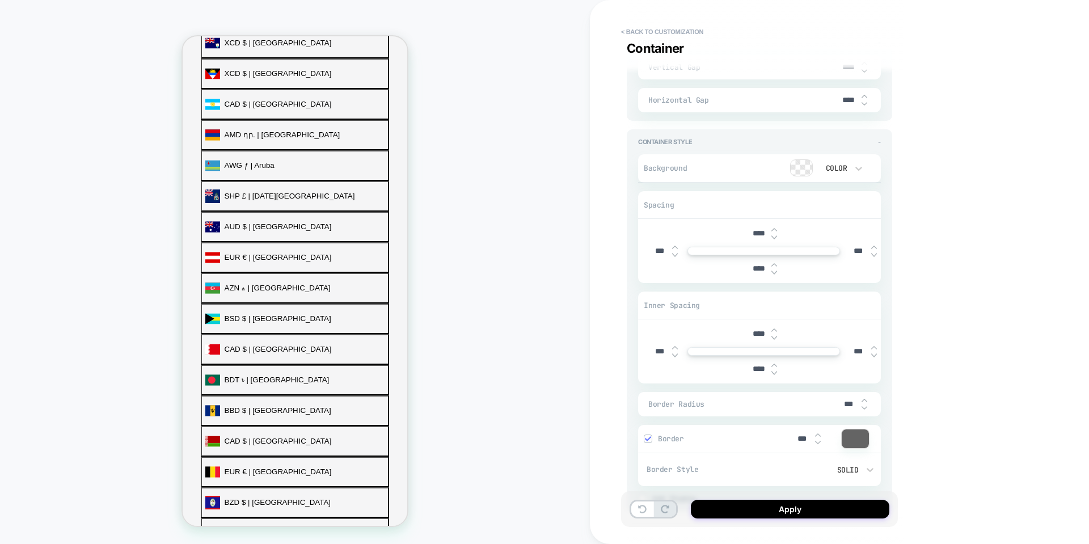
click at [649, 442] on div at bounding box center [647, 438] width 7 height 7
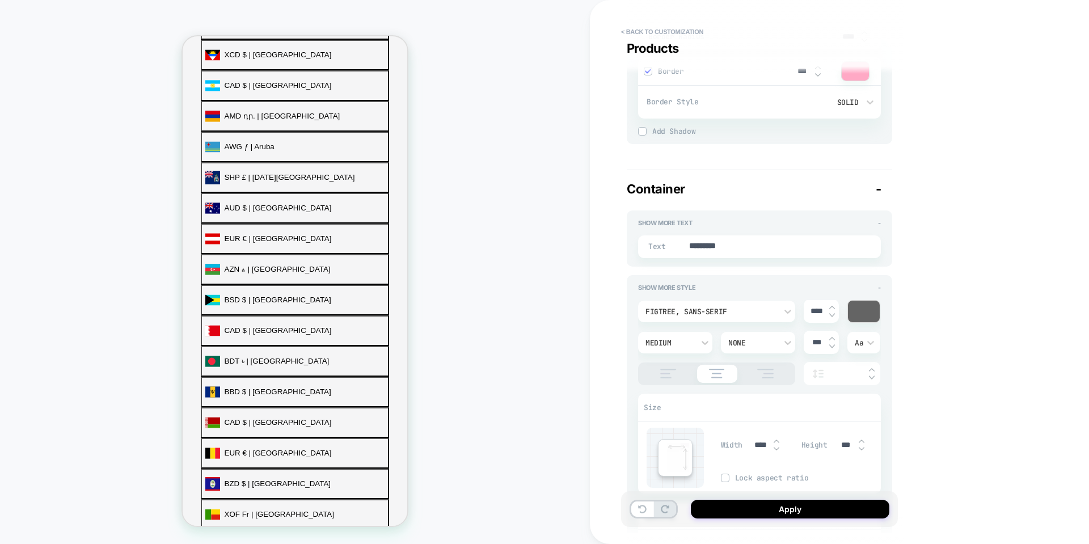
scroll to position [452, 0]
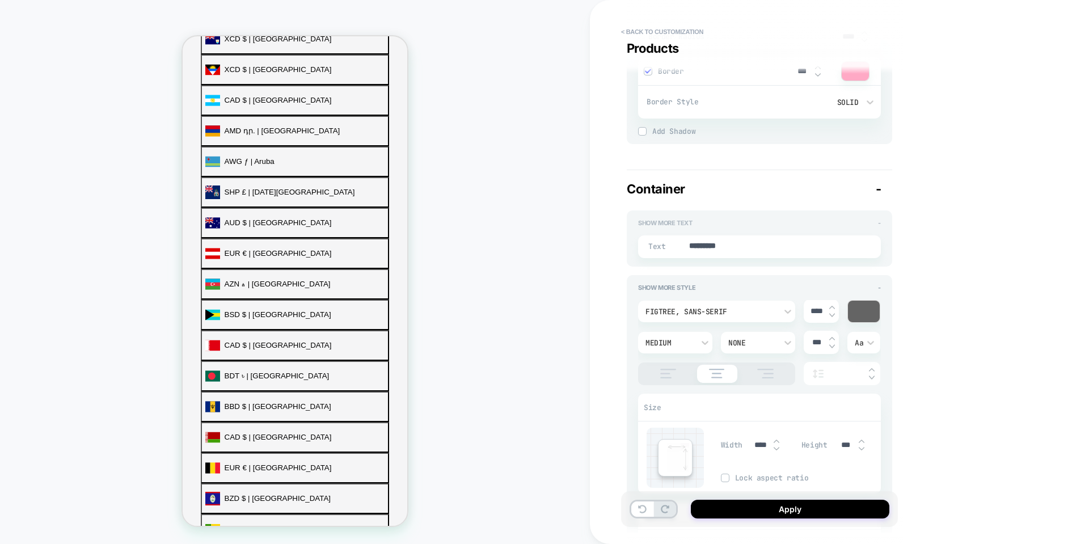
click at [879, 223] on span "-" at bounding box center [879, 223] width 3 height 8
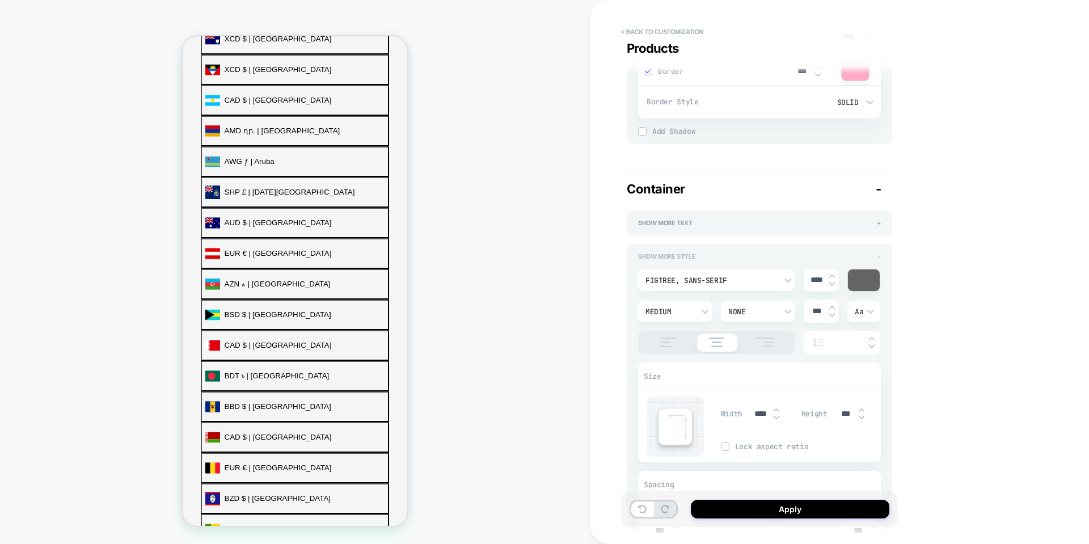
click at [878, 255] on span "-" at bounding box center [879, 256] width 3 height 8
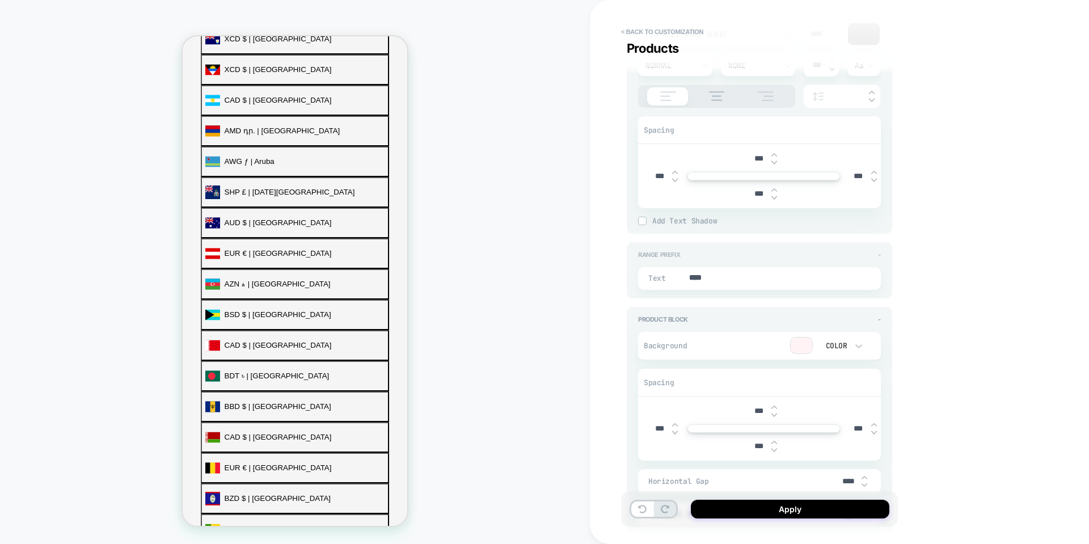
click at [876, 251] on div "Range Prefix -" at bounding box center [759, 255] width 243 height 8
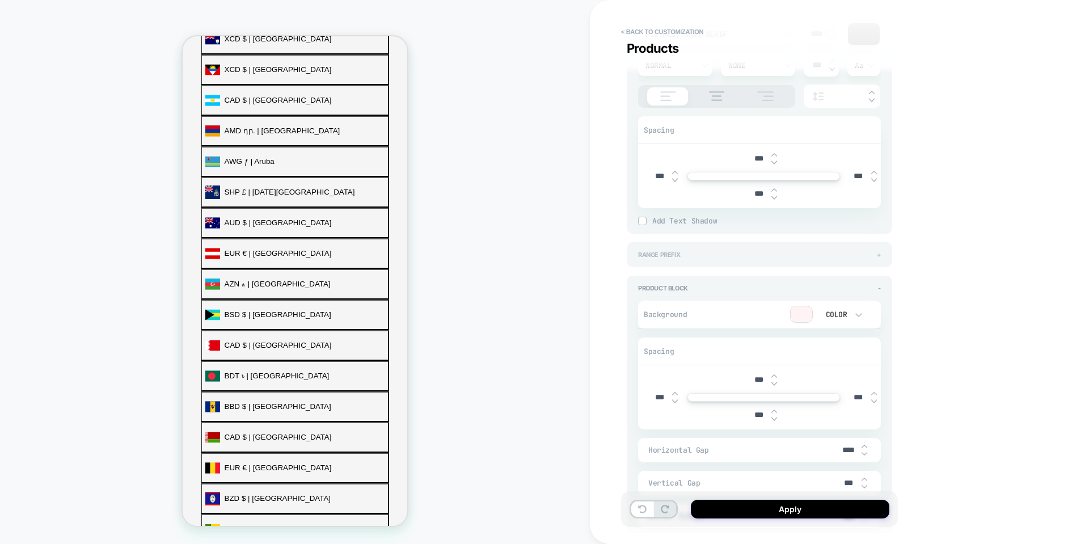
click at [876, 251] on span "+" at bounding box center [878, 255] width 4 height 8
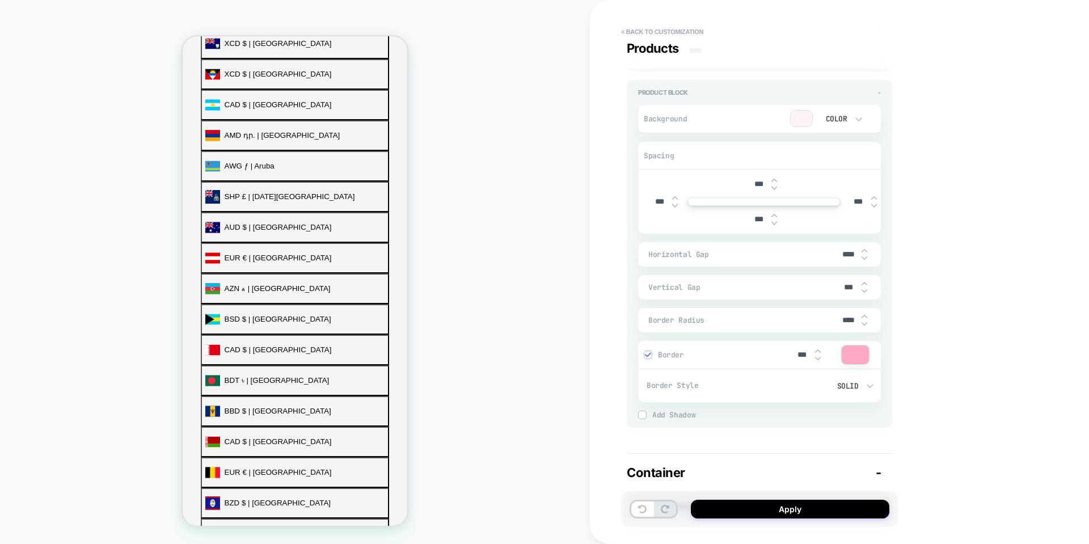
scroll to position [467, 0]
click at [862, 289] on img at bounding box center [864, 291] width 6 height 5
type textarea "*"
type input "***"
click at [862, 289] on img at bounding box center [864, 291] width 6 height 5
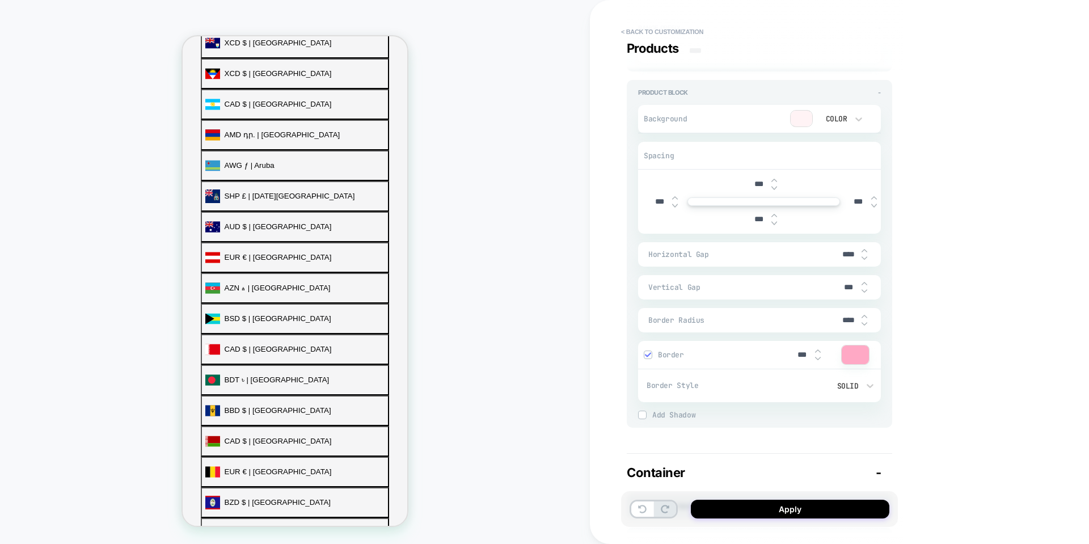
type textarea "*"
type input "***"
click at [862, 289] on img at bounding box center [864, 291] width 6 height 5
type textarea "*"
type input "***"
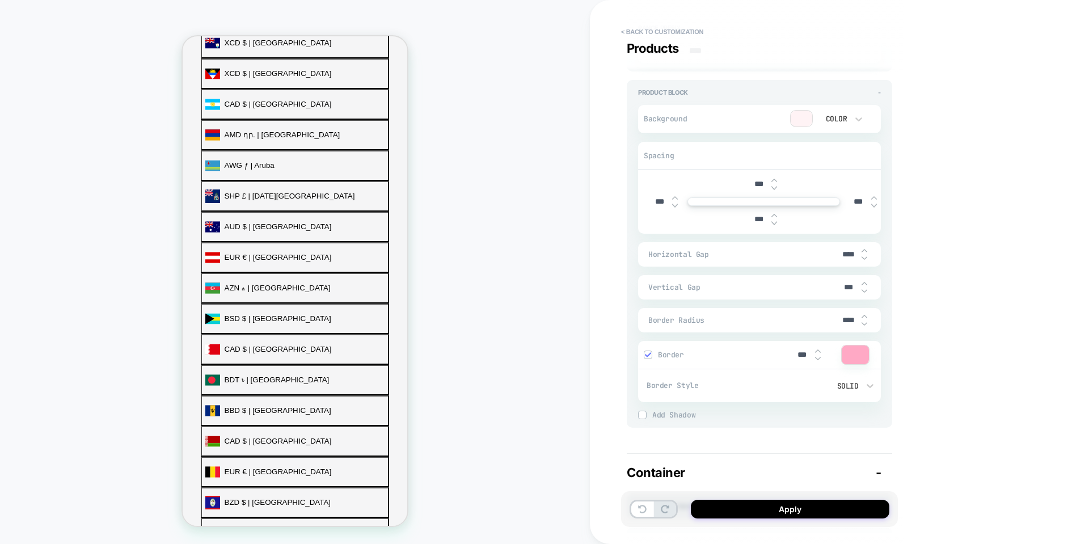
click at [862, 289] on img at bounding box center [864, 291] width 6 height 5
type textarea "*"
type input "***"
click at [862, 282] on img at bounding box center [864, 283] width 6 height 5
type textarea "*"
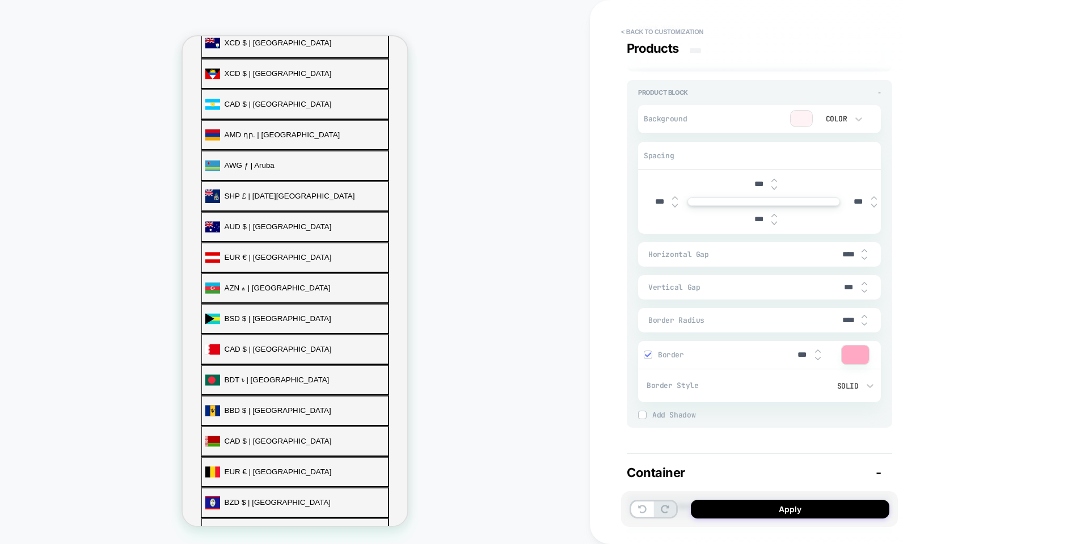
type input "***"
click at [862, 282] on img at bounding box center [864, 283] width 6 height 5
type textarea "*"
type input "***"
click at [862, 282] on img at bounding box center [864, 283] width 6 height 5
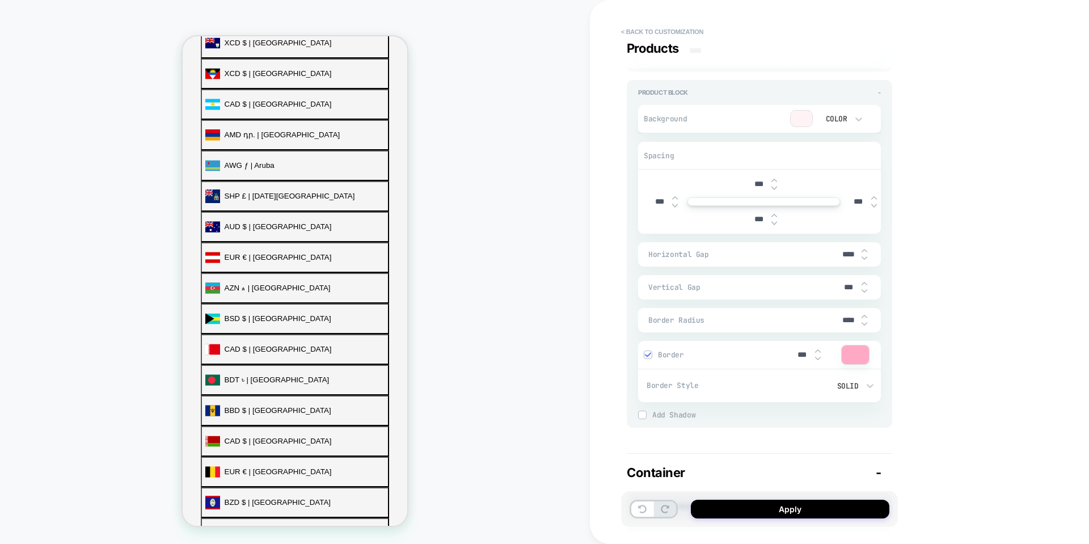
type textarea "*"
type input "***"
click at [862, 282] on img at bounding box center [864, 283] width 6 height 5
type textarea "*"
type input "***"
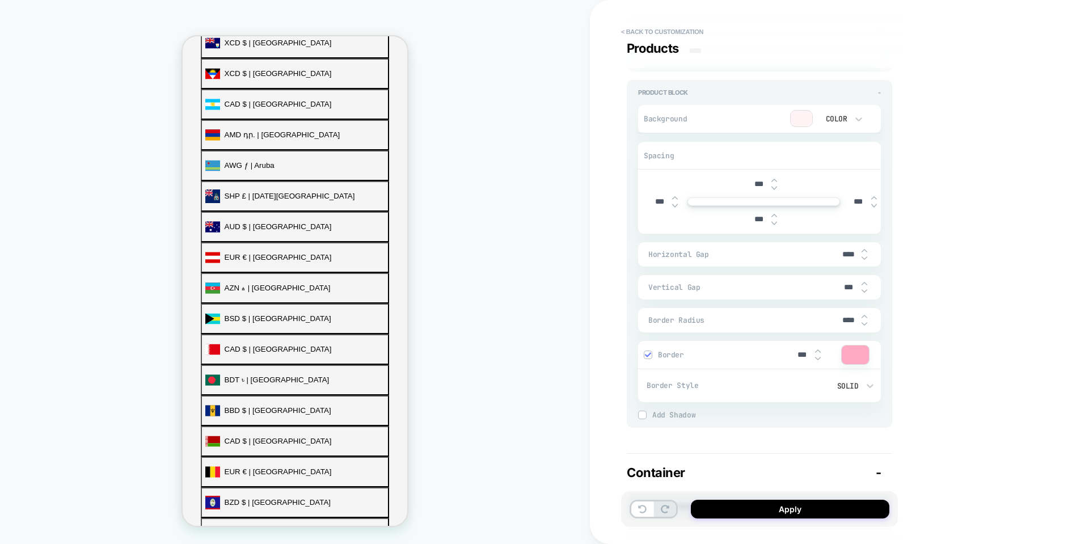
scroll to position [452, 0]
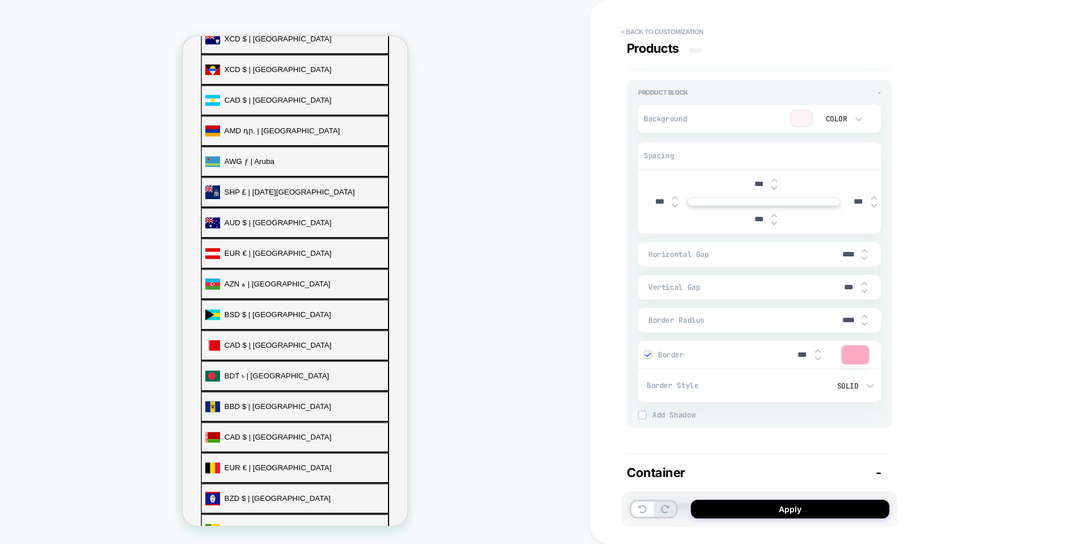
click at [867, 255] on div "****" at bounding box center [853, 254] width 34 height 23
click at [864, 260] on img at bounding box center [864, 258] width 6 height 5
type textarea "*"
type input "***"
click at [864, 260] on img at bounding box center [864, 258] width 6 height 5
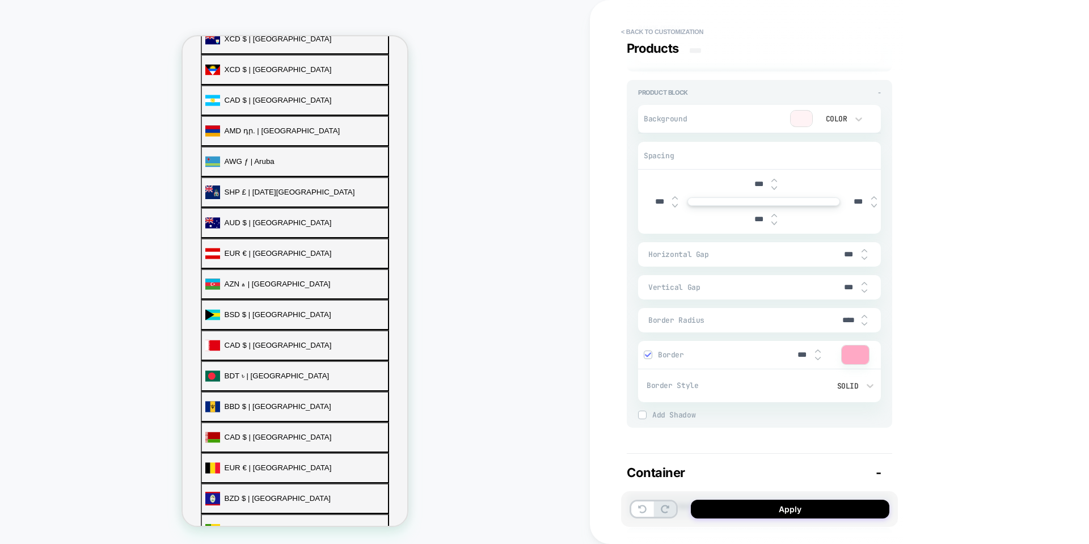
type textarea "*"
type input "***"
click at [864, 260] on img at bounding box center [864, 258] width 6 height 5
type textarea "*"
type input "***"
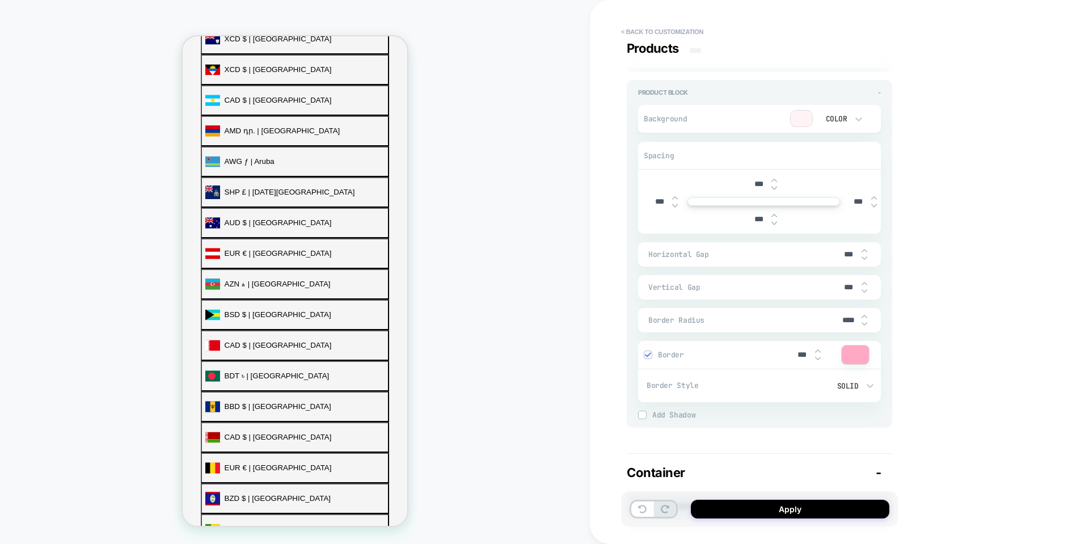
click at [864, 260] on img at bounding box center [864, 258] width 6 height 5
type textarea "*"
type input "***"
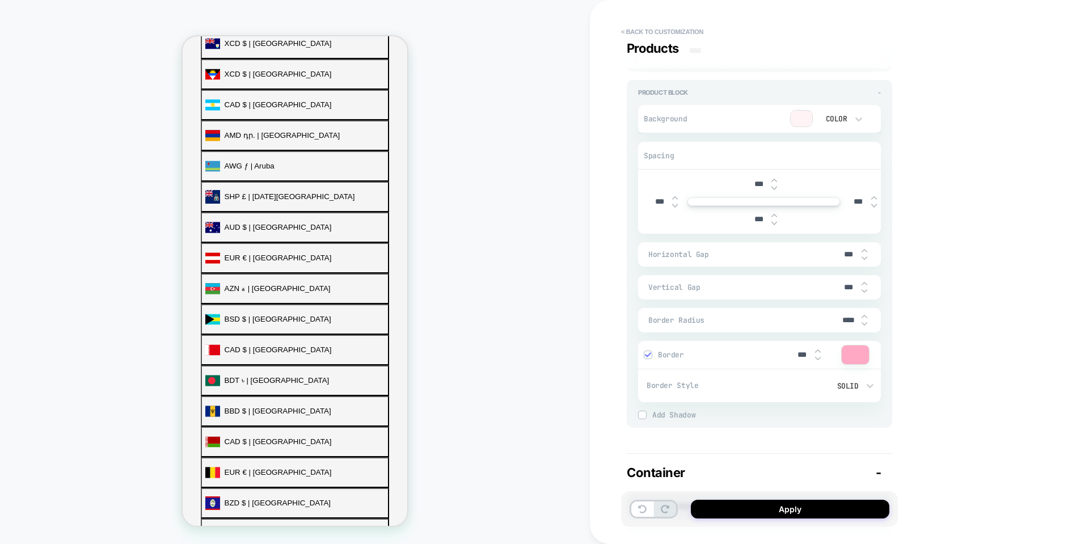
scroll to position [467, 0]
click at [864, 260] on img at bounding box center [864, 258] width 6 height 5
type textarea "*"
type input "***"
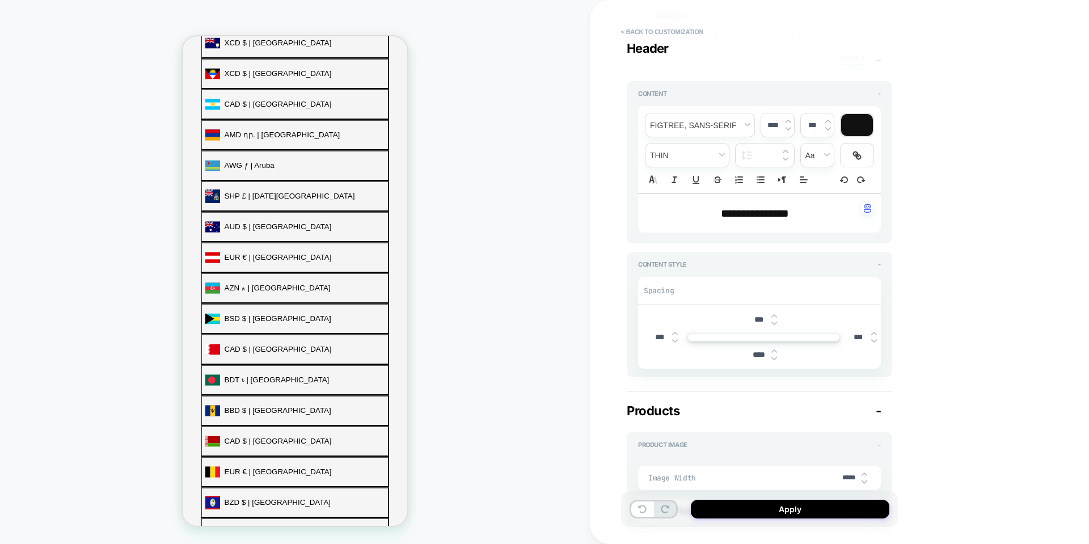
scroll to position [452, 0]
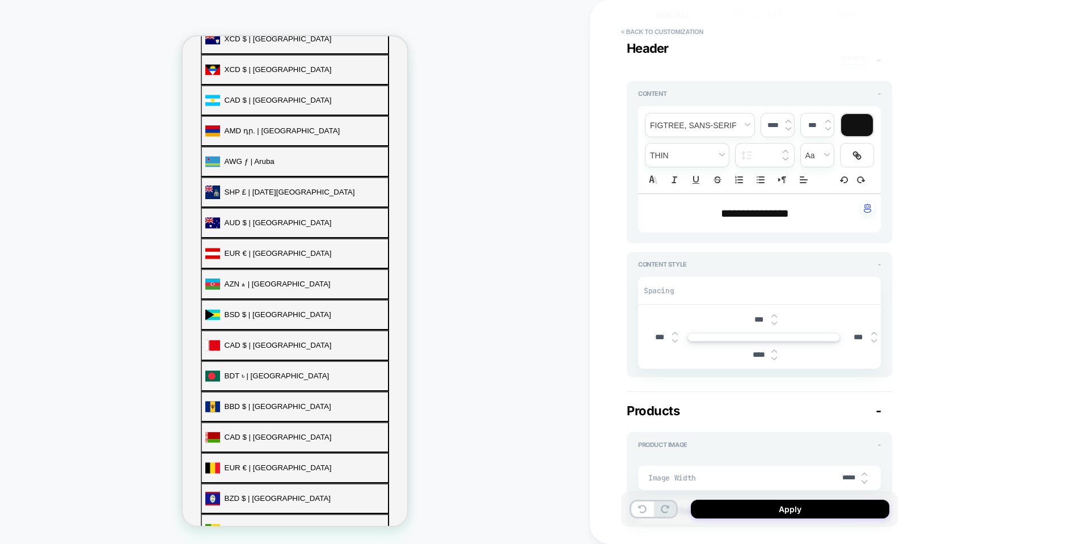
click at [677, 340] on img at bounding box center [675, 340] width 6 height 5
type textarea "*"
type input "****"
click at [677, 340] on img at bounding box center [675, 340] width 6 height 5
type textarea "*"
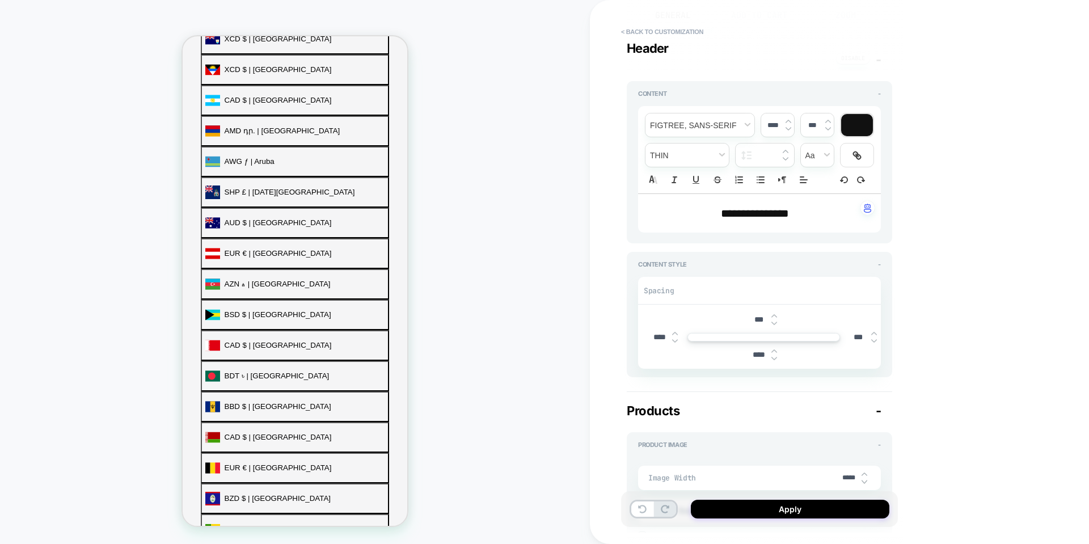
type input "****"
click at [677, 333] on img at bounding box center [675, 333] width 6 height 5
type textarea "*"
type input "****"
click at [677, 333] on img at bounding box center [675, 333] width 6 height 5
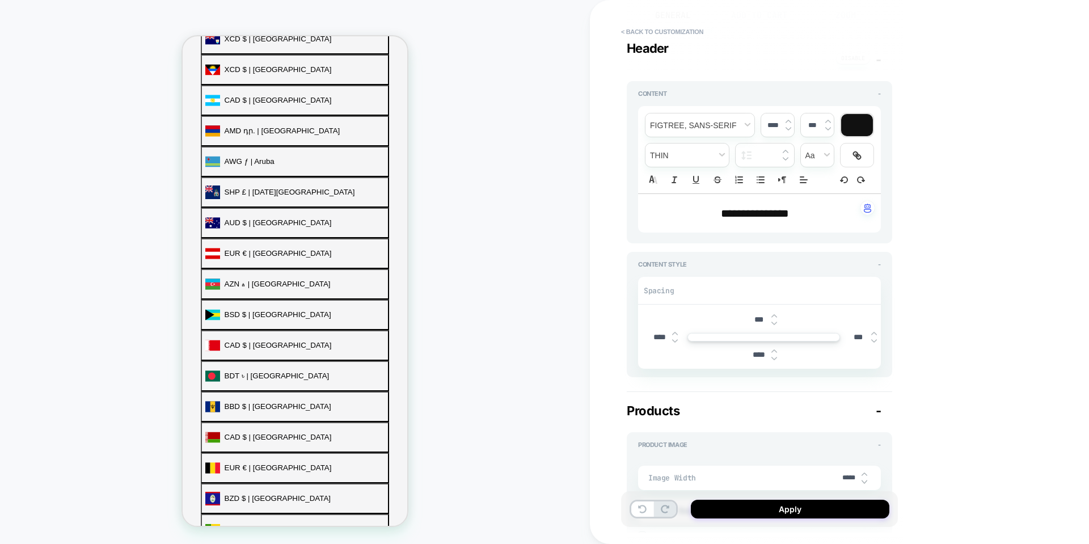
type textarea "*"
type input "***"
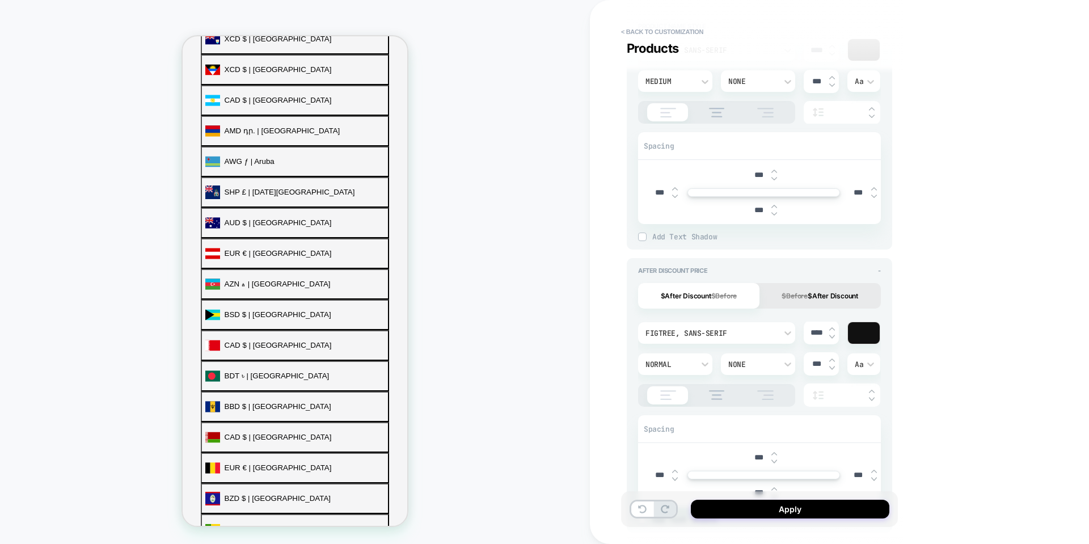
scroll to position [761, 0]
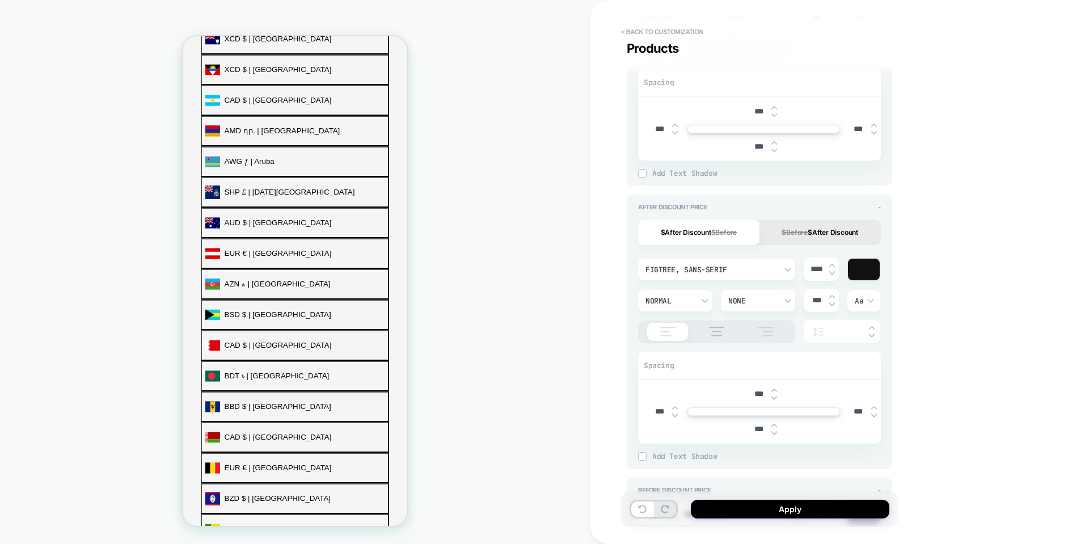
click at [816, 225] on button "$Before $After Discount" at bounding box center [819, 232] width 121 height 26
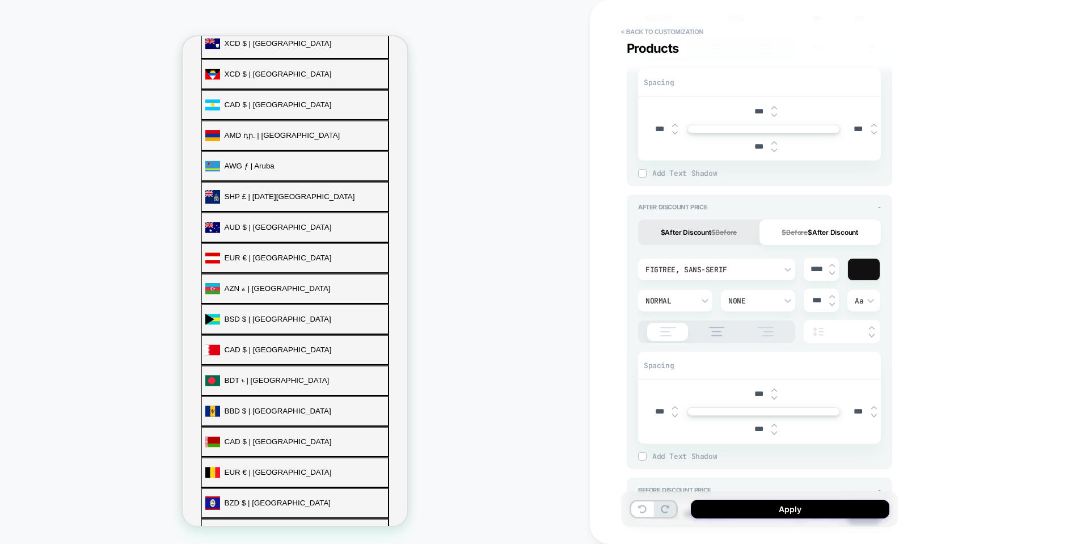
scroll to position [467, 0]
click at [745, 229] on button "$After Discount $Before" at bounding box center [698, 232] width 121 height 26
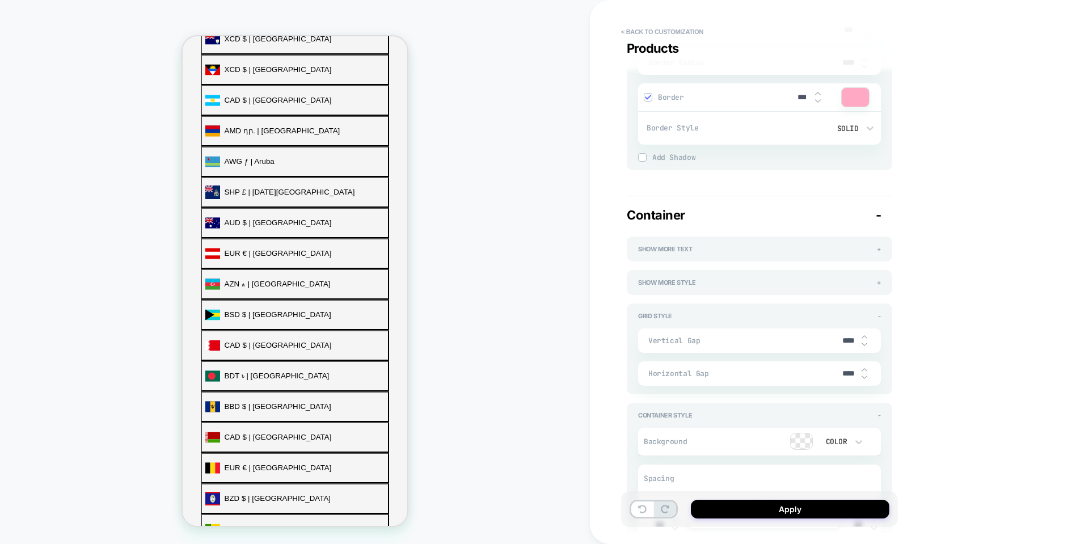
scroll to position [1895, 0]
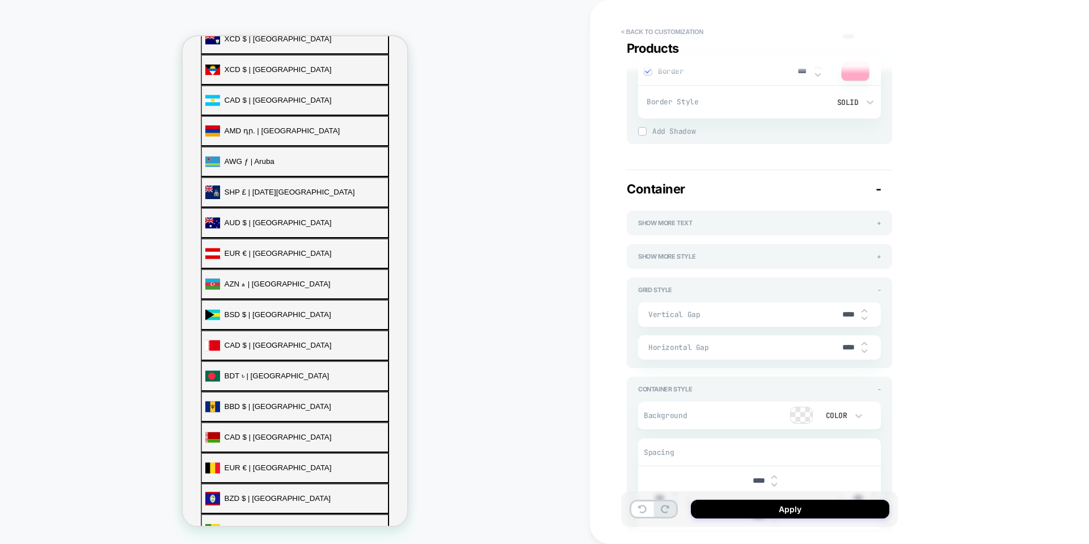
click at [881, 285] on div "Grid Style - Vertical Gap **** Horizontal Gap ****" at bounding box center [758, 322] width 265 height 91
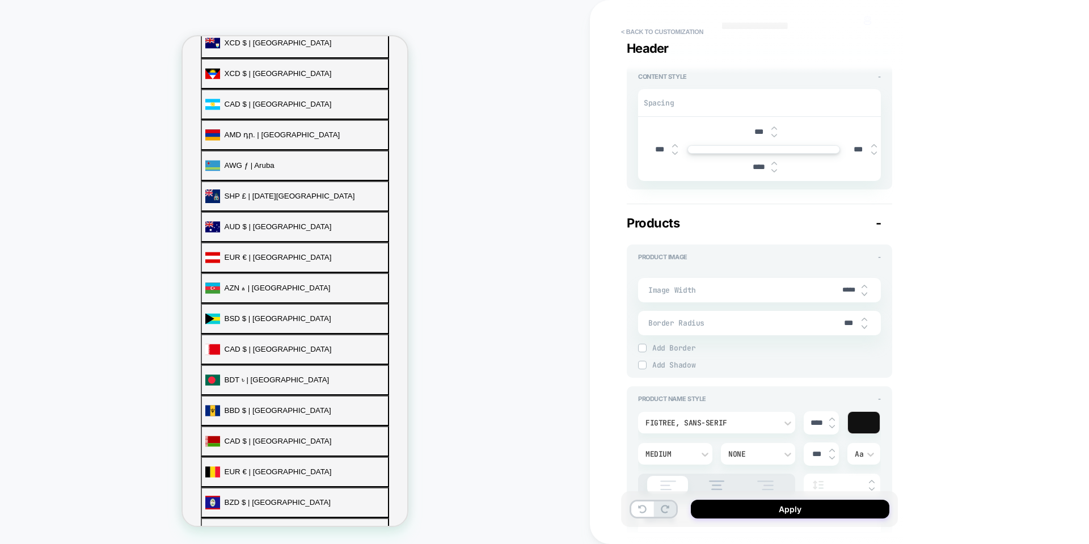
scroll to position [101, 0]
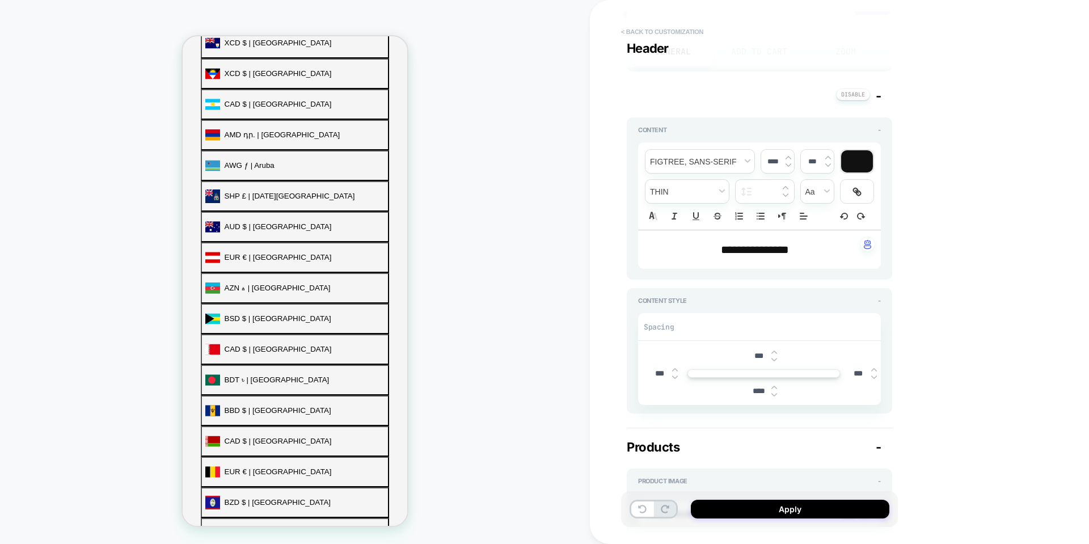
click at [629, 33] on button "< Back to customization" at bounding box center [662, 32] width 94 height 18
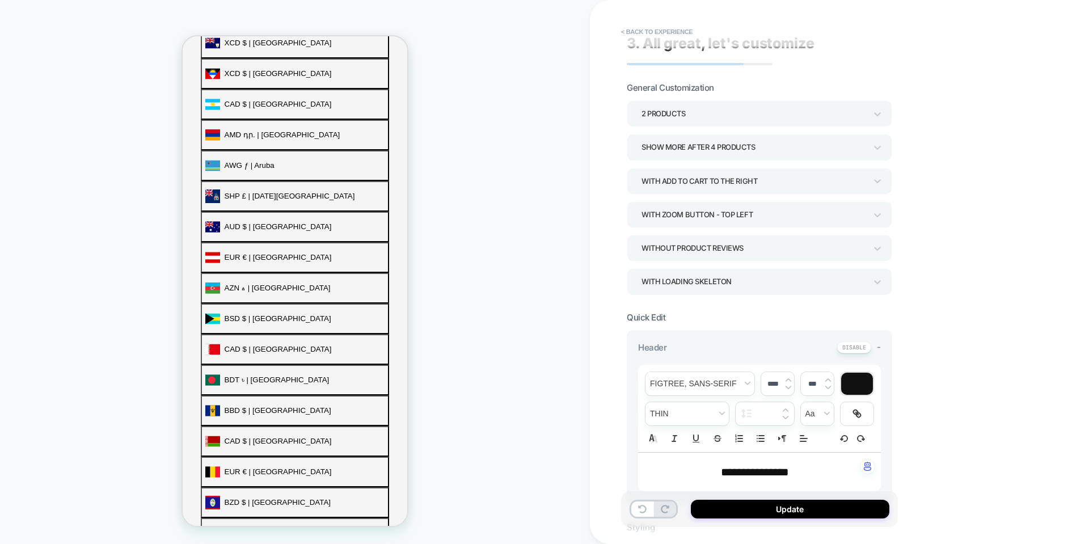
scroll to position [0, 0]
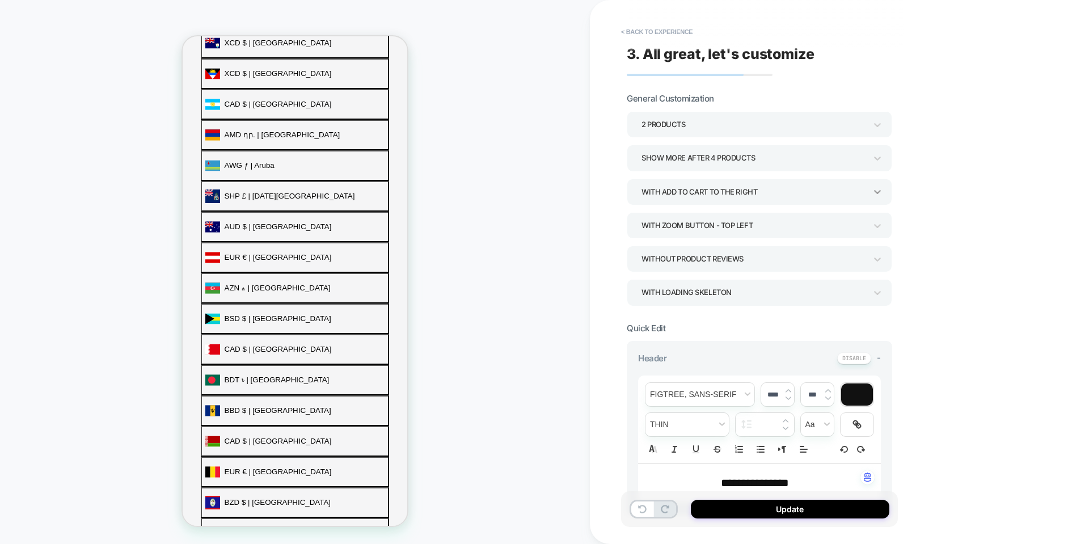
click at [881, 190] on icon at bounding box center [876, 191] width 11 height 11
click at [710, 228] on div "Without an "add to cart" button" at bounding box center [759, 222] width 256 height 23
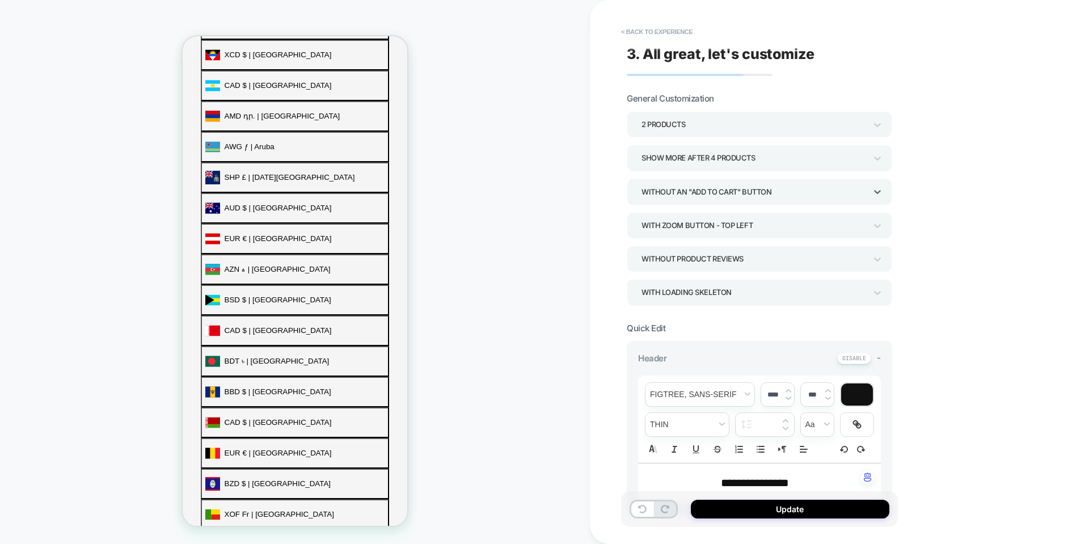
scroll to position [452, 0]
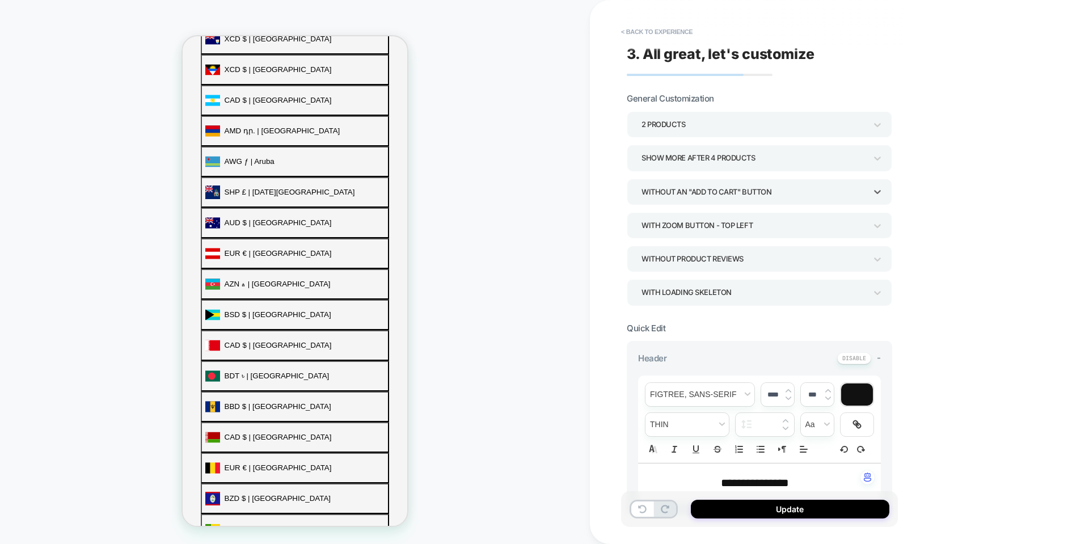
click at [747, 193] on div "Without an "add to cart" button" at bounding box center [753, 191] width 225 height 15
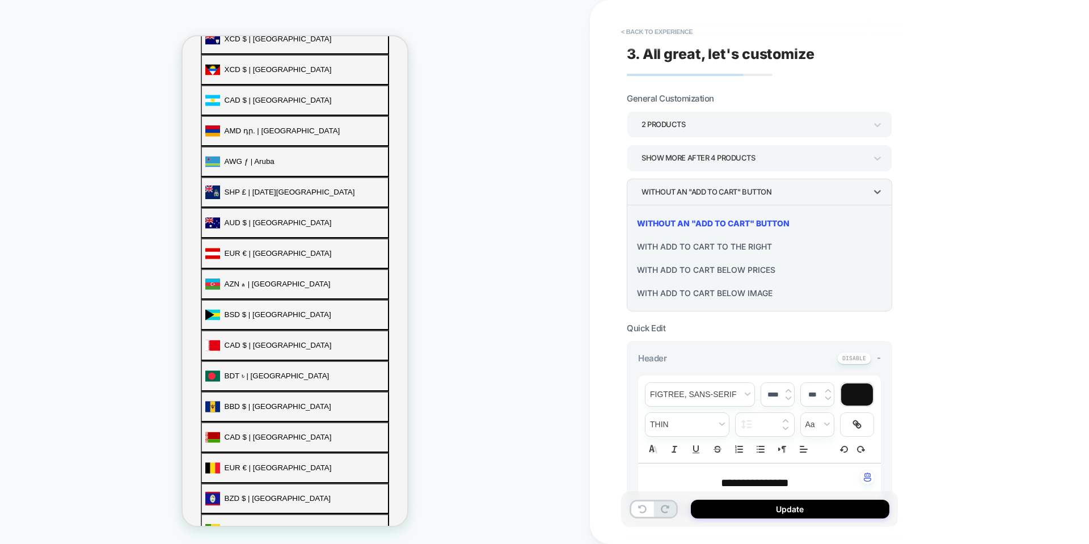
click at [713, 244] on div "With add to cart to the right" at bounding box center [759, 246] width 256 height 23
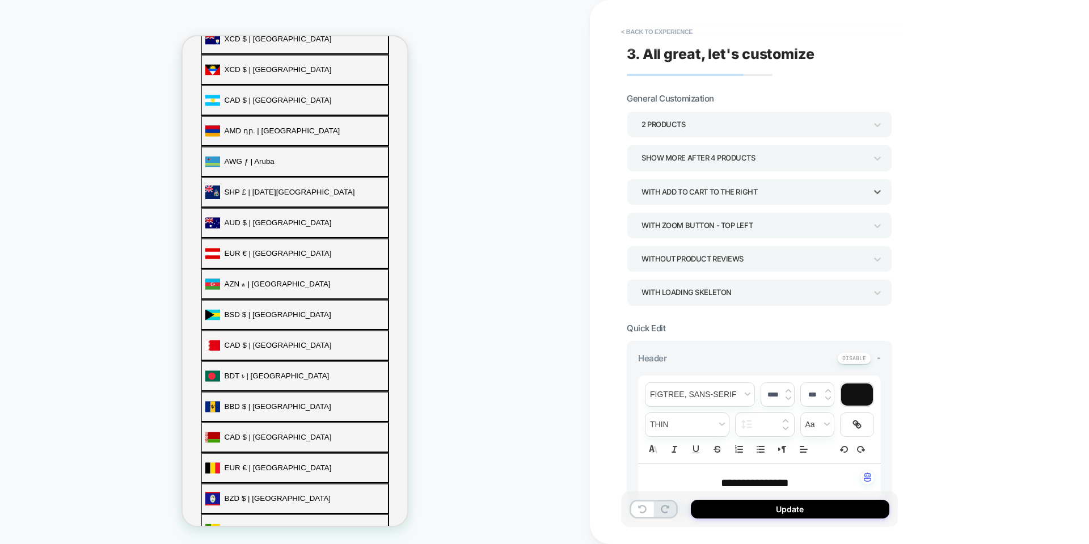
click at [738, 190] on div "With add to cart to the right" at bounding box center [753, 191] width 225 height 15
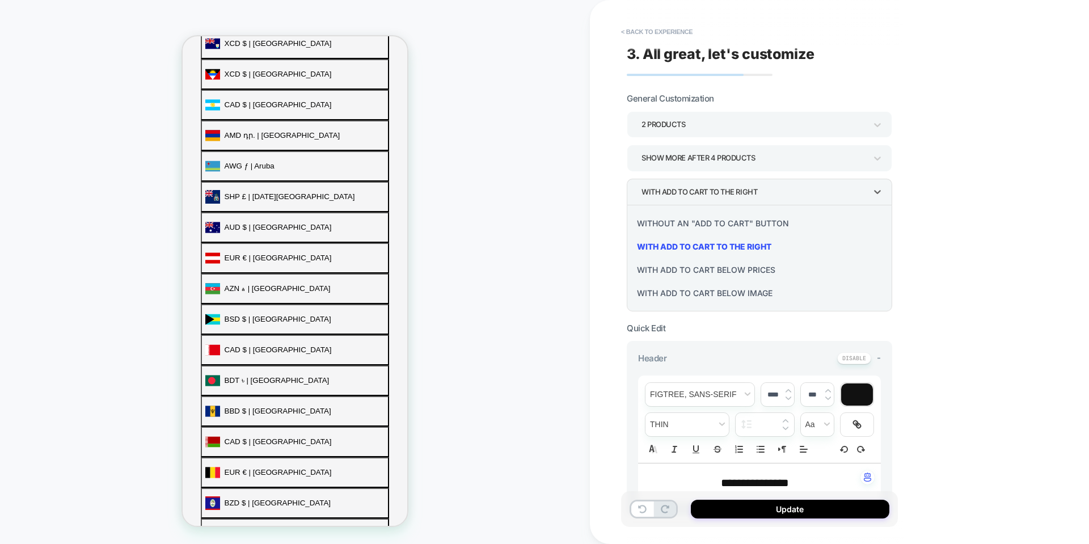
scroll to position [467, 0]
click at [736, 267] on div "With add to cart below prices" at bounding box center [759, 269] width 256 height 23
click at [766, 189] on div "With add to cart below prices" at bounding box center [753, 191] width 225 height 15
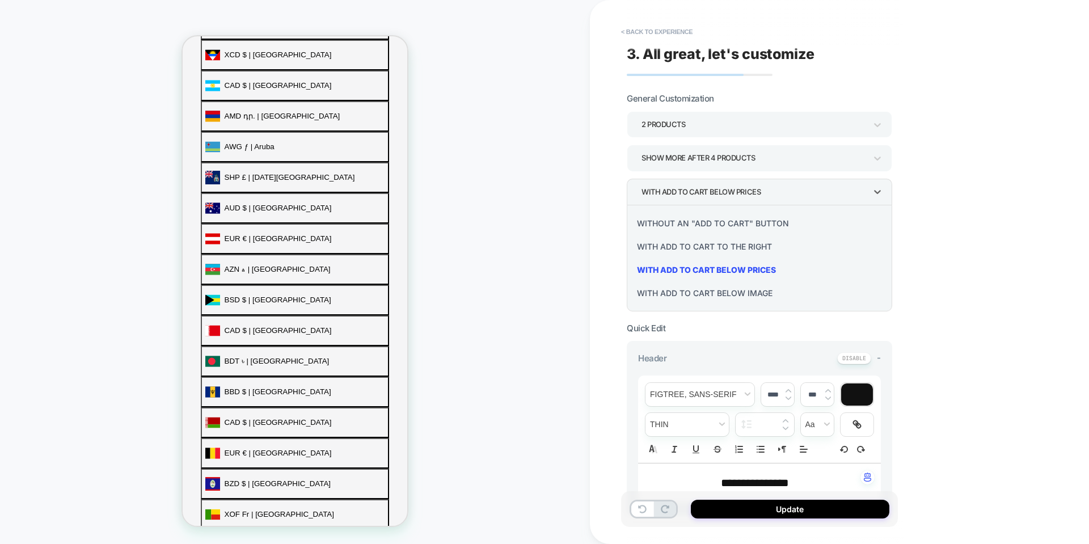
scroll to position [452, 0]
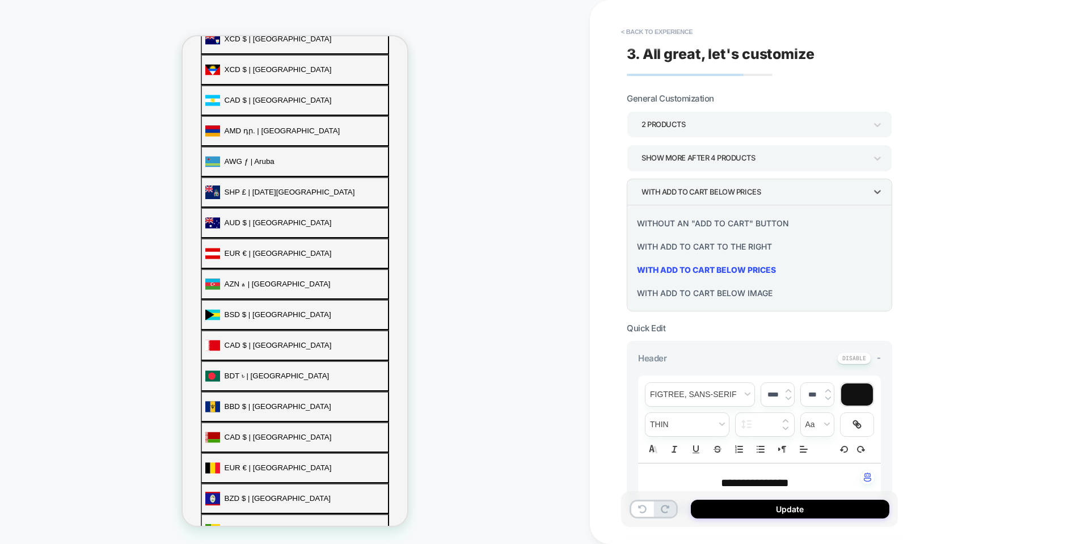
click at [749, 291] on div "With add to cart below image" at bounding box center [759, 292] width 256 height 23
click at [766, 198] on div "With add to cart below image" at bounding box center [753, 191] width 225 height 15
click at [757, 236] on div "With add to cart to the right" at bounding box center [759, 246] width 256 height 23
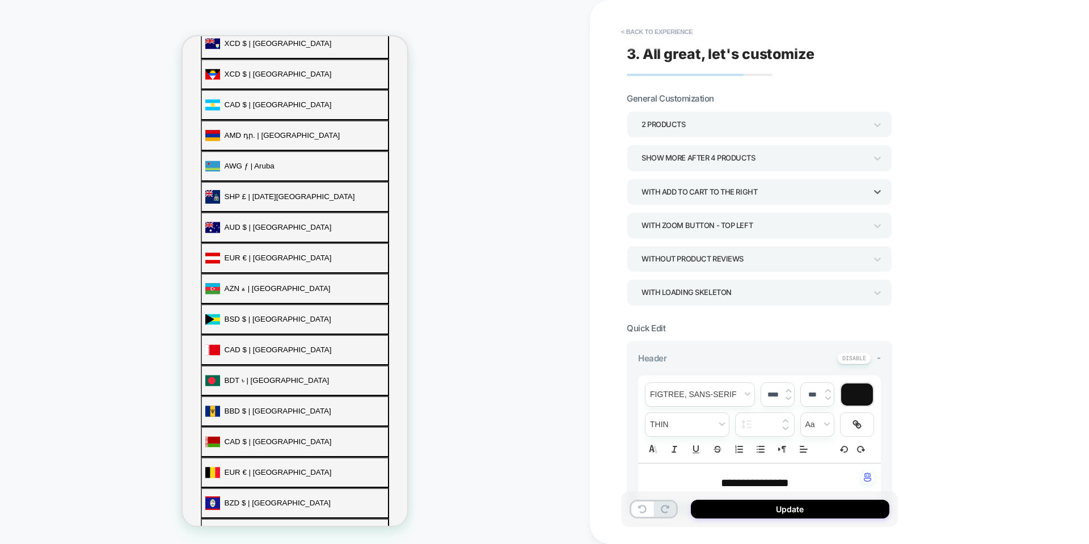
scroll to position [467, 0]
click at [761, 202] on div "With add to cart to the right" at bounding box center [758, 192] width 265 height 26
click at [759, 270] on div "With add to cart below prices" at bounding box center [759, 269] width 256 height 23
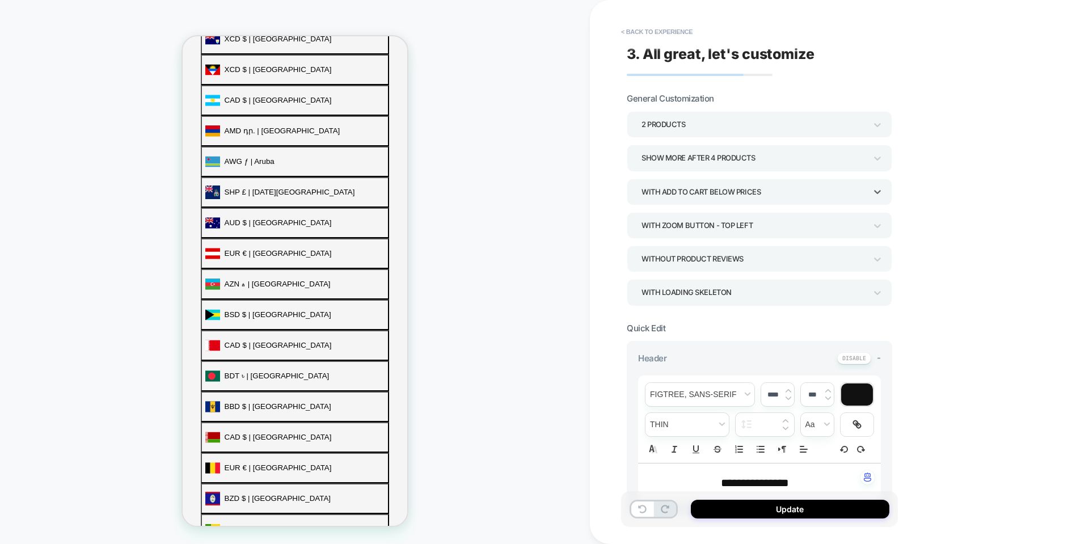
click at [474, 260] on div "PRODUCT: BOOMBA Bralette PRODUCT: BOOMBA Bralette Theme: MAIN" at bounding box center [295, 271] width 590 height 521
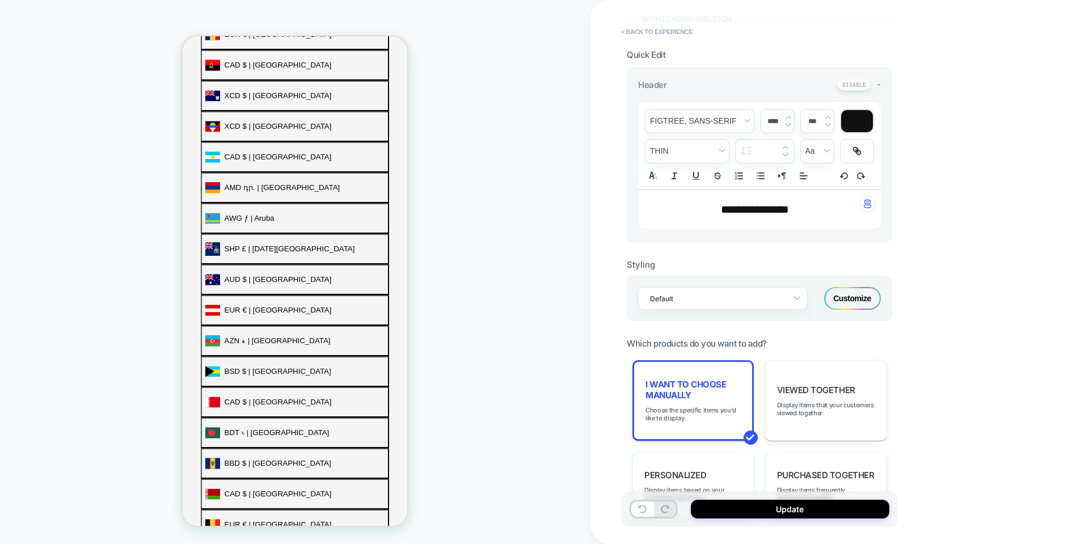
scroll to position [283, 0]
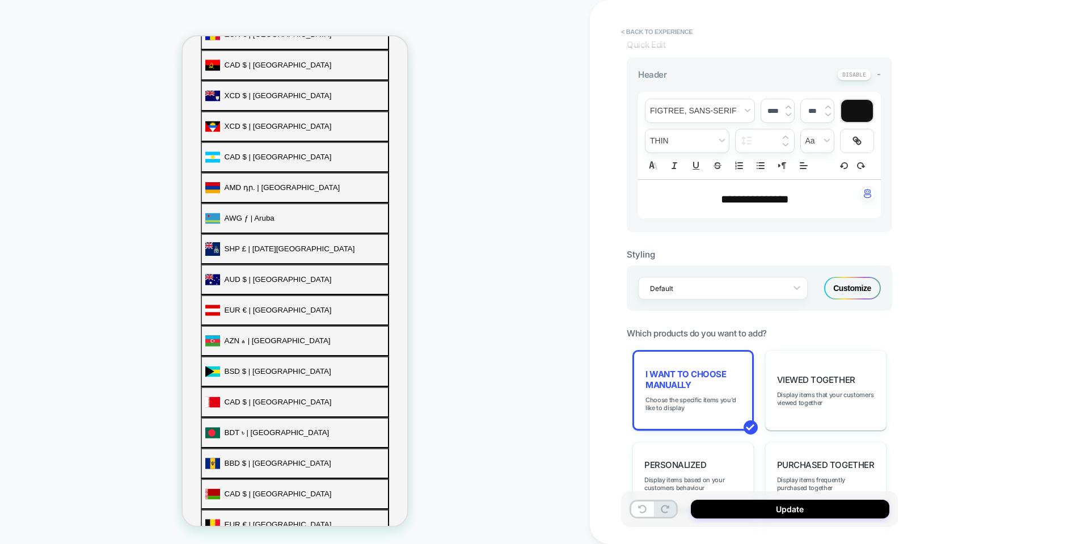
click at [846, 286] on div "Customize" at bounding box center [852, 288] width 57 height 23
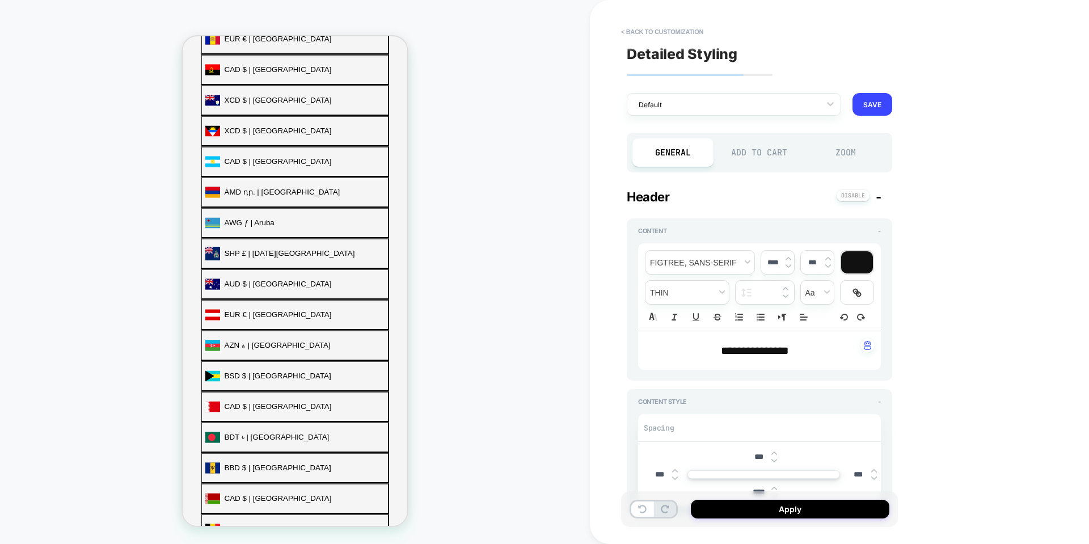
scroll to position [410, 0]
click at [840, 157] on div "Zoom" at bounding box center [845, 152] width 81 height 28
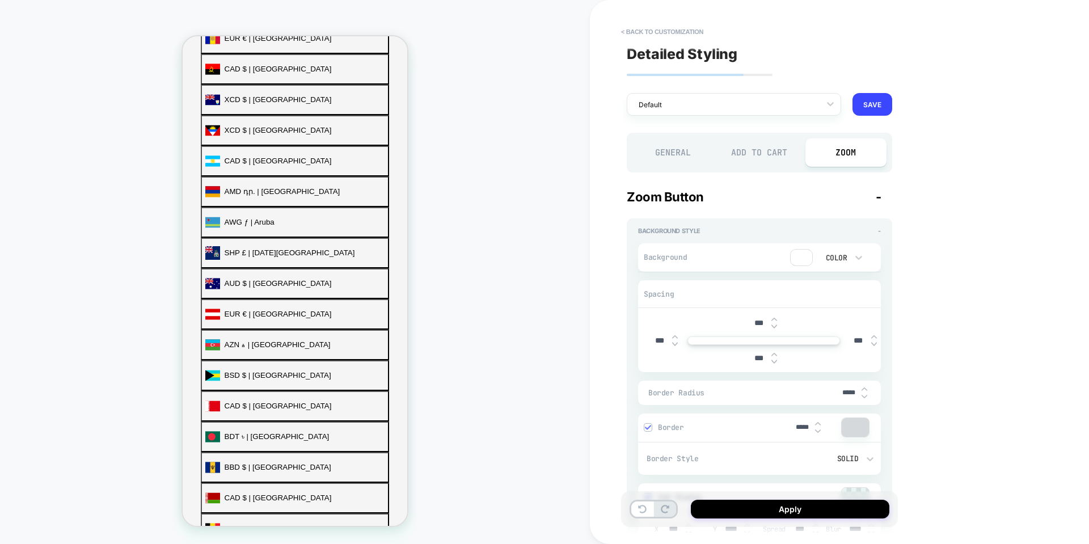
click at [748, 159] on div "Add to Cart" at bounding box center [759, 152] width 81 height 28
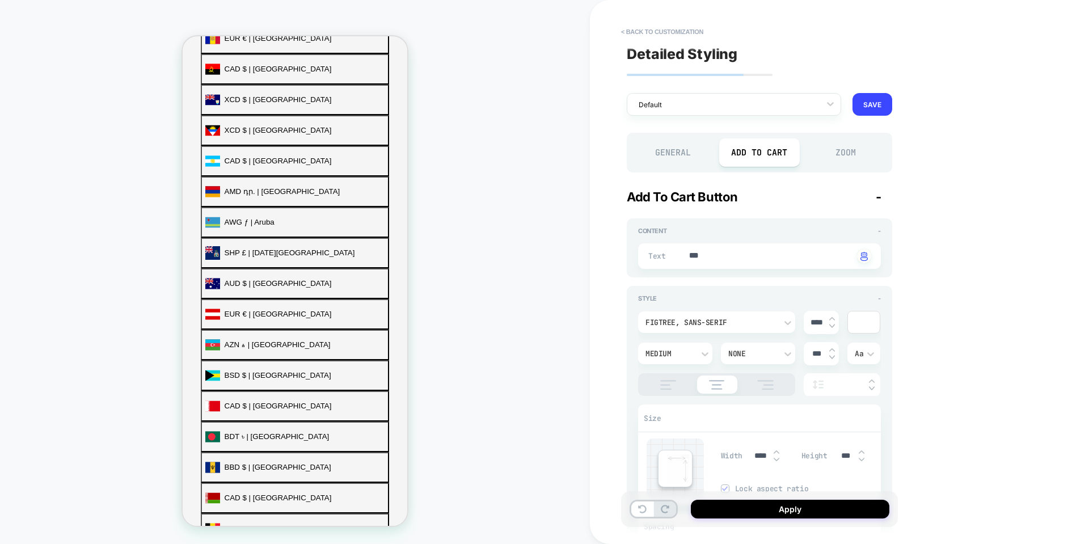
click at [749, 153] on div "Add to Cart" at bounding box center [759, 152] width 81 height 28
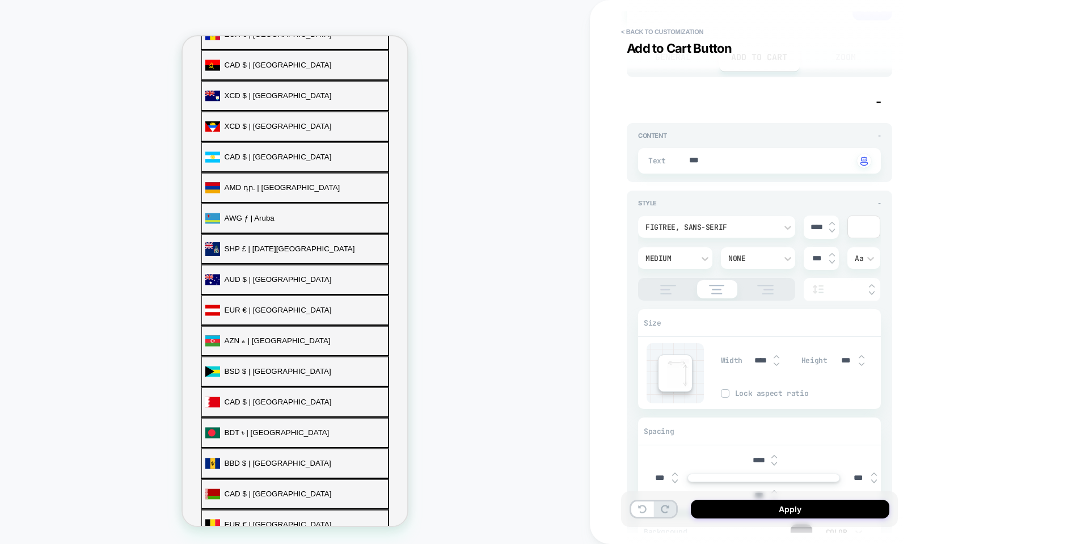
scroll to position [0, 0]
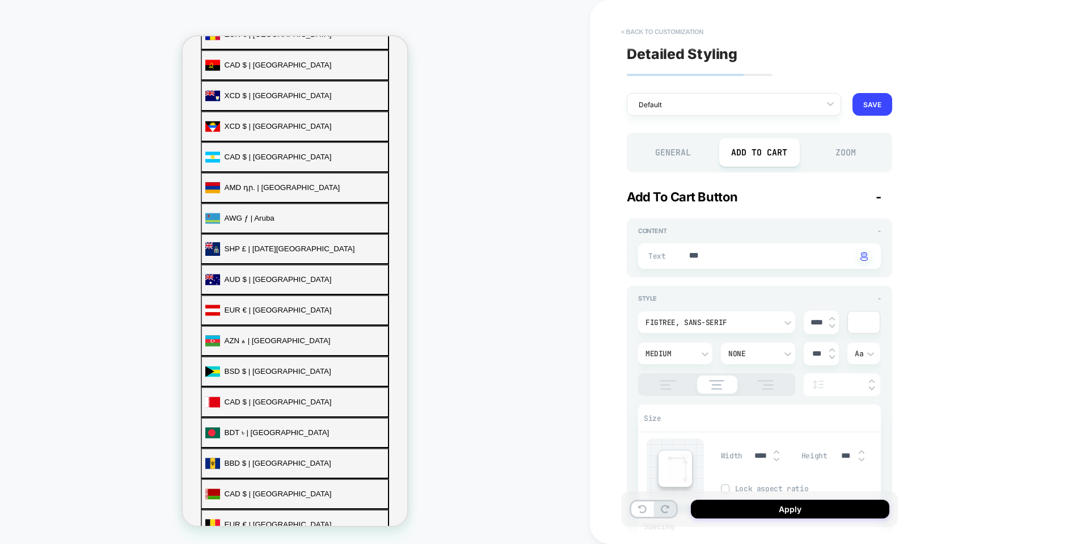
click at [661, 35] on button "< Back to customization" at bounding box center [662, 32] width 94 height 18
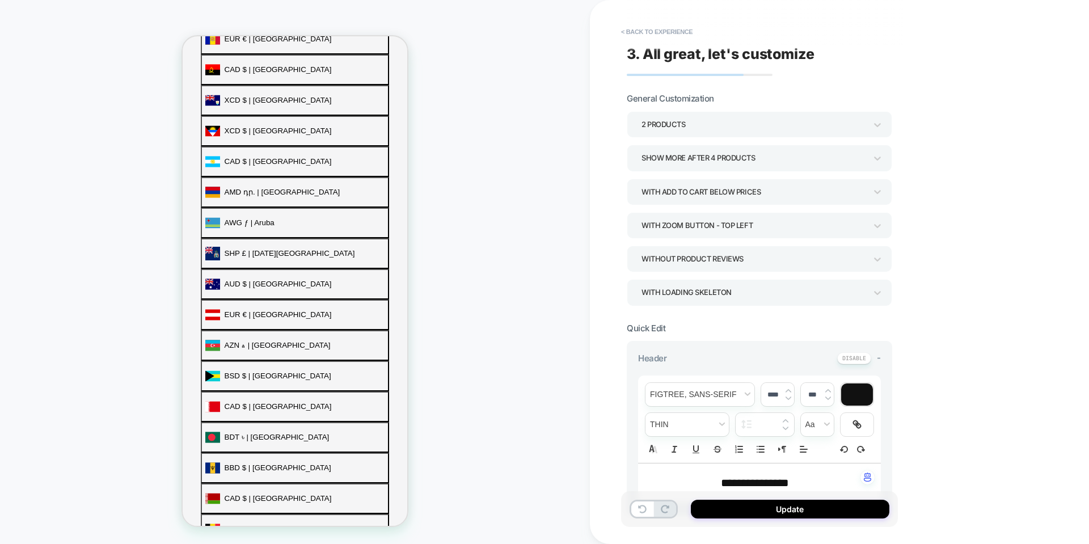
scroll to position [410, 0]
click at [746, 193] on div "With add to cart below prices" at bounding box center [753, 191] width 225 height 15
click at [746, 193] on div at bounding box center [544, 272] width 1089 height 544
click at [746, 193] on div "With add to cart below prices" at bounding box center [753, 191] width 225 height 15
click at [761, 241] on div "With add to cart to the right" at bounding box center [759, 246] width 256 height 23
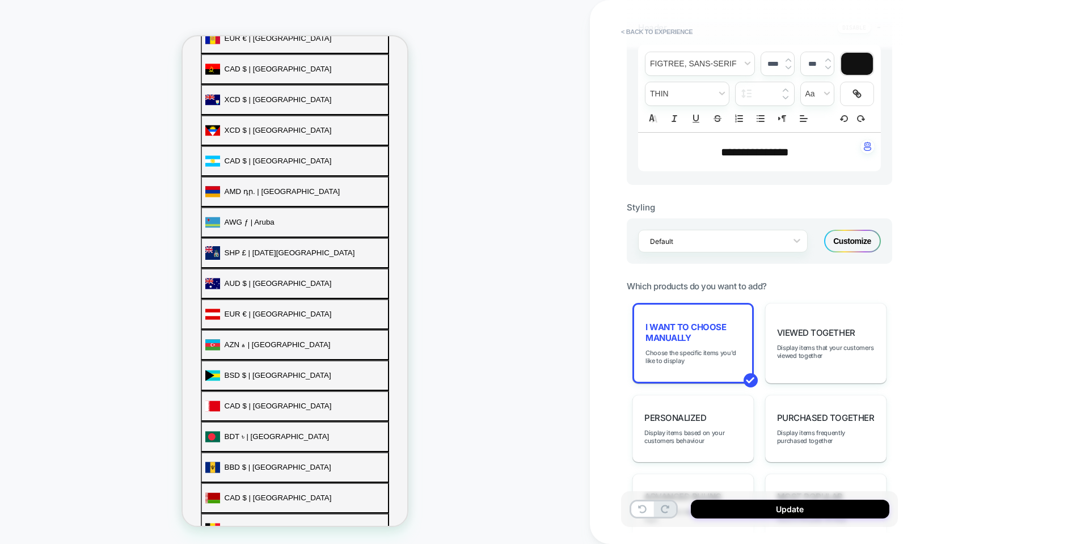
scroll to position [340, 0]
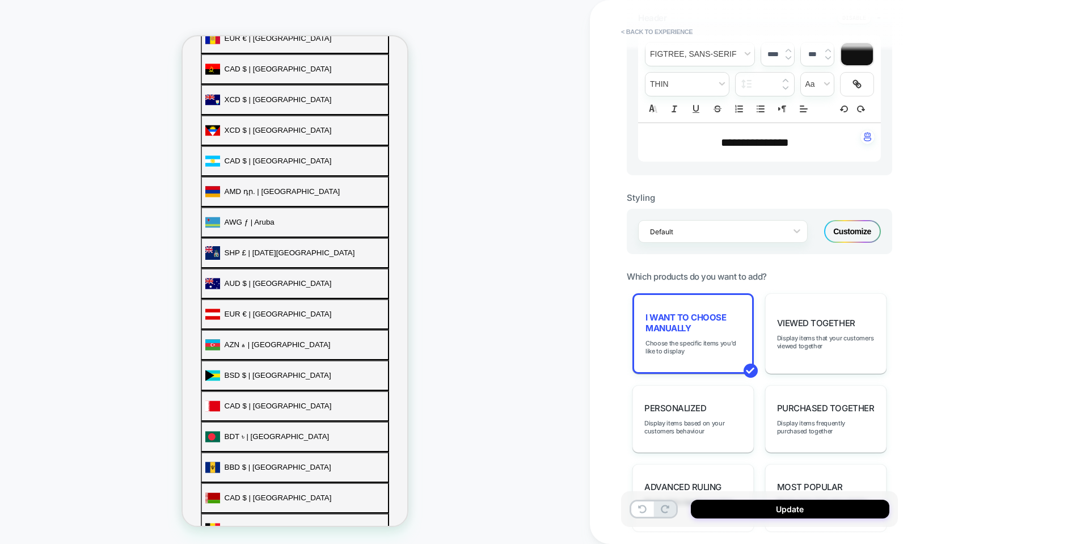
click at [859, 223] on div "Customize" at bounding box center [852, 231] width 57 height 23
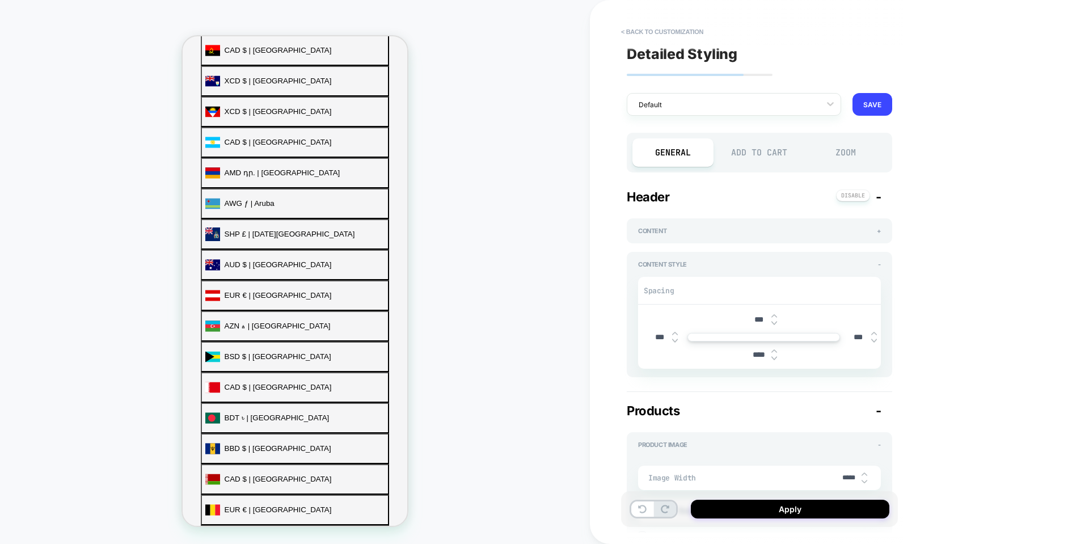
scroll to position [396, 0]
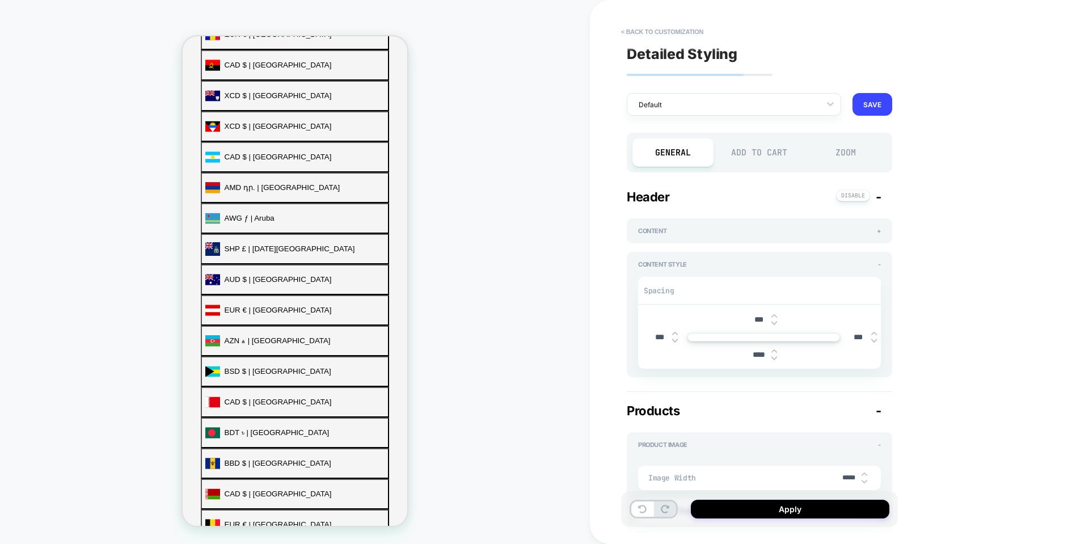
click at [778, 158] on div "Add to Cart" at bounding box center [759, 152] width 81 height 28
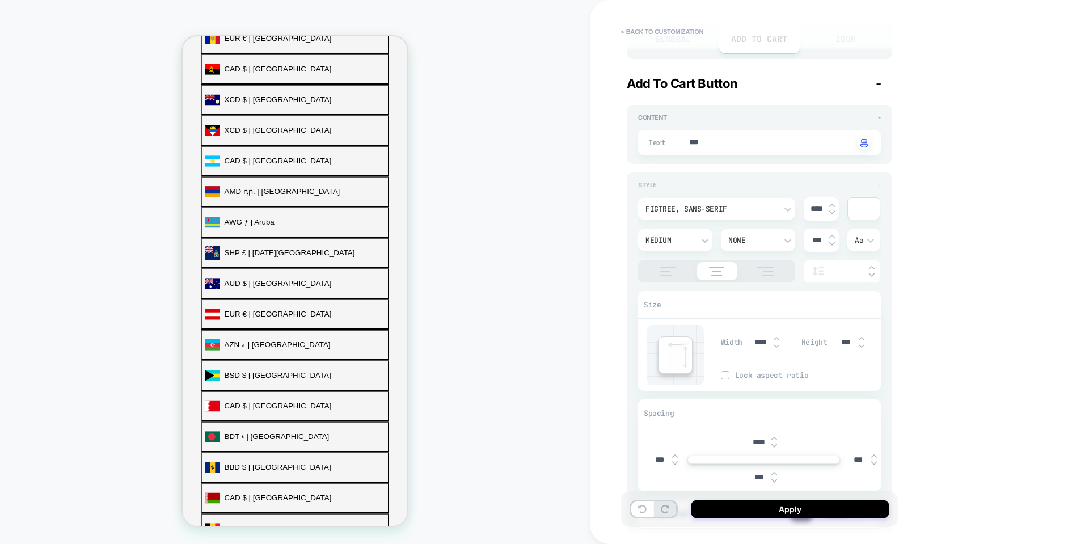
scroll to position [283, 0]
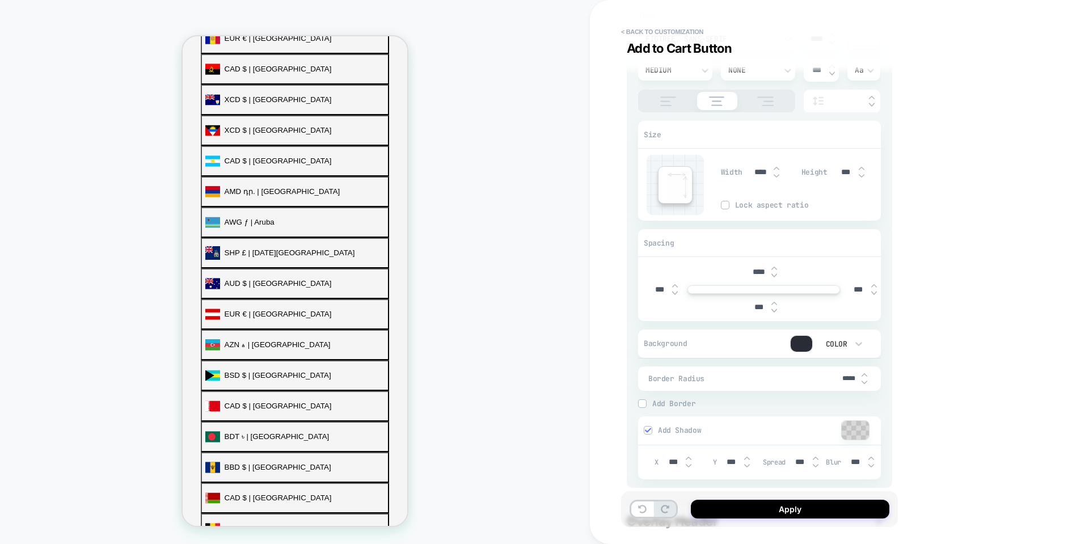
click at [675, 292] on img at bounding box center [675, 293] width 6 height 5
type textarea "*"
type input "****"
click at [672, 287] on img at bounding box center [675, 285] width 6 height 5
type textarea "*"
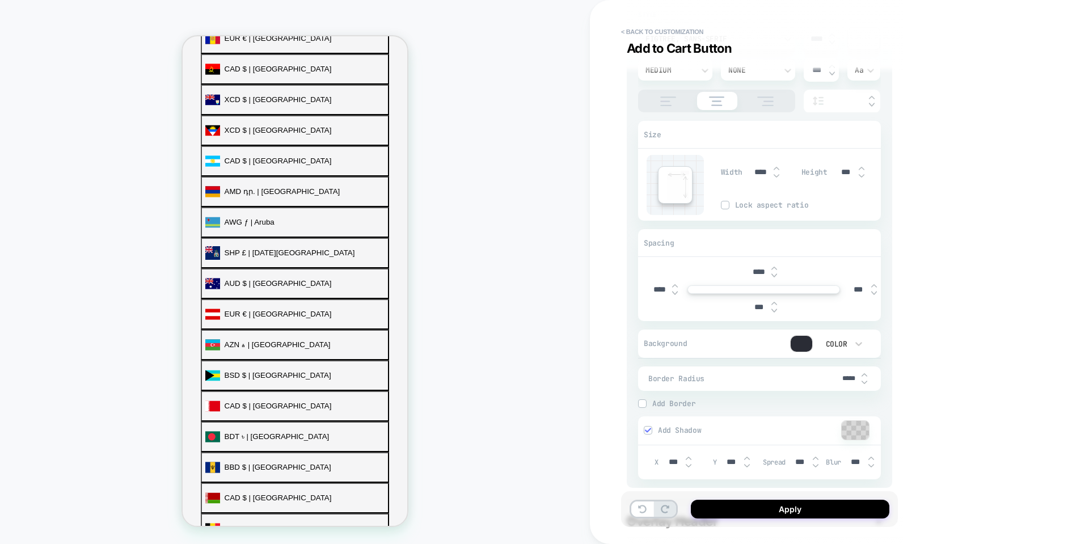
type input "***"
click at [674, 284] on img at bounding box center [675, 285] width 6 height 5
type textarea "*"
type input "***"
click at [674, 284] on img at bounding box center [675, 285] width 6 height 5
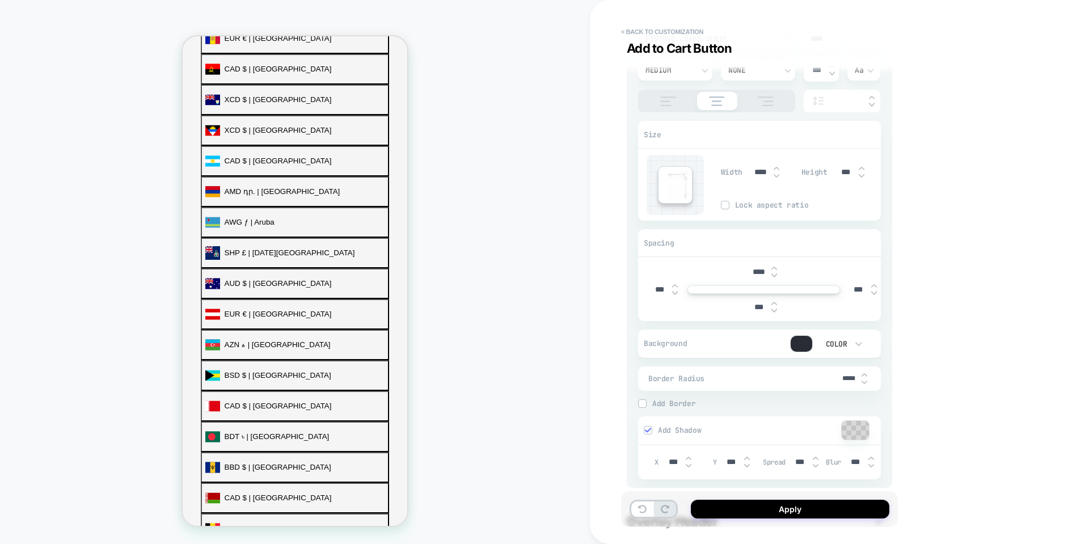
type textarea "*"
type input "***"
click at [674, 284] on img at bounding box center [675, 285] width 6 height 5
type textarea "*"
type input "***"
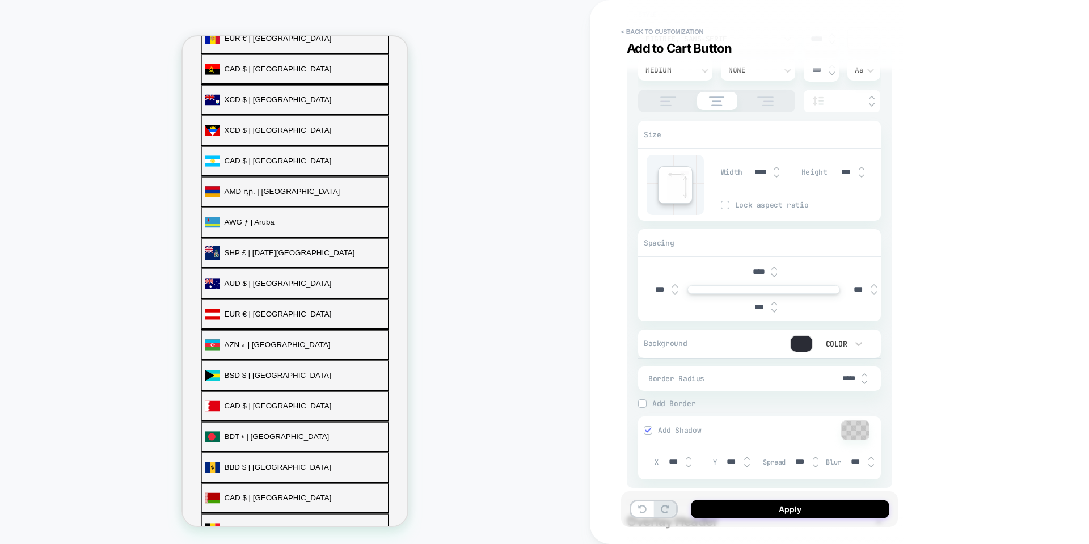
click at [674, 284] on img at bounding box center [675, 285] width 6 height 5
type textarea "*"
type input "***"
click at [674, 284] on img at bounding box center [675, 285] width 6 height 5
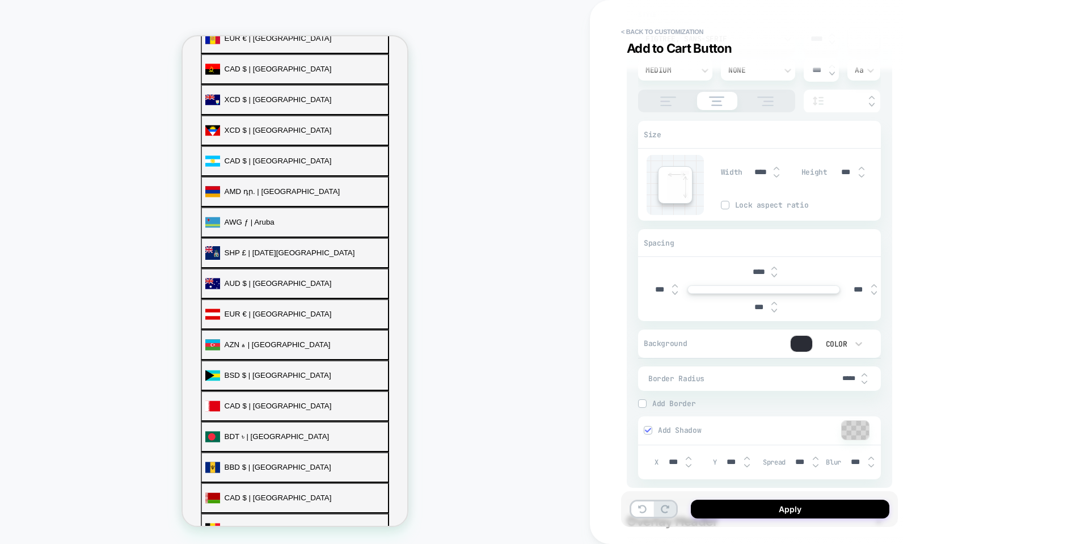
type textarea "*"
type input "***"
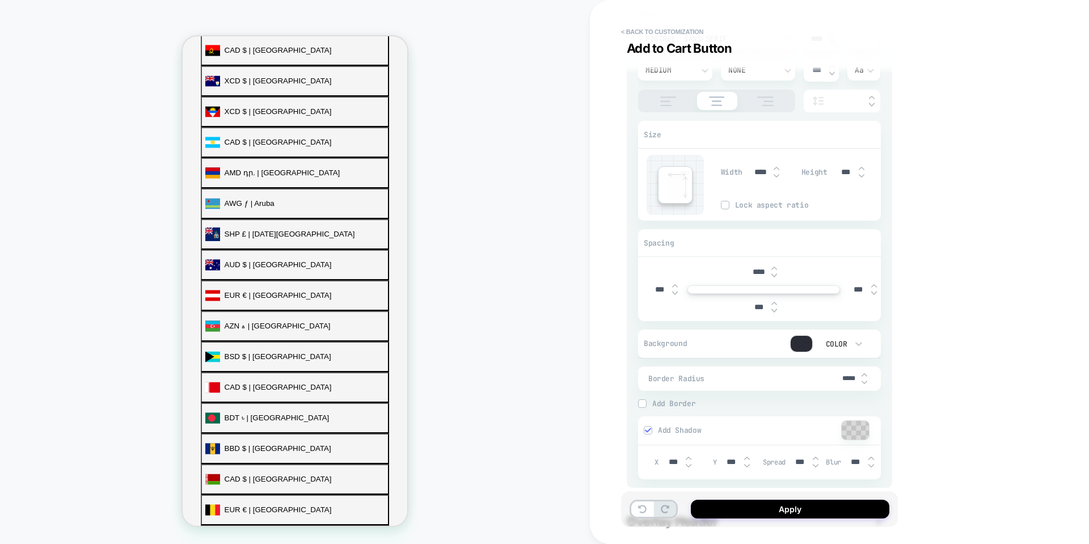
click at [674, 284] on img at bounding box center [675, 285] width 6 height 5
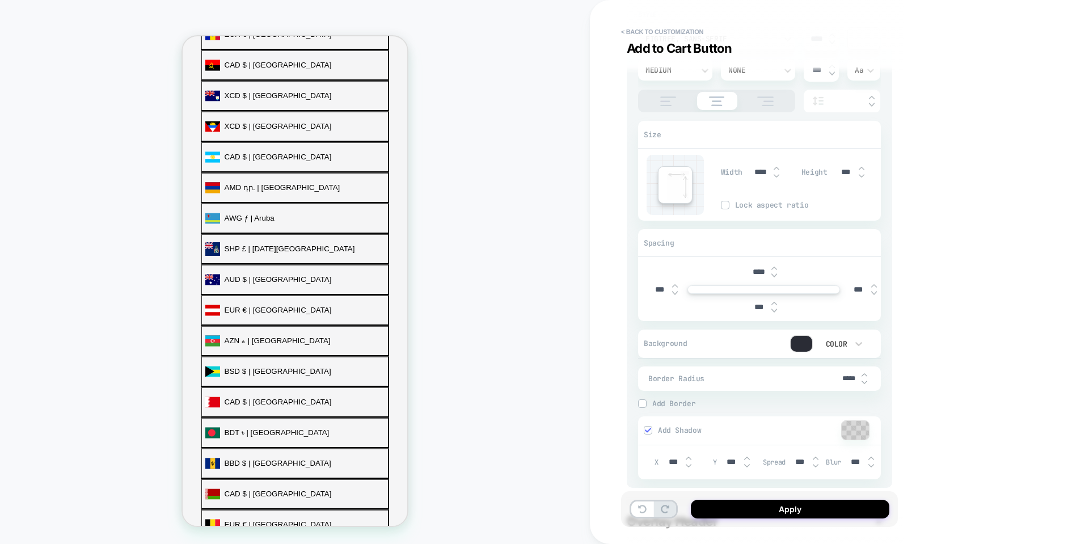
type textarea "*"
type input "***"
click at [674, 284] on img at bounding box center [675, 285] width 6 height 5
type textarea "*"
type input "***"
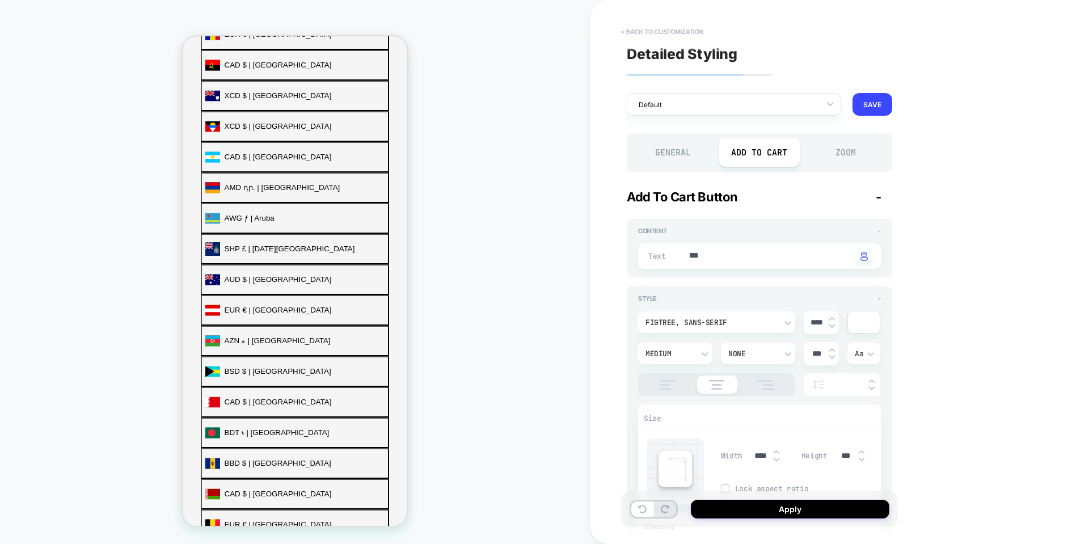
click at [637, 36] on button "< Back to customization" at bounding box center [662, 32] width 94 height 18
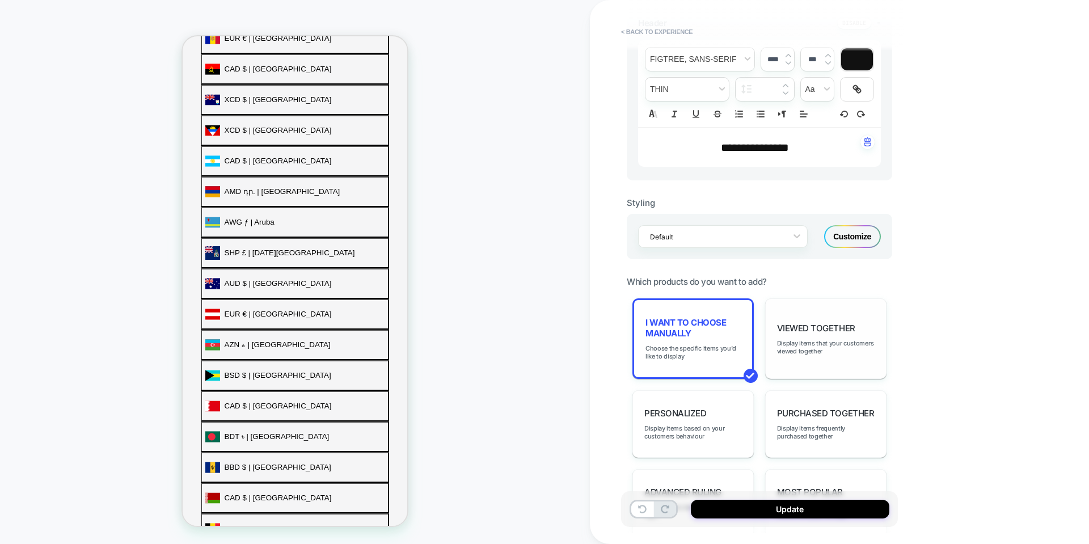
scroll to position [454, 0]
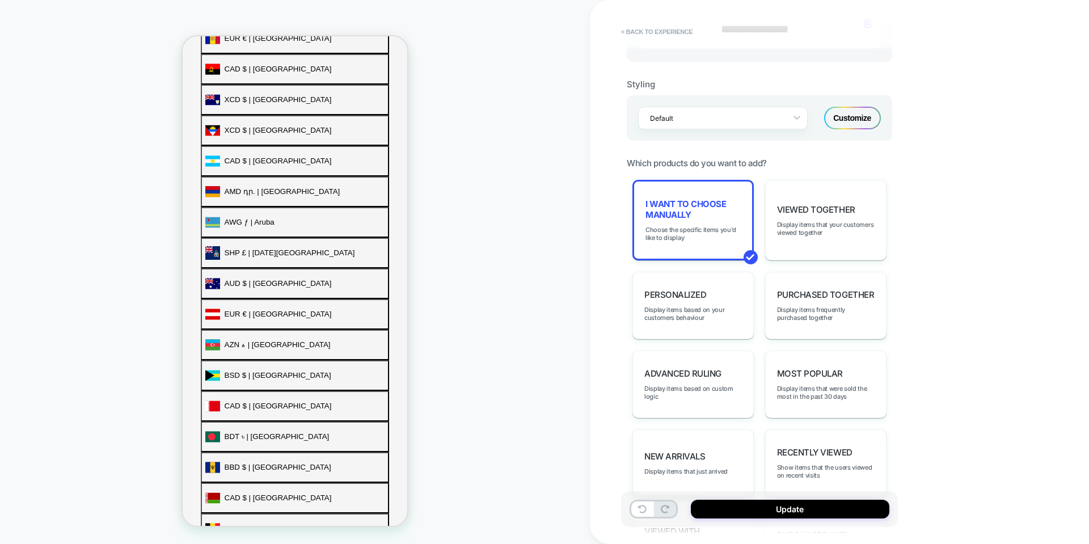
click at [841, 121] on div "Customize" at bounding box center [852, 118] width 57 height 23
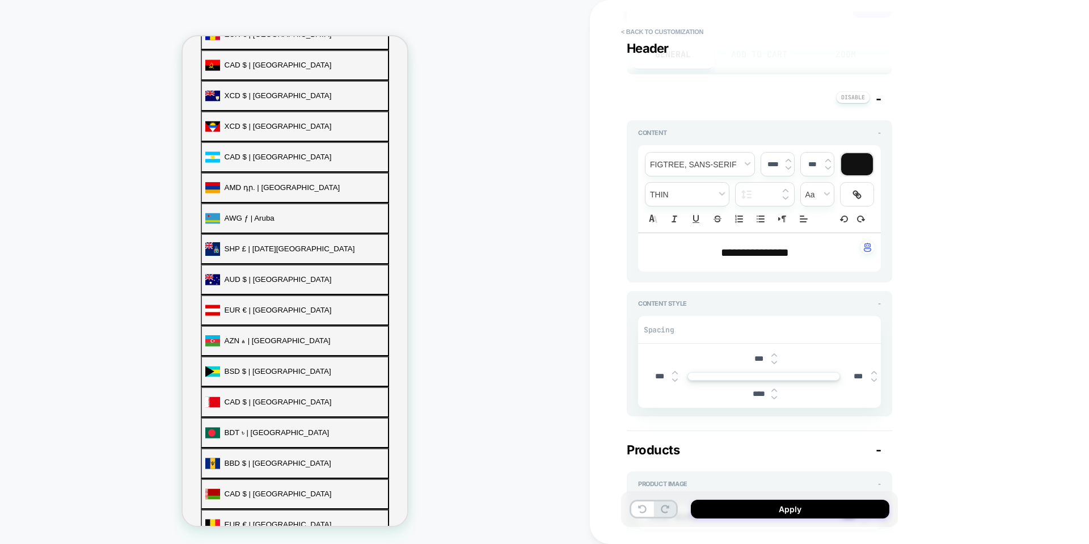
scroll to position [170, 0]
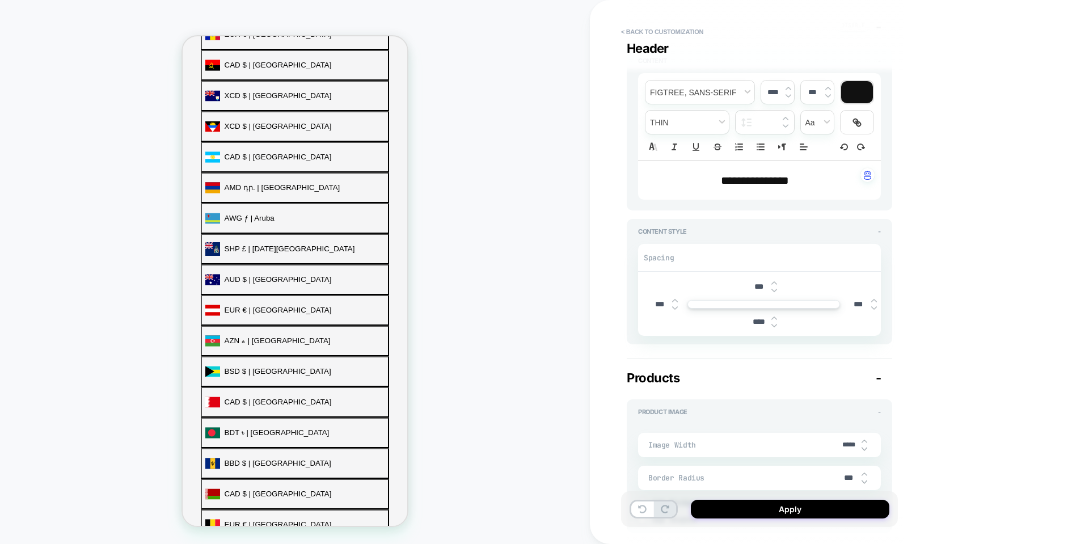
click at [774, 324] on img at bounding box center [774, 325] width 6 height 5
type textarea "*"
type input "****"
click at [774, 323] on img at bounding box center [774, 325] width 6 height 5
type textarea "*"
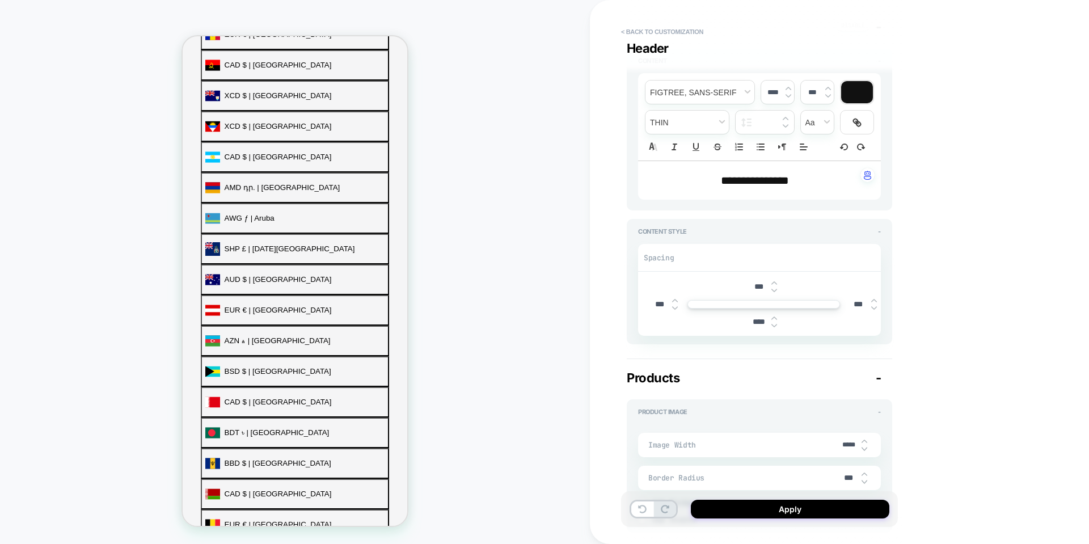
type input "****"
click at [774, 323] on img at bounding box center [774, 325] width 6 height 5
type textarea "*"
type input "****"
click at [774, 323] on img at bounding box center [774, 325] width 6 height 5
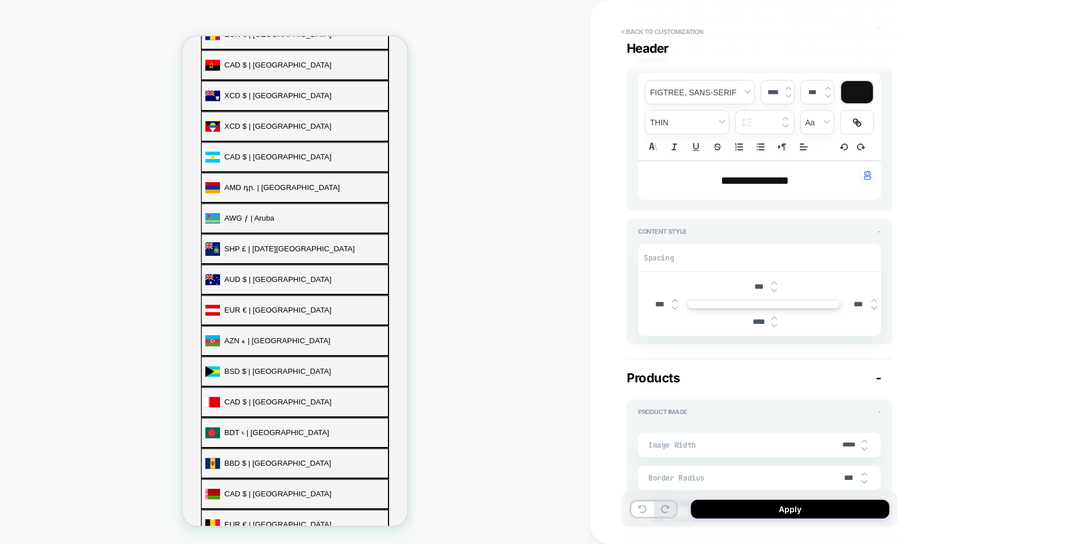
type textarea "*"
type input "****"
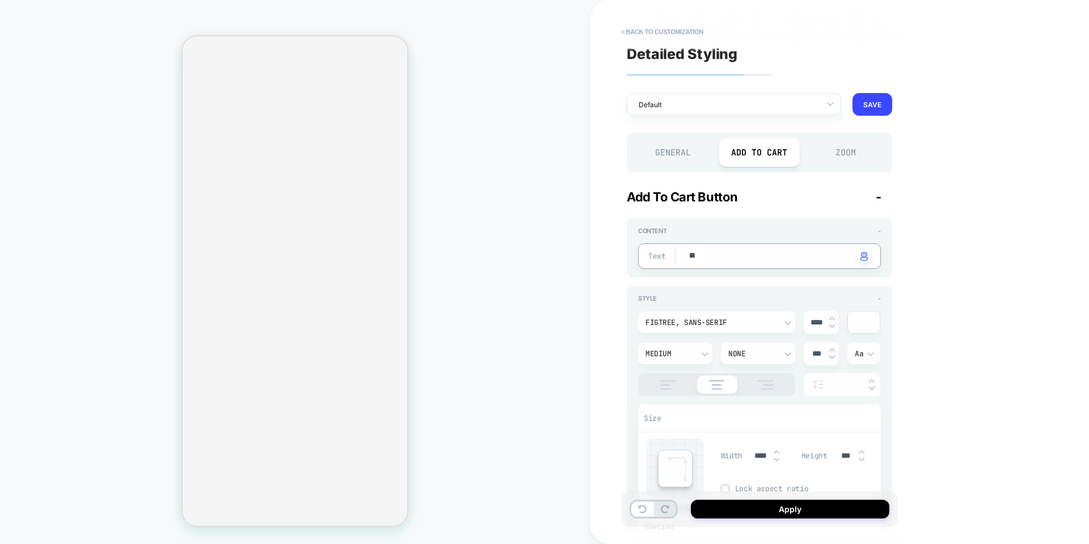
type textarea "*"
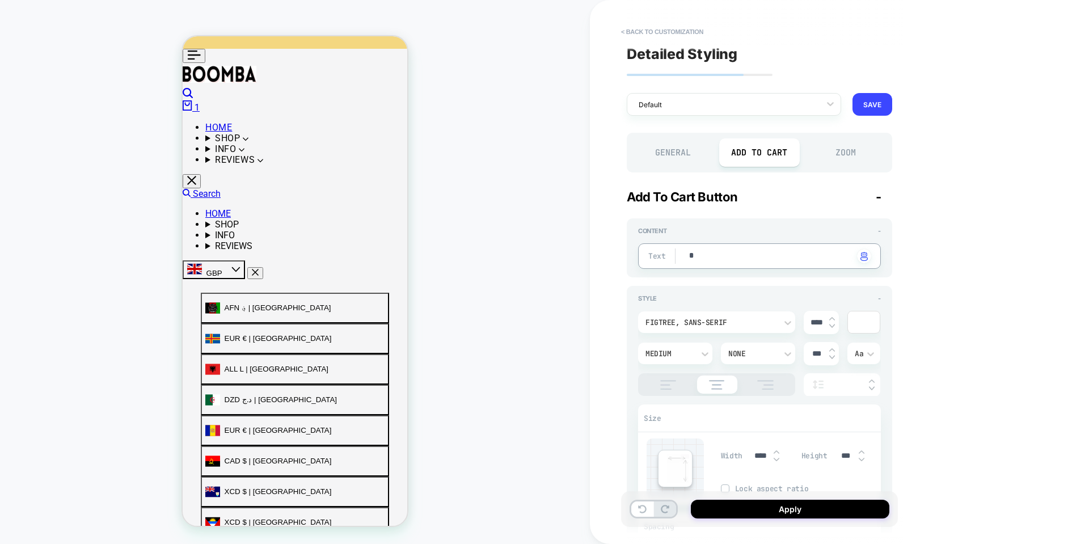
type textarea "*"
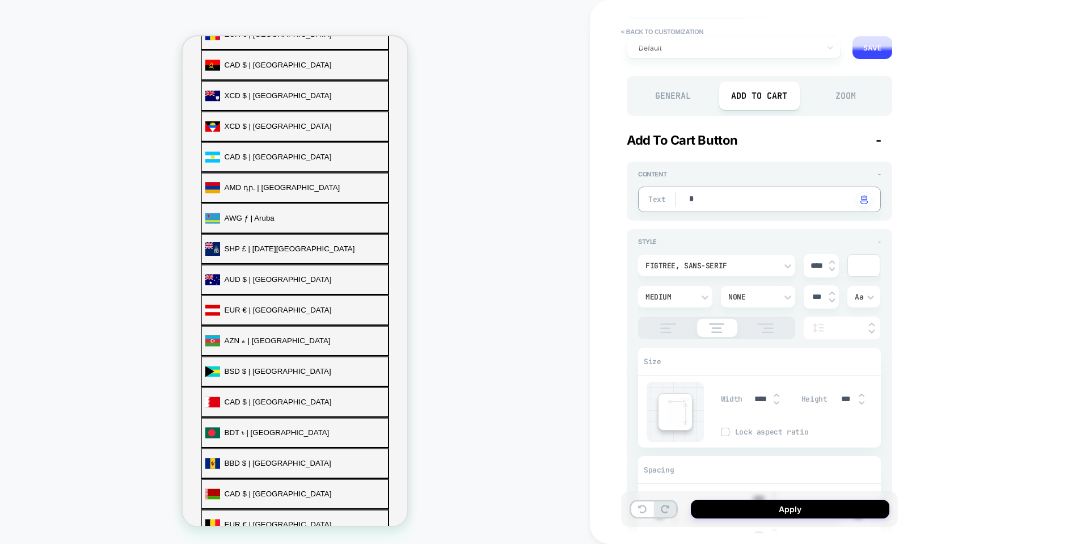
type textarea "**"
type textarea "*"
type textarea "***"
type textarea "*"
type textarea "**"
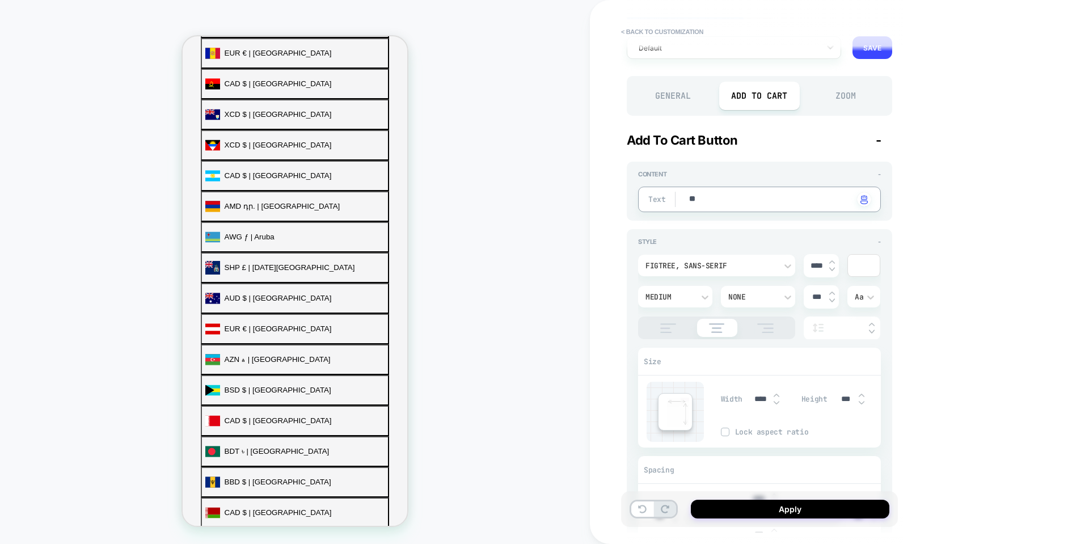
scroll to position [410, 0]
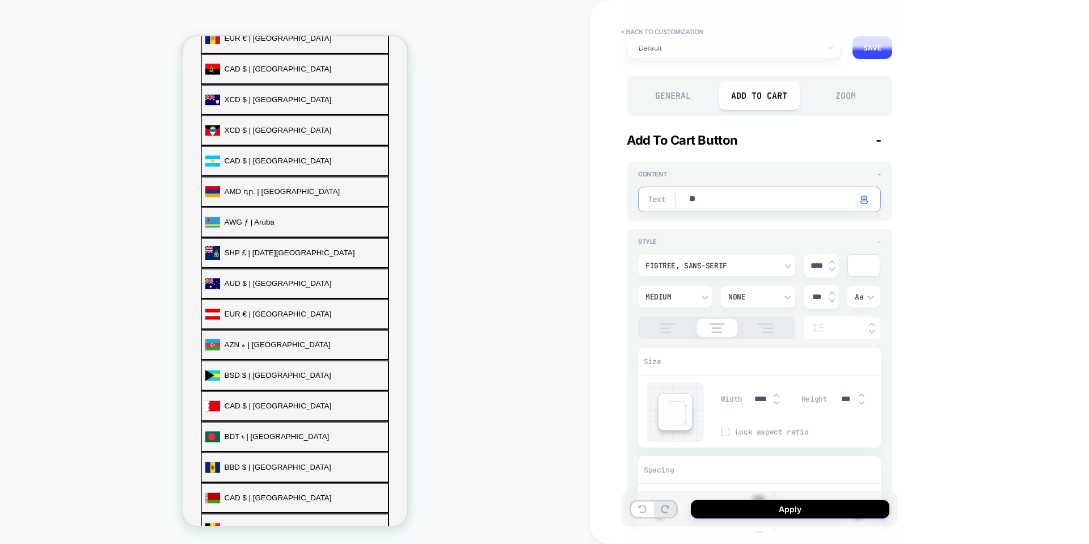
type textarea "*"
type textarea "**"
type textarea "*"
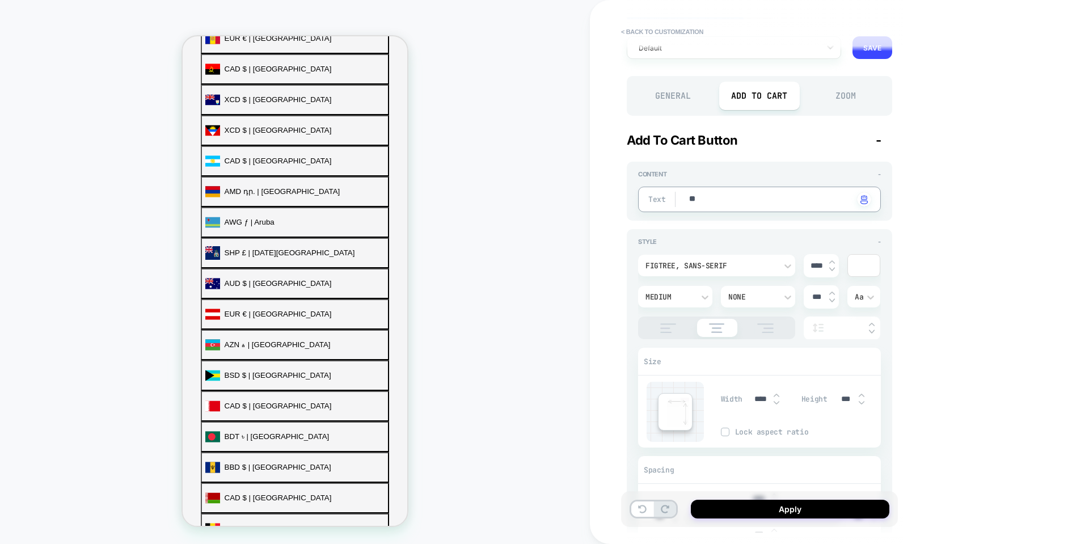
type textarea "***"
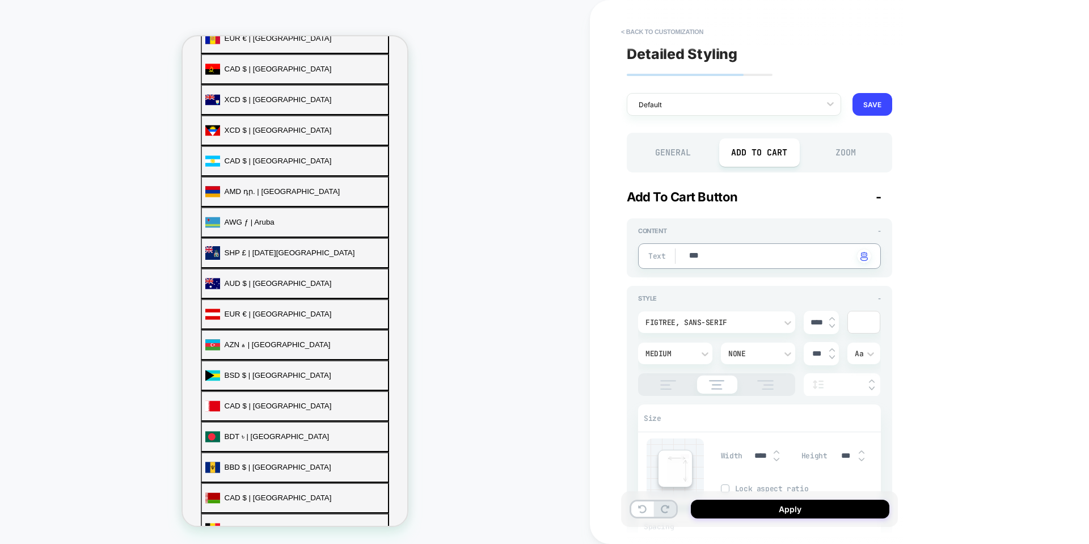
click at [723, 315] on div "Figtree, sans-serif" at bounding box center [716, 322] width 157 height 22
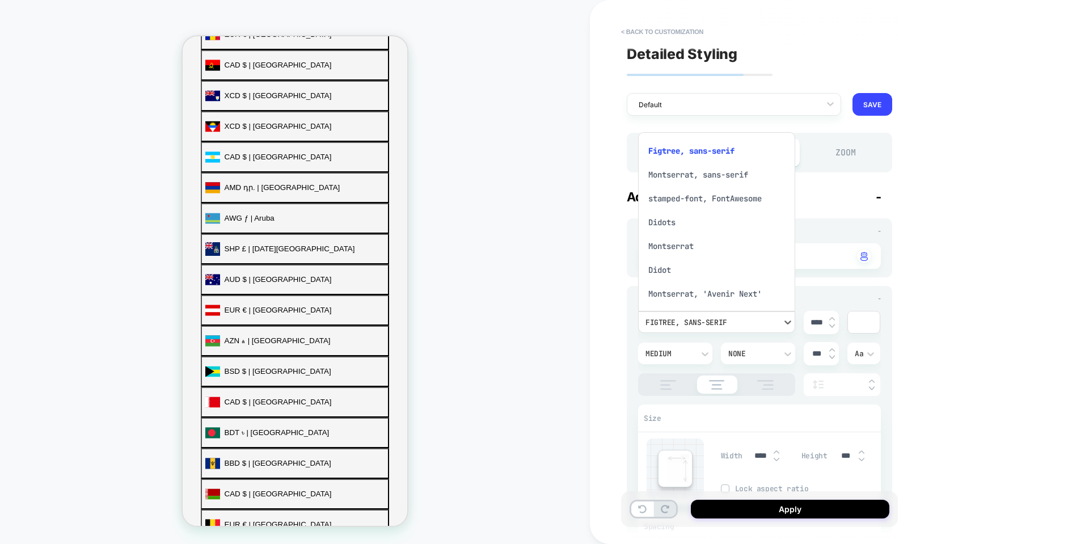
scroll to position [7, 0]
click at [722, 283] on div "Montserrat, 'Avenir Next'" at bounding box center [716, 287] width 148 height 24
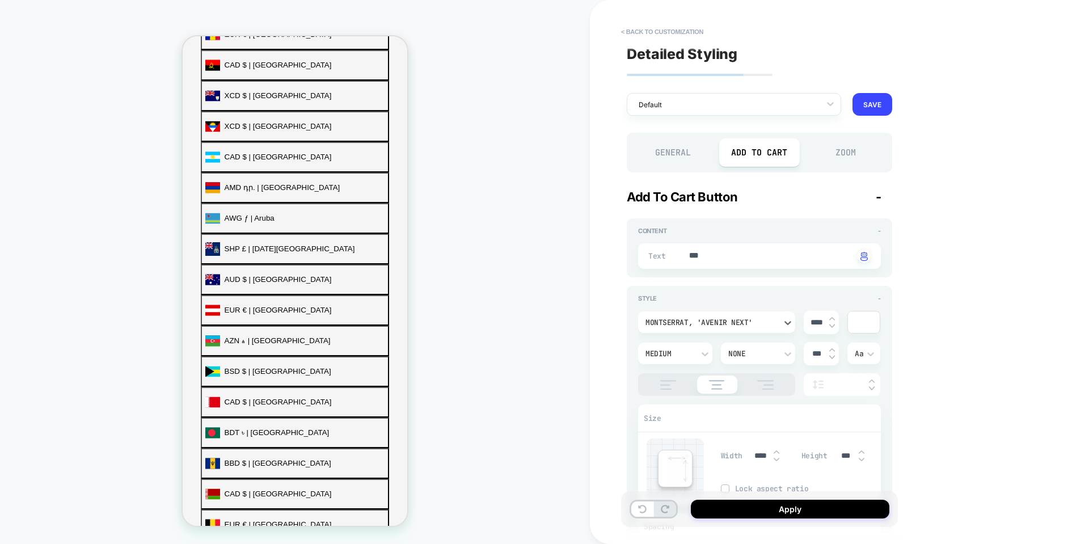
type textarea "*"
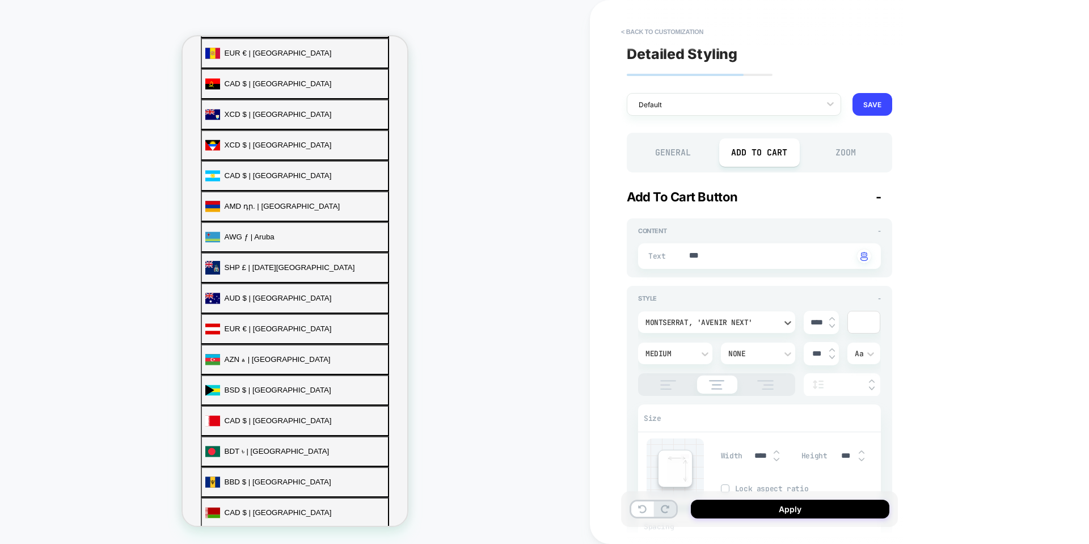
scroll to position [410, 0]
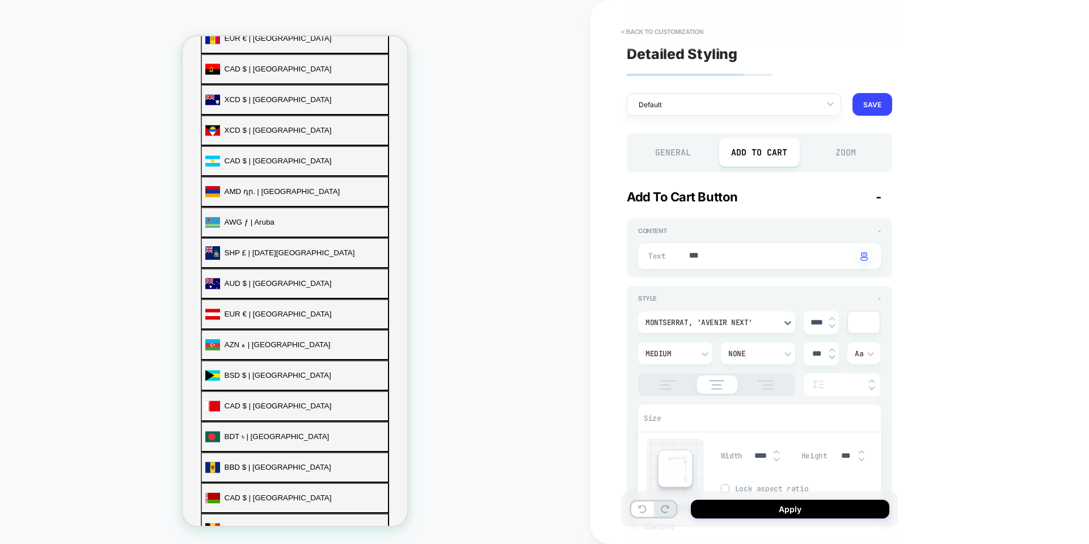
click at [580, 291] on div "PRODUCT: BOOMBA Bralette PRODUCT: BOOMBA Bralette Theme: MAIN" at bounding box center [295, 271] width 590 height 521
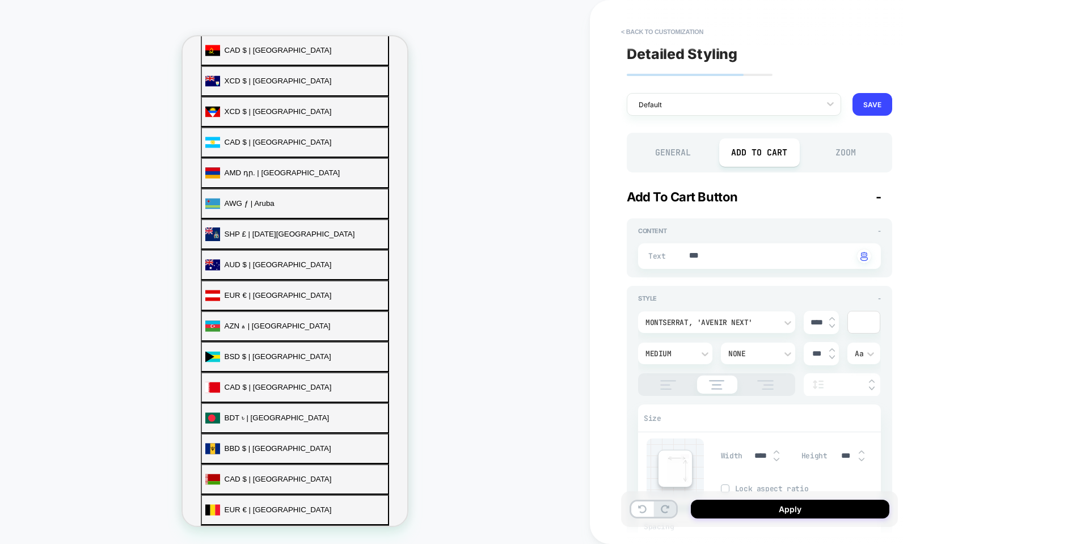
scroll to position [396, 0]
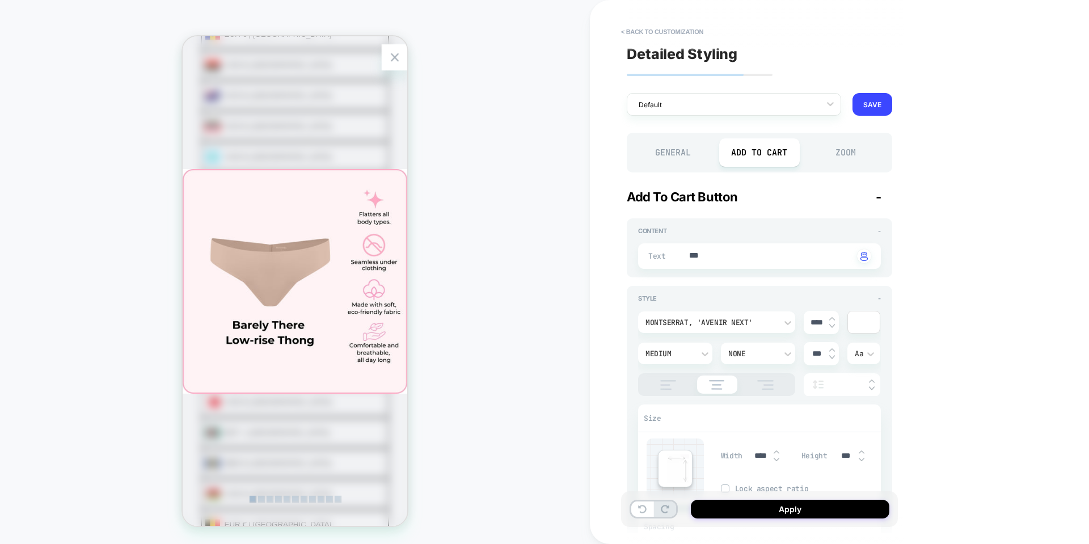
click at [386, 63] on div "Zoom Button" at bounding box center [395, 57] width 26 height 26
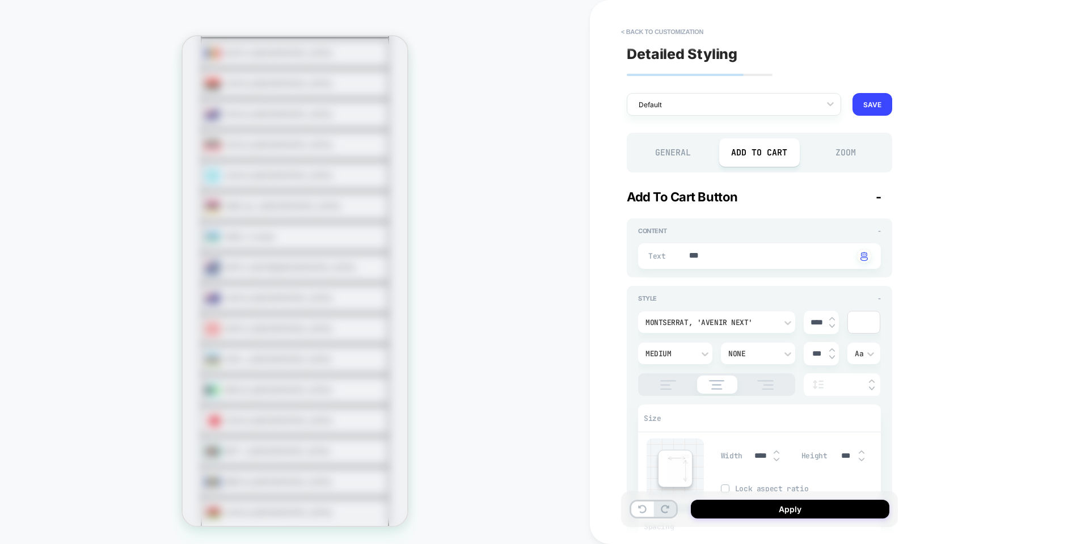
scroll to position [410, 0]
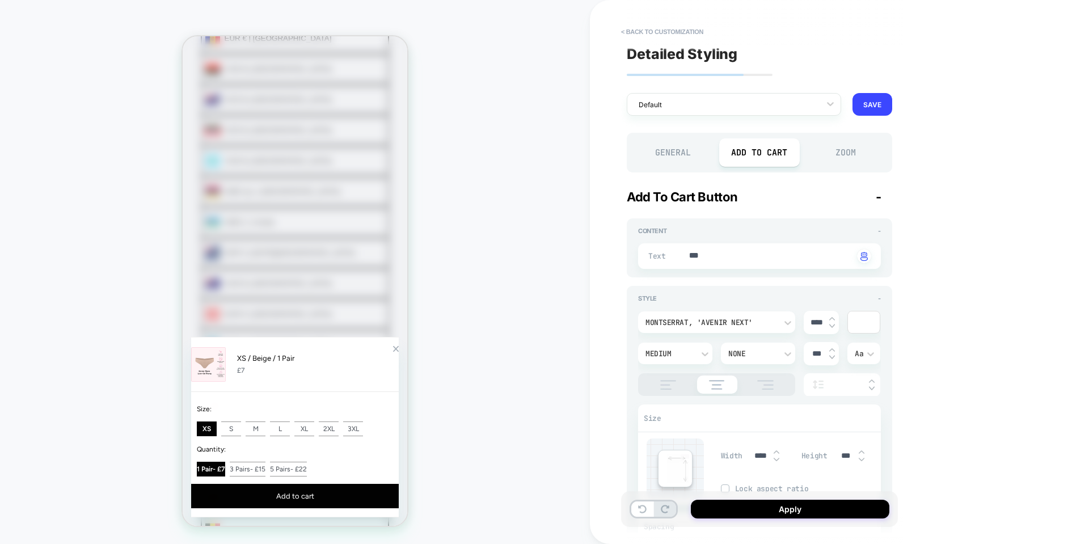
click at [393, 346] on div "Zoom Button" at bounding box center [396, 349] width 6 height 6
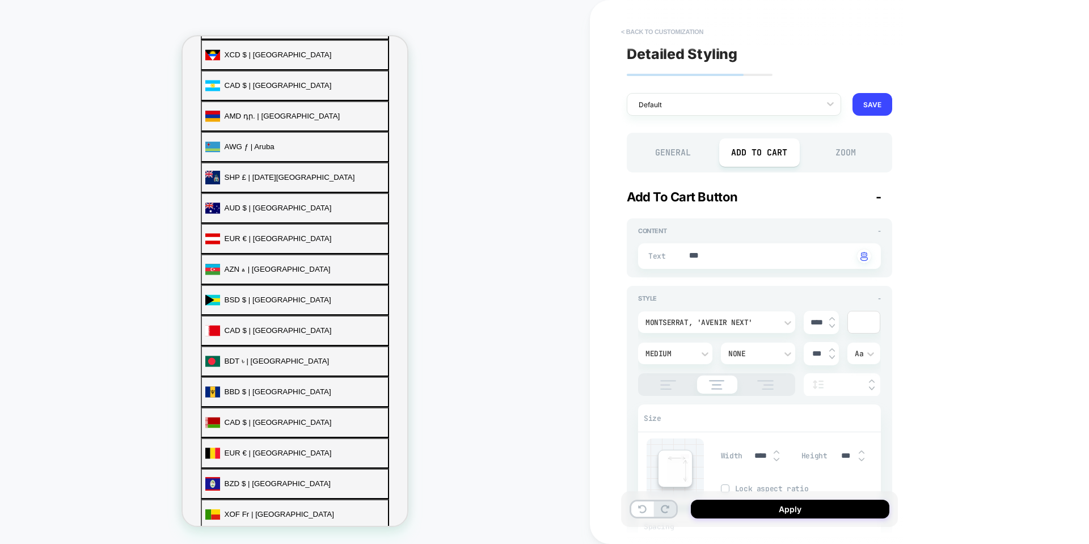
scroll to position [452, 0]
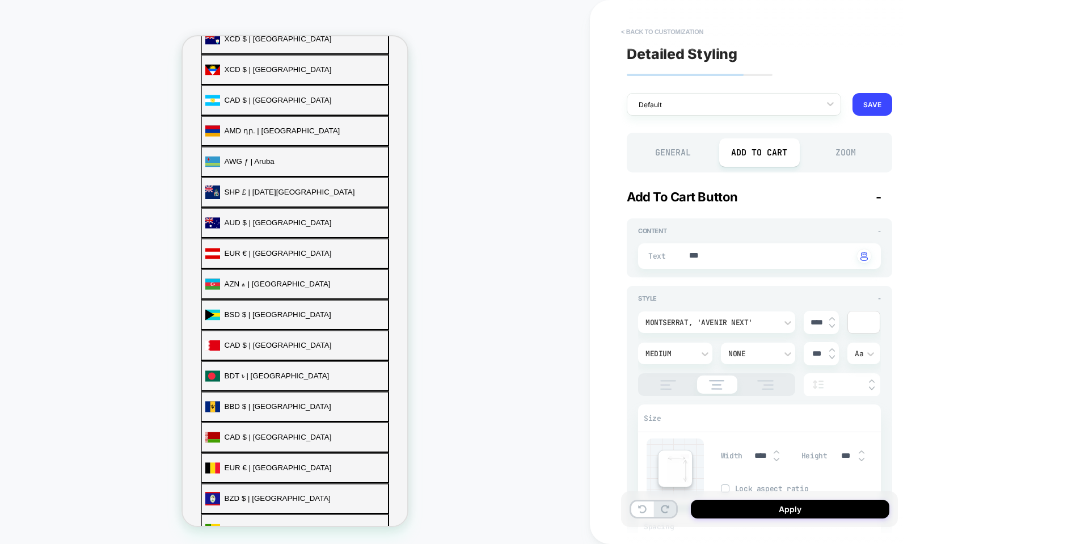
click at [630, 25] on button "< Back to customization" at bounding box center [662, 32] width 94 height 18
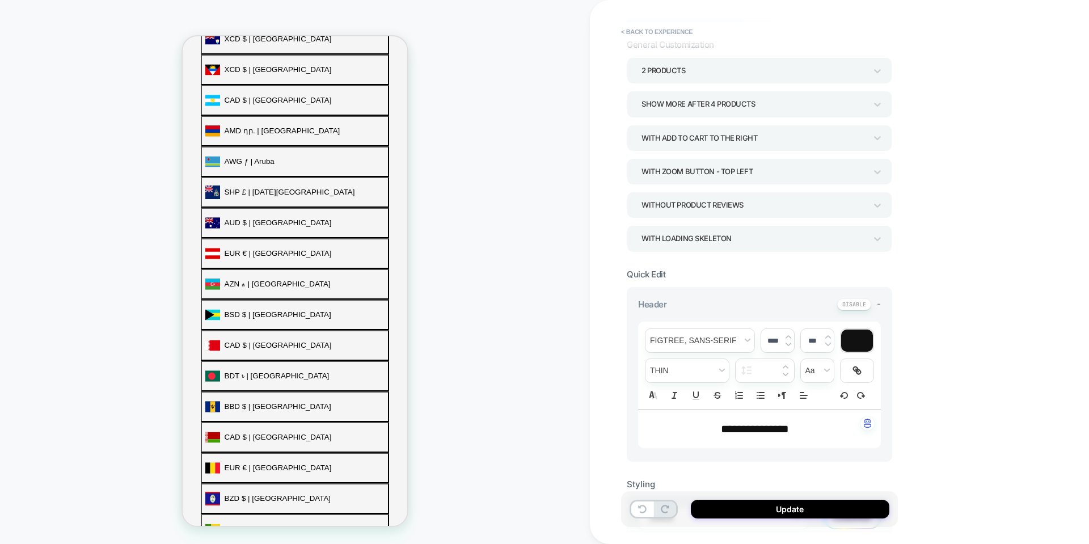
scroll to position [0, 0]
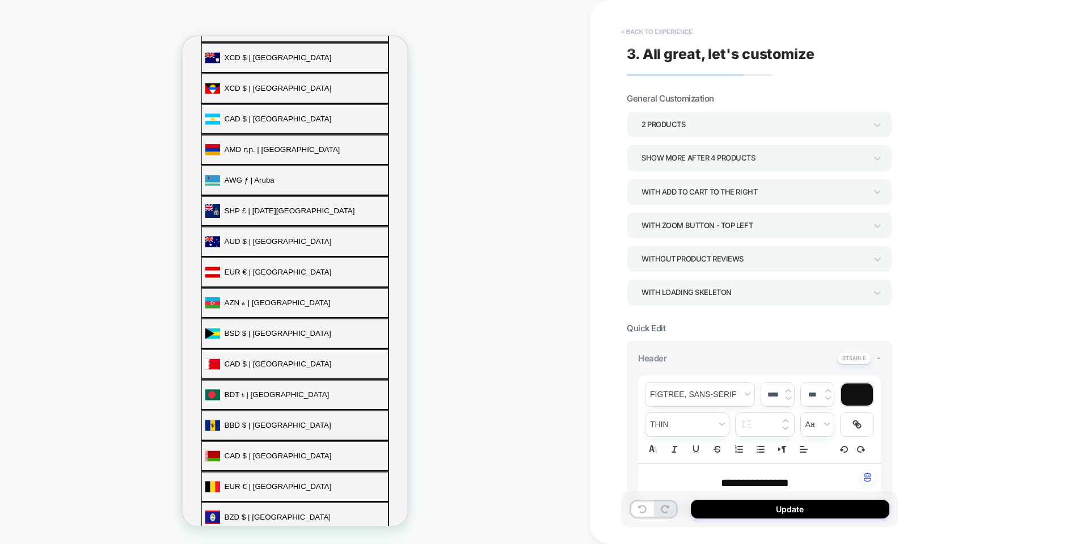
click at [649, 34] on button "< Back to experience" at bounding box center [656, 32] width 83 height 18
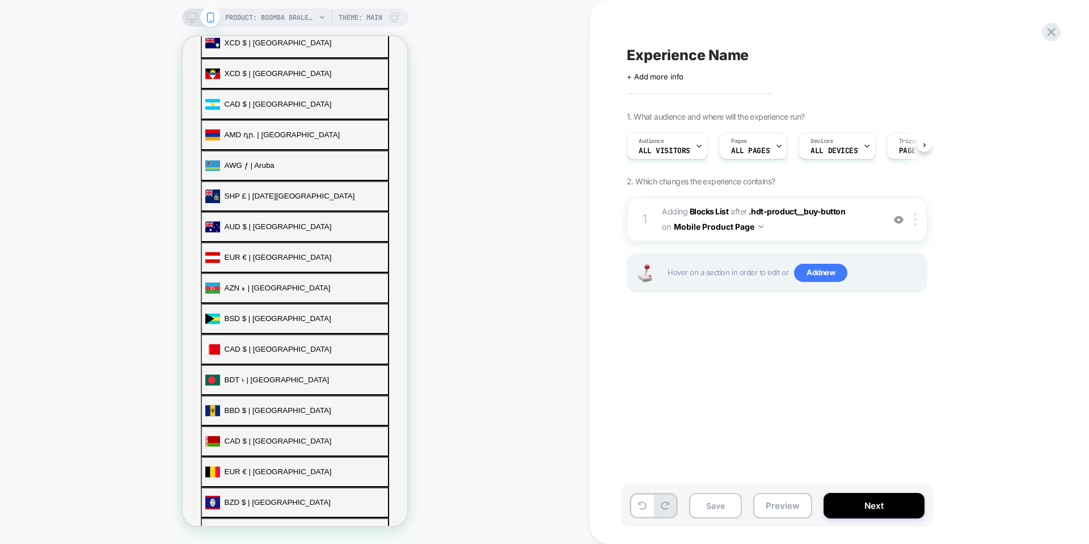
scroll to position [0, 1]
click at [672, 57] on span "Experience Name" at bounding box center [687, 54] width 122 height 17
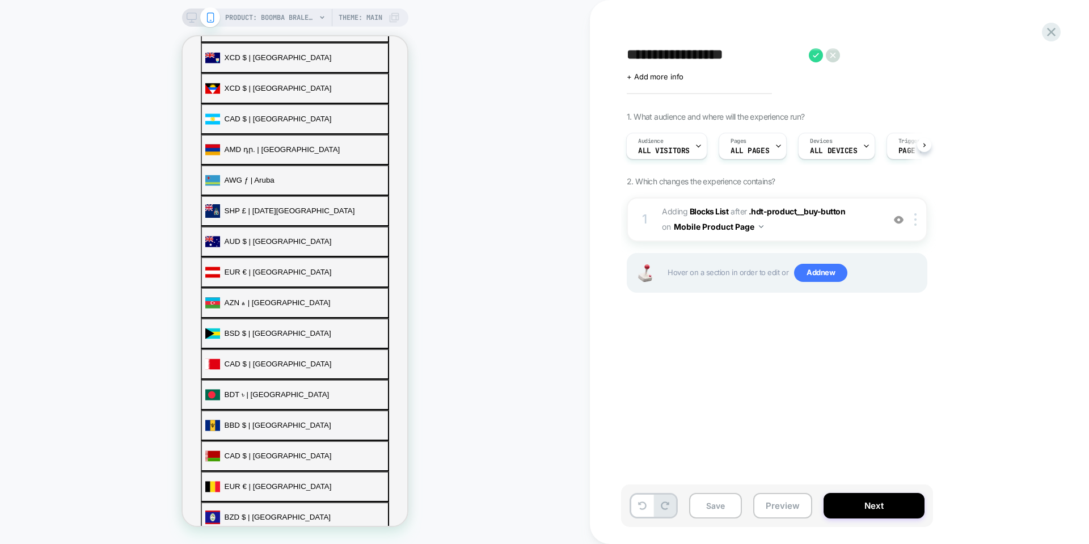
scroll to position [467, 0]
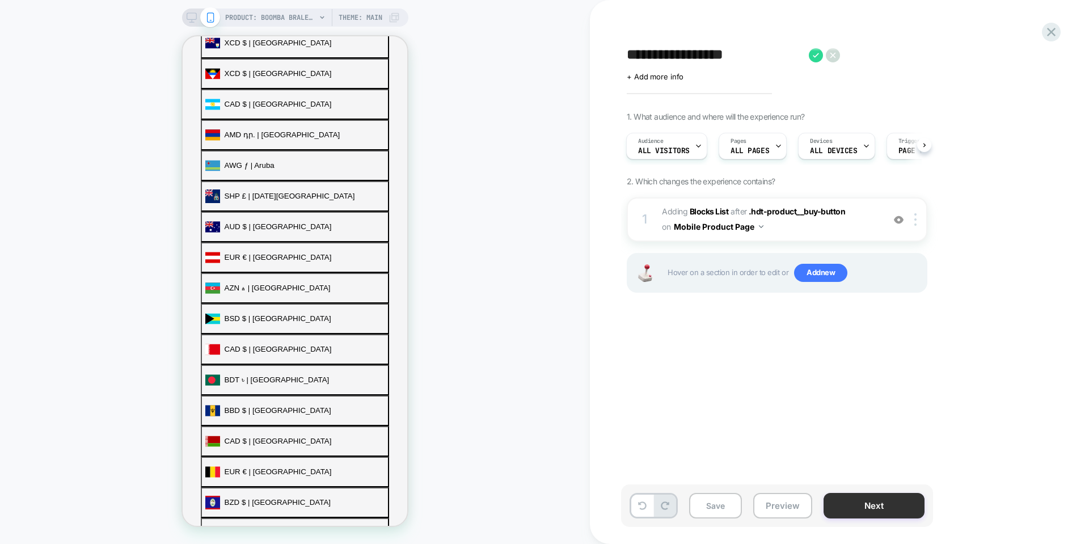
type textarea "**********"
click at [867, 497] on button "Next" at bounding box center [873, 506] width 101 height 26
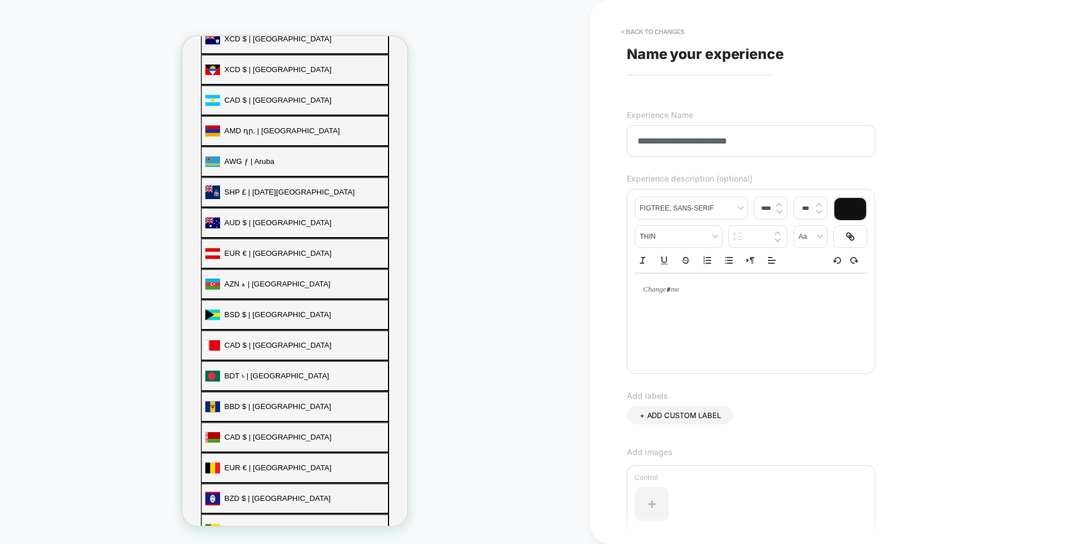
scroll to position [180, 0]
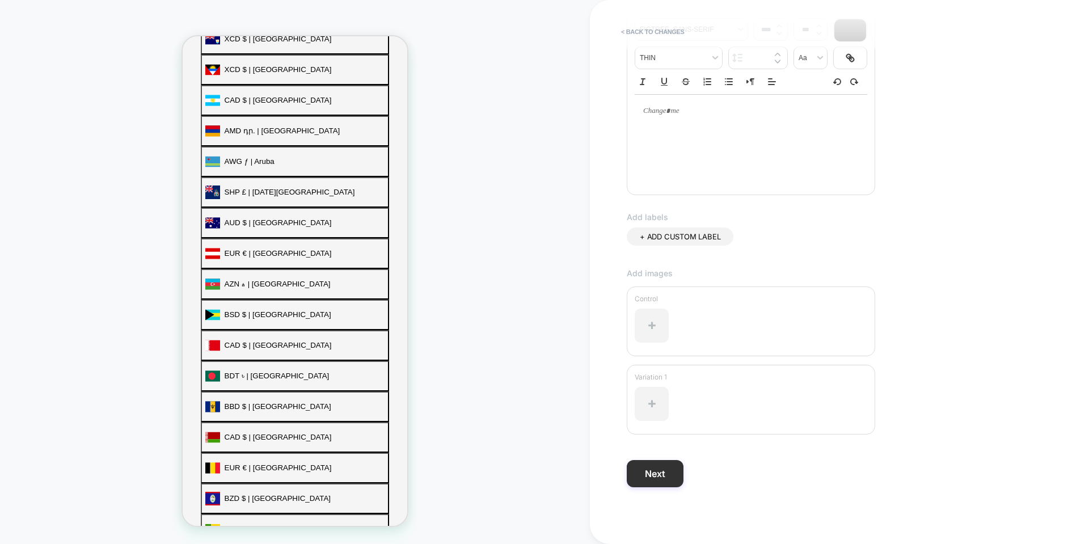
type input "**********"
click at [647, 475] on button "Next" at bounding box center [654, 473] width 57 height 27
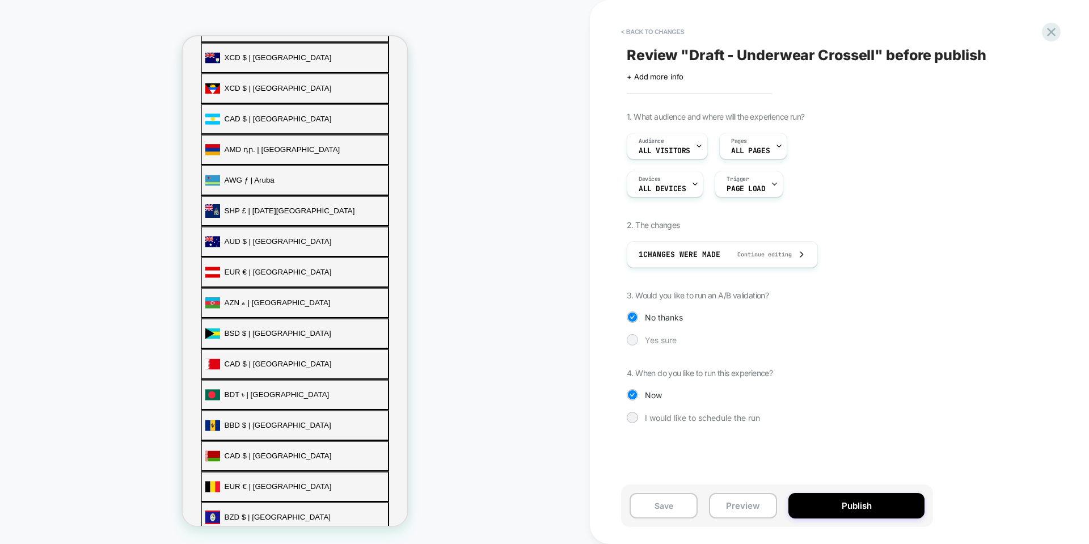
scroll to position [467, 0]
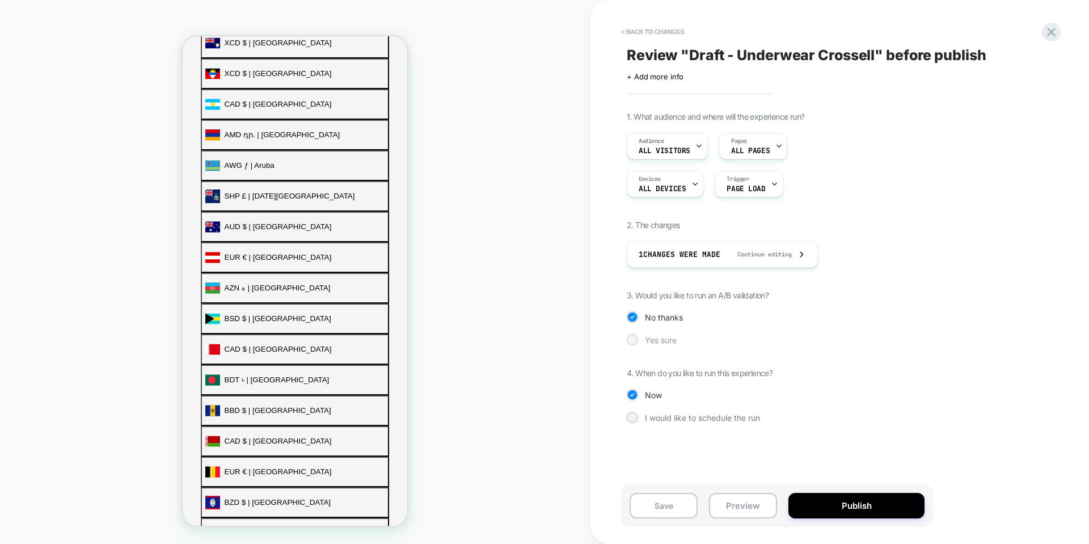
click at [661, 342] on span "Yes sure" at bounding box center [661, 340] width 32 height 10
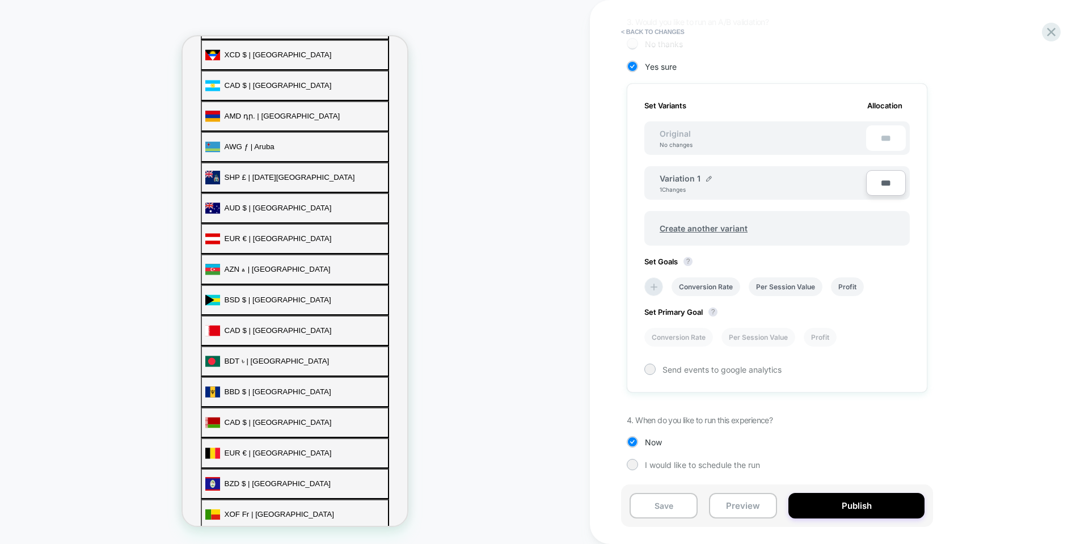
scroll to position [452, 0]
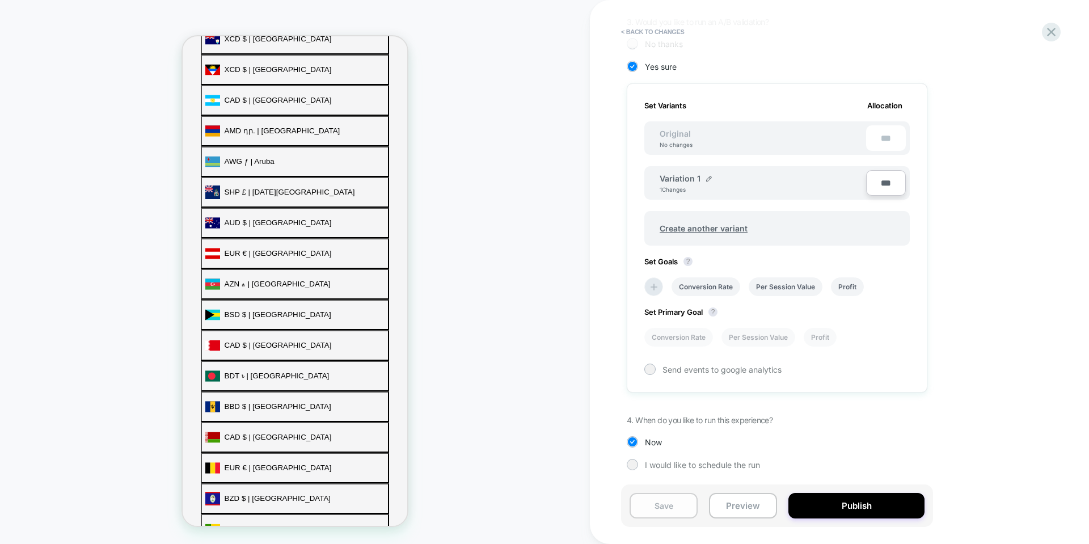
click at [670, 501] on button "Save" at bounding box center [663, 506] width 68 height 26
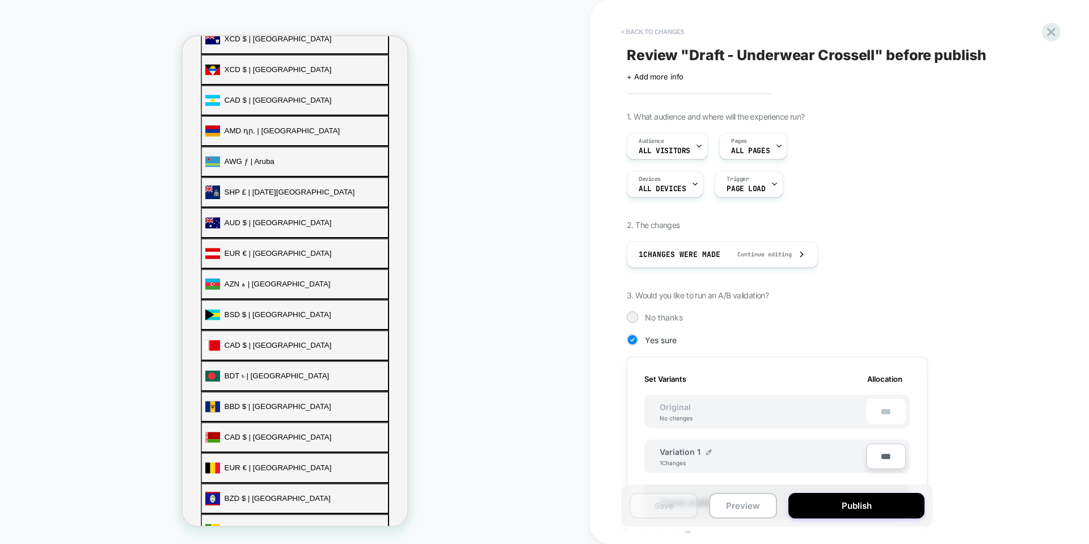
click at [632, 35] on button "< Back to changes" at bounding box center [652, 32] width 75 height 18
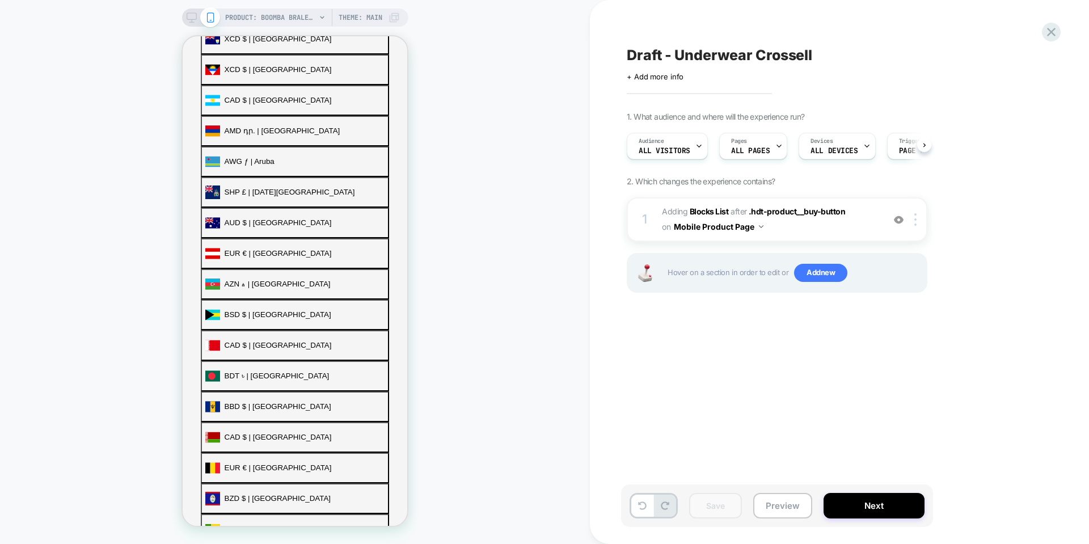
scroll to position [0, 1]
click at [818, 226] on span "#_loomi_addon_1758592350824 Adding Blocks List AFTER .hdt-product__buy-button .…" at bounding box center [770, 219] width 216 height 31
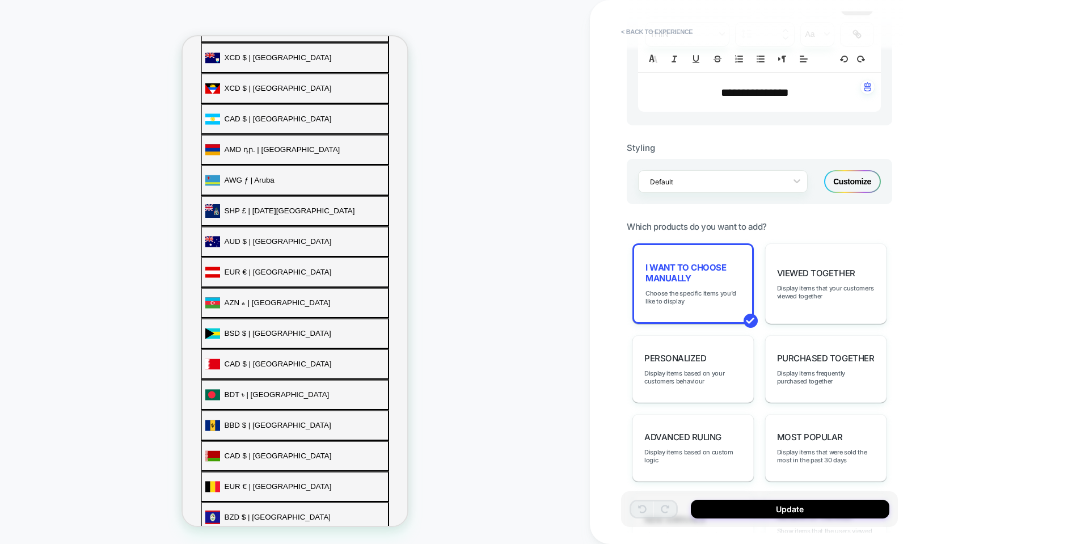
scroll to position [467, 0]
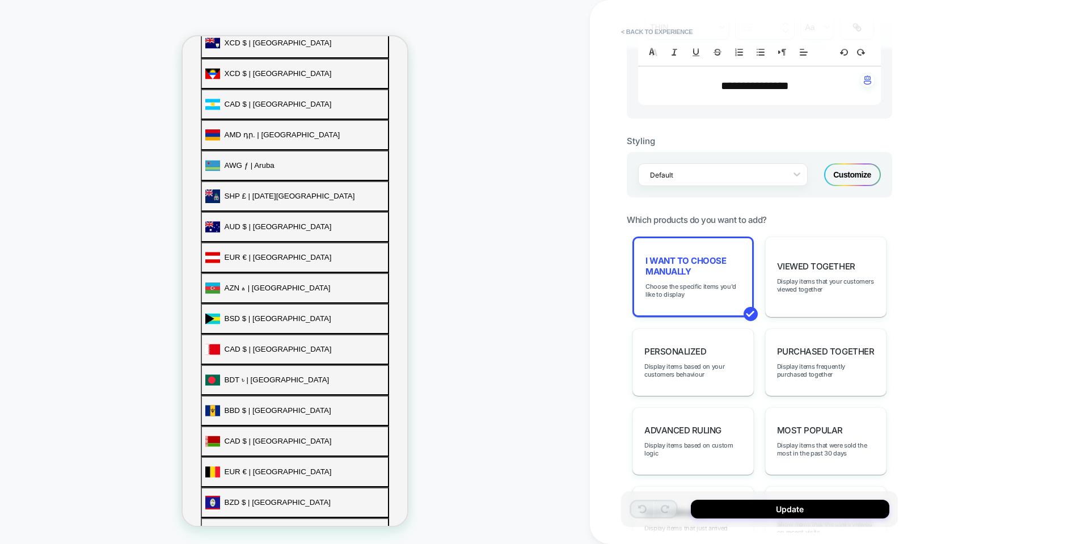
click at [857, 173] on div "Customize" at bounding box center [852, 174] width 57 height 23
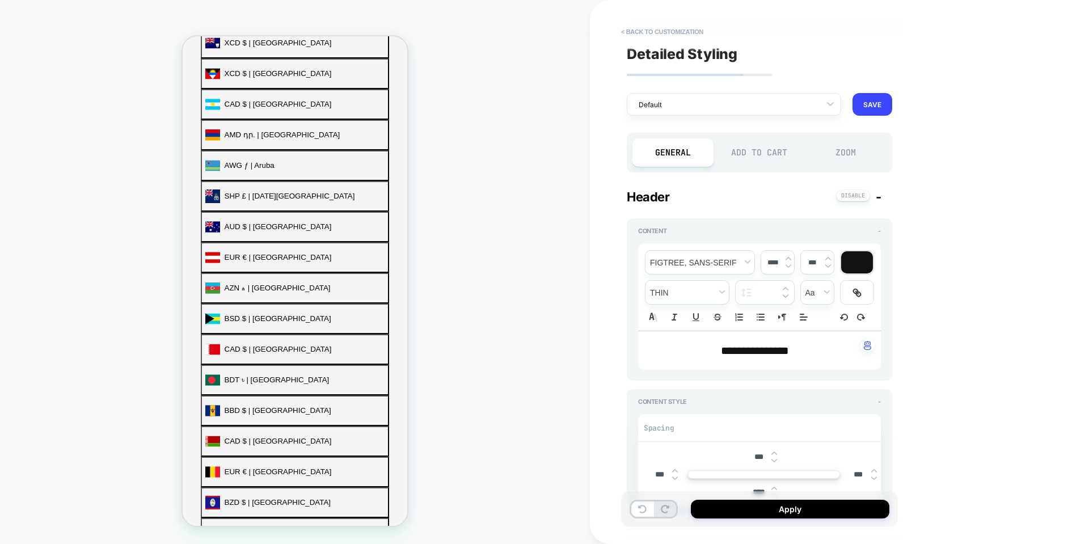
click at [764, 152] on div "Add to Cart" at bounding box center [759, 152] width 81 height 28
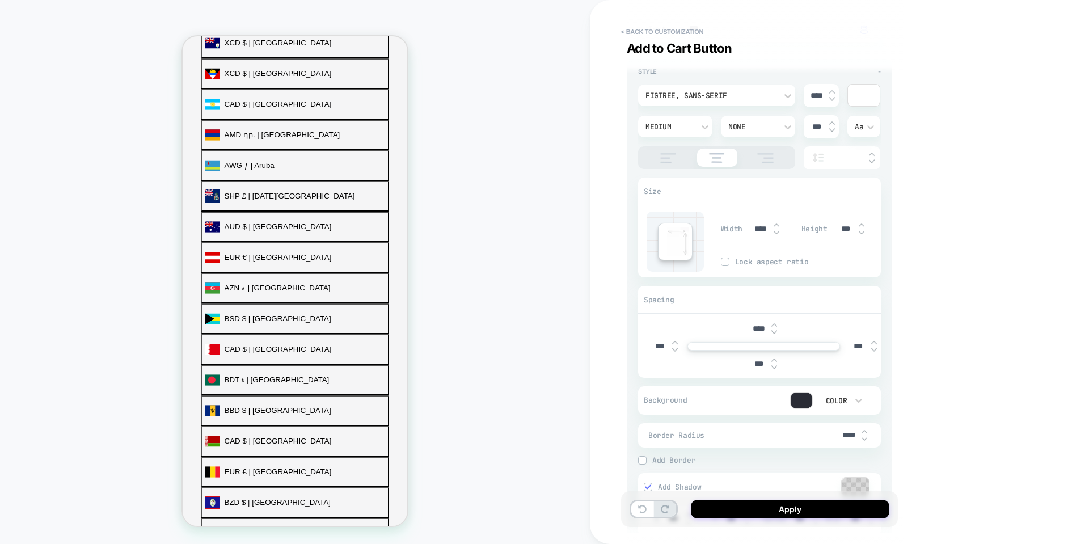
click at [675, 349] on img at bounding box center [675, 350] width 6 height 5
type textarea "*"
type input "****"
click at [674, 343] on img at bounding box center [675, 342] width 6 height 5
click at [674, 342] on img at bounding box center [675, 342] width 6 height 5
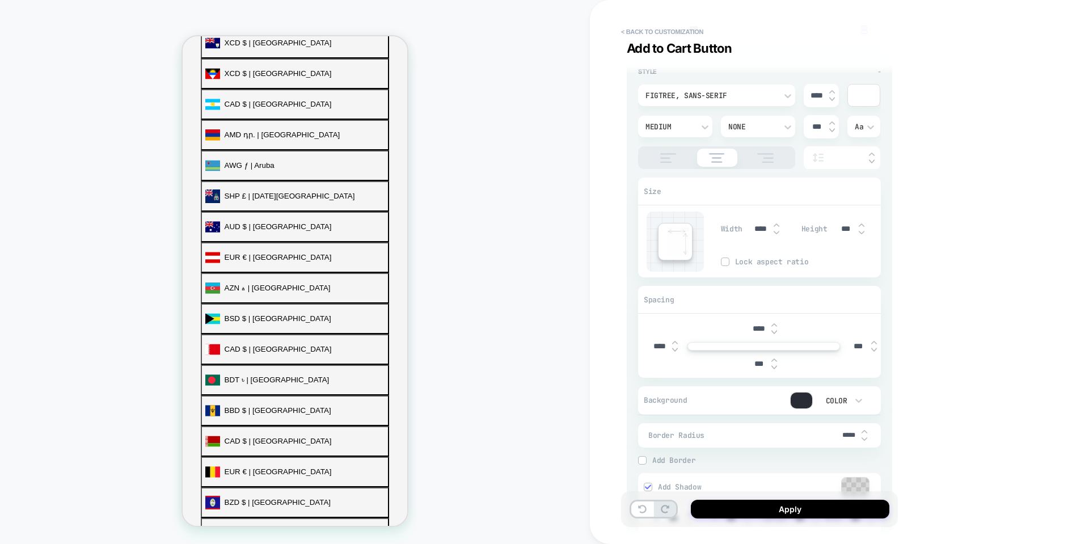
type textarea "*"
type input "***"
click at [674, 342] on img at bounding box center [675, 342] width 6 height 5
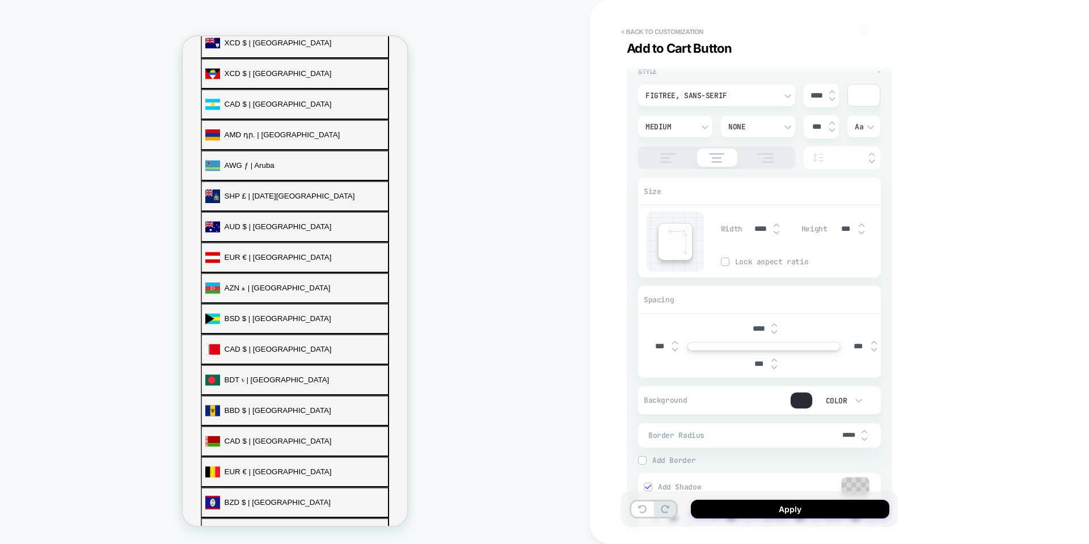
click at [675, 339] on div "***" at bounding box center [663, 345] width 35 height 23
type textarea "*"
type input "***"
click at [675, 339] on div "***" at bounding box center [663, 345] width 35 height 23
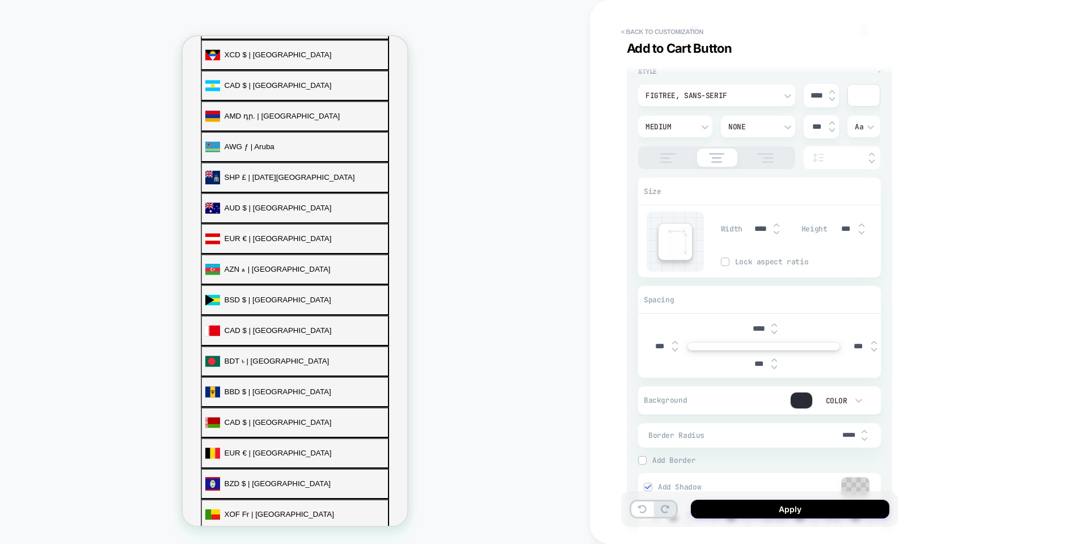
click at [874, 351] on img at bounding box center [874, 350] width 6 height 5
type textarea "*"
type input "****"
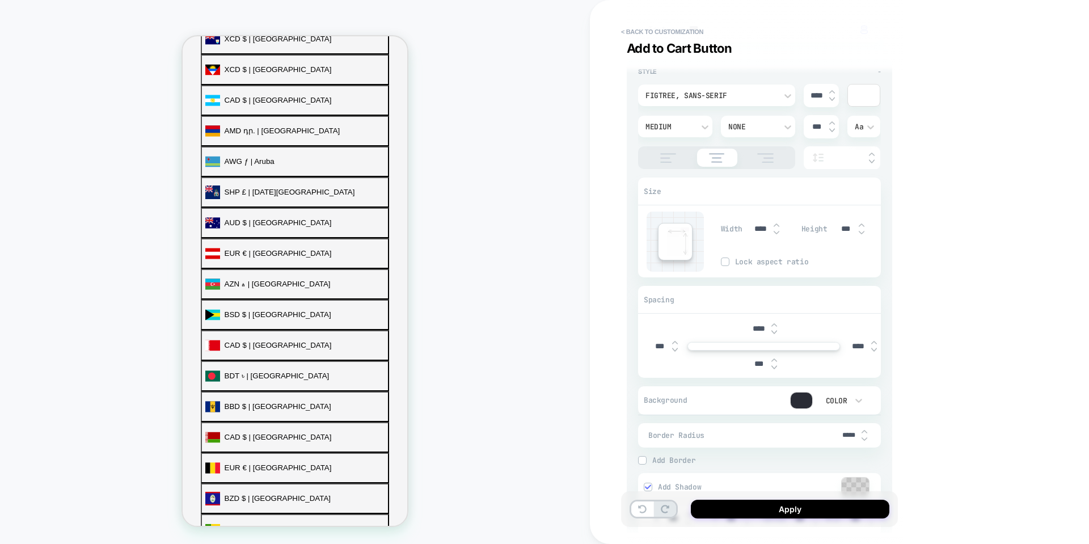
click at [874, 351] on img at bounding box center [874, 350] width 6 height 5
type textarea "*"
type input "****"
click at [876, 350] on img at bounding box center [874, 350] width 6 height 5
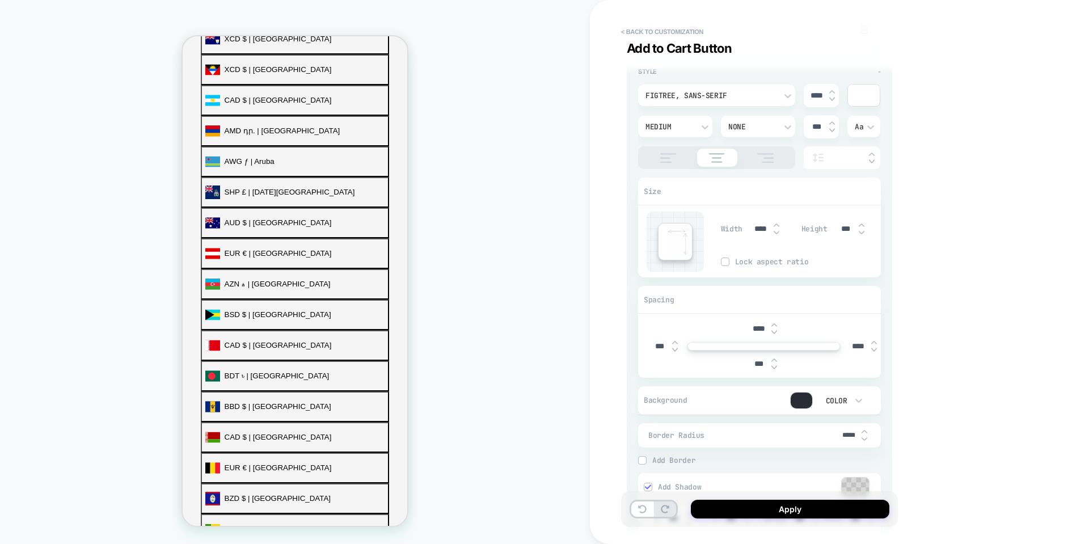
type textarea "*"
type input "****"
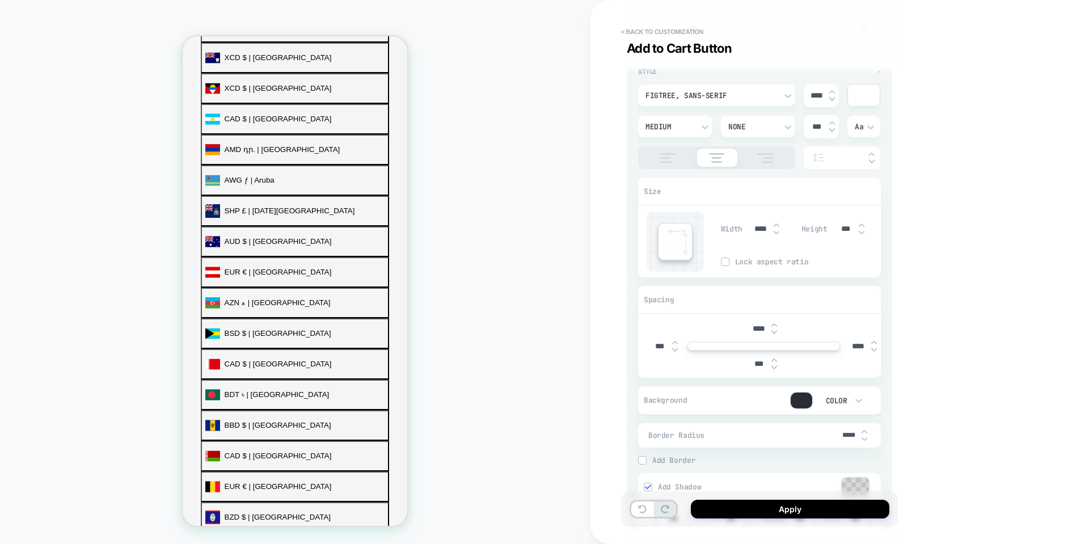
scroll to position [467, 0]
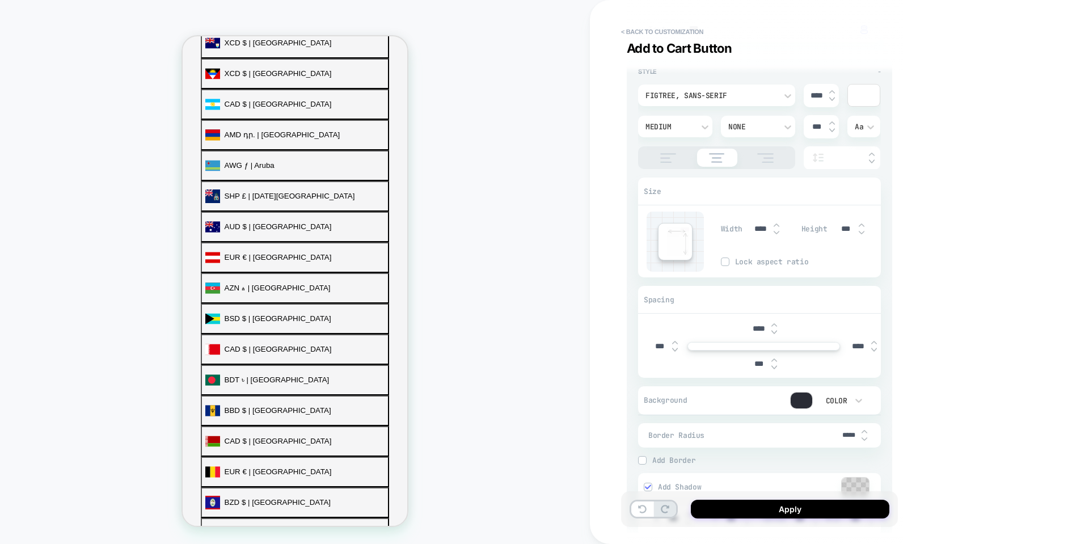
click at [875, 350] on img at bounding box center [874, 350] width 6 height 5
type textarea "*"
type input "****"
click at [675, 350] on img at bounding box center [675, 350] width 6 height 5
type textarea "*"
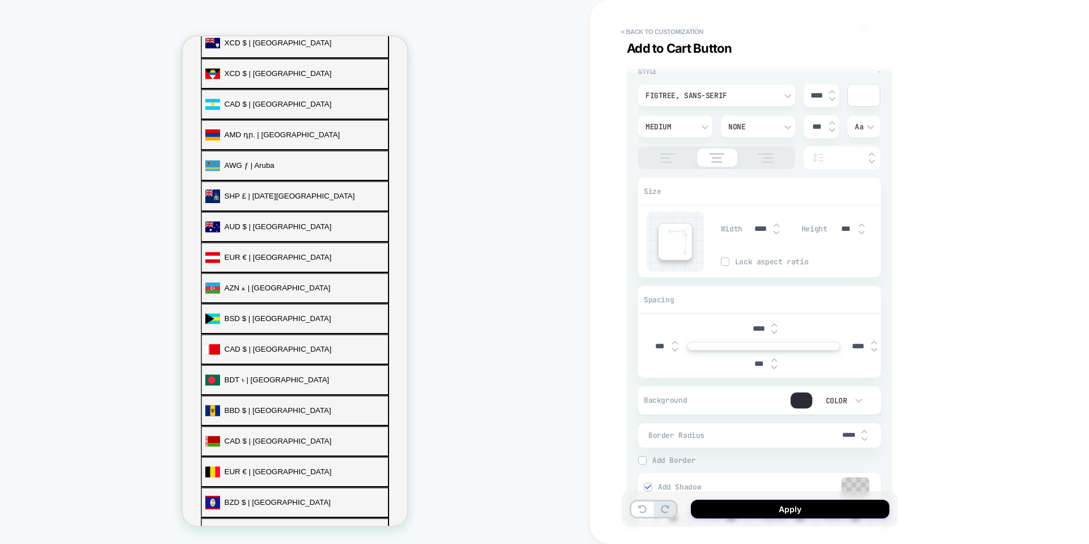
type input "***"
click at [674, 342] on img at bounding box center [675, 342] width 6 height 5
type textarea "*"
type input "***"
click at [674, 342] on img at bounding box center [675, 342] width 6 height 5
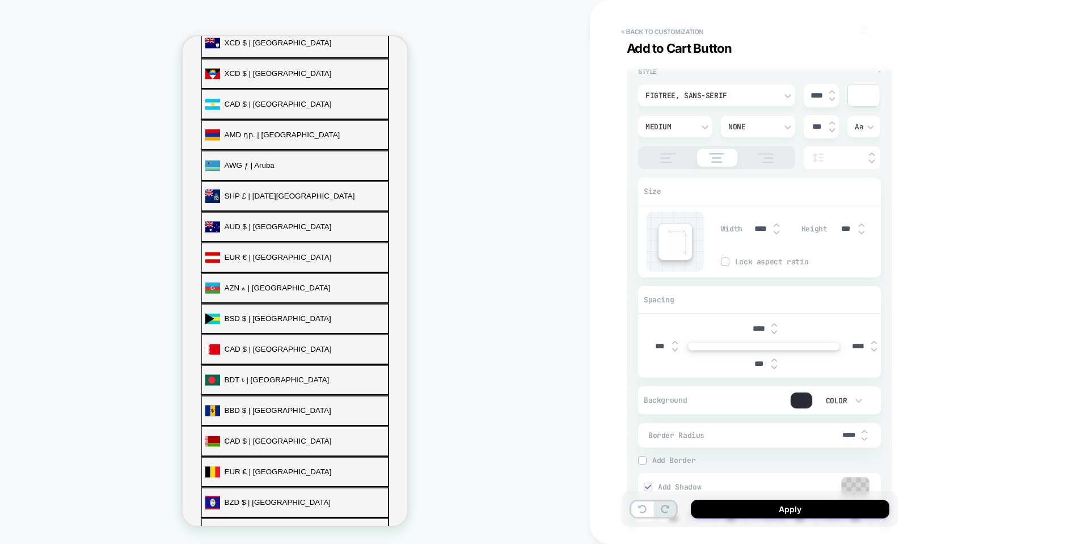
type textarea "*"
type input "***"
type textarea "*"
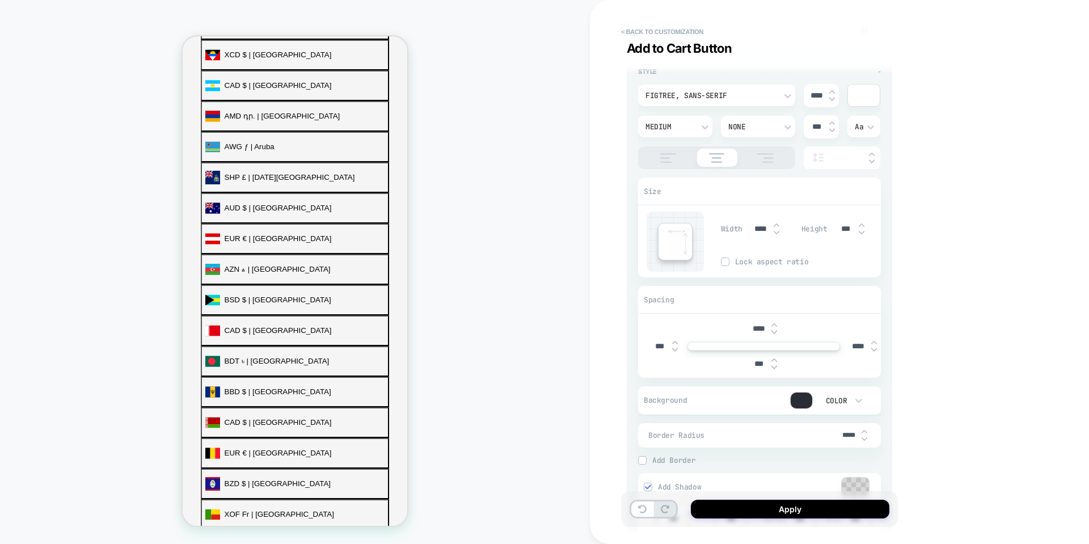
scroll to position [452, 0]
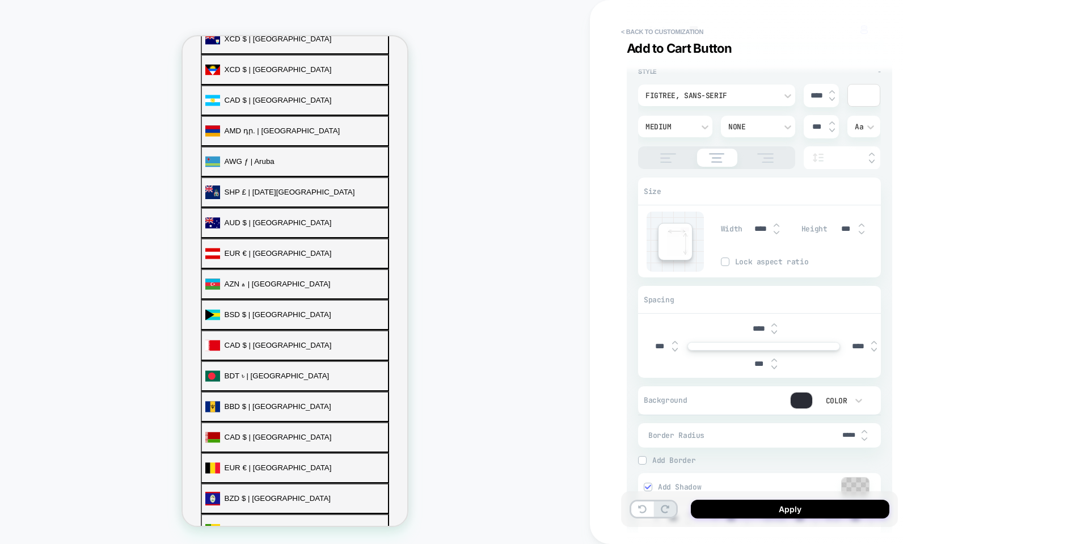
click at [590, 361] on div "< Back to customization Add to Cart Button Detailed Styling Default RENAME SAVE…" at bounding box center [839, 272] width 499 height 544
click at [564, 310] on div "PRODUCT: BOOMBA Bralette PRODUCT: BOOMBA Bralette Theme: MAIN" at bounding box center [295, 271] width 590 height 521
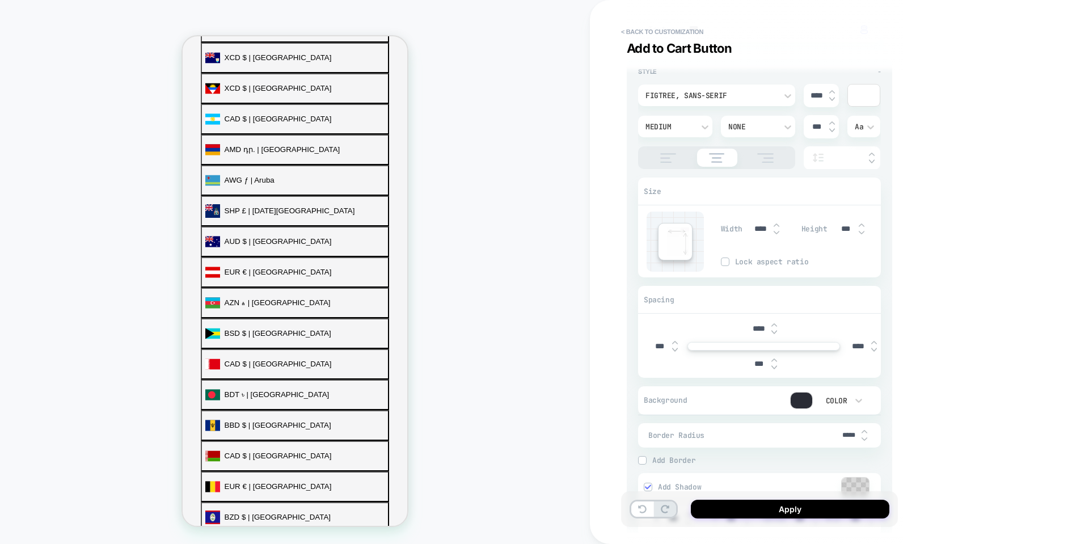
scroll to position [467, 0]
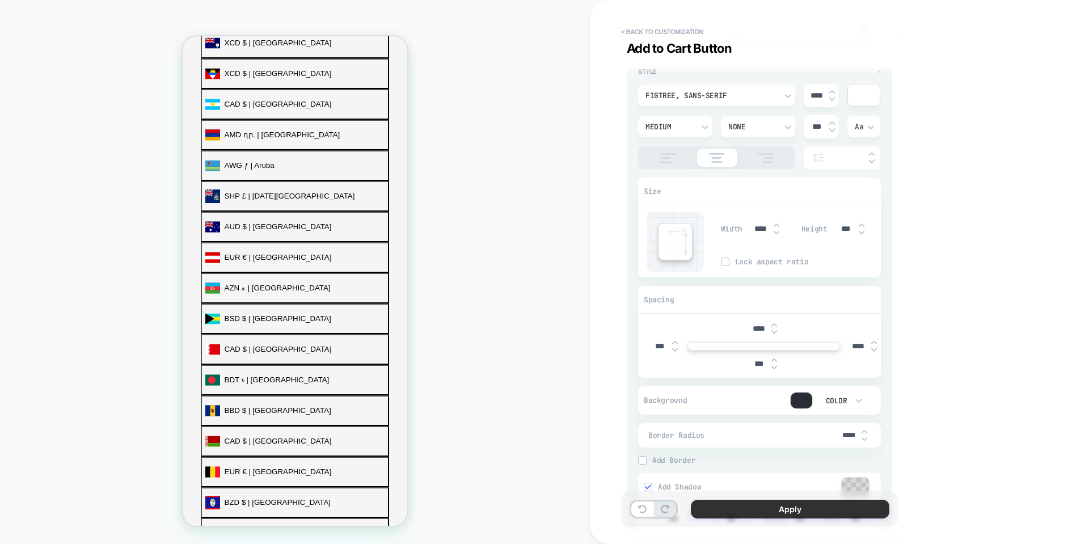
click at [775, 506] on button "Apply" at bounding box center [790, 508] width 198 height 19
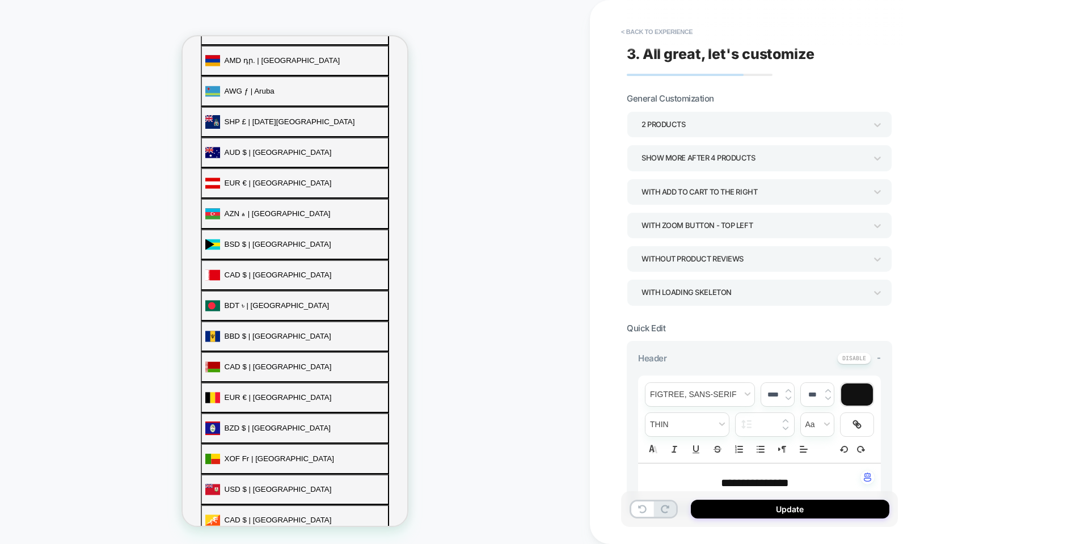
scroll to position [637, 0]
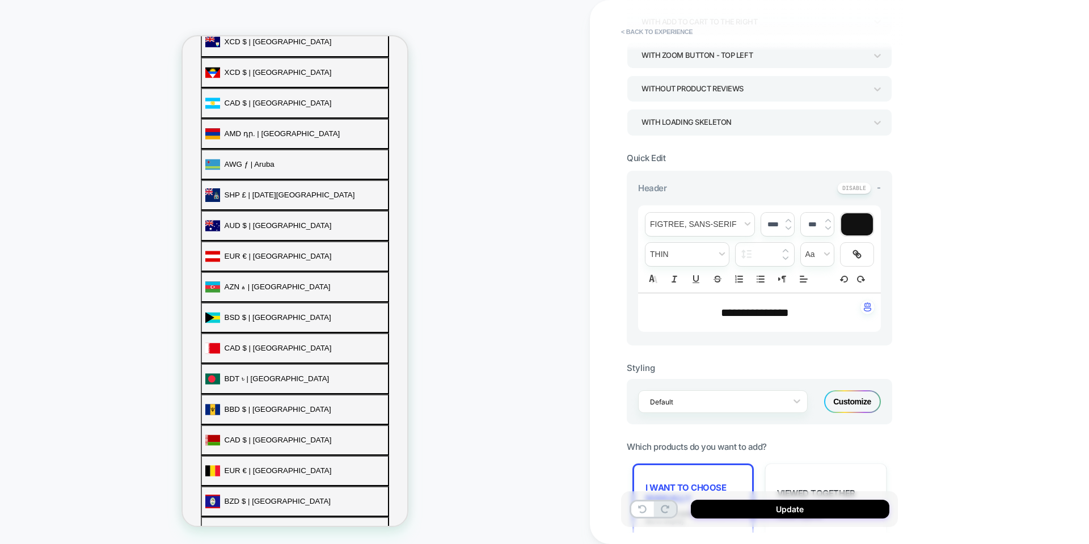
scroll to position [439, 0]
